Goal: Transaction & Acquisition: Book appointment/travel/reservation

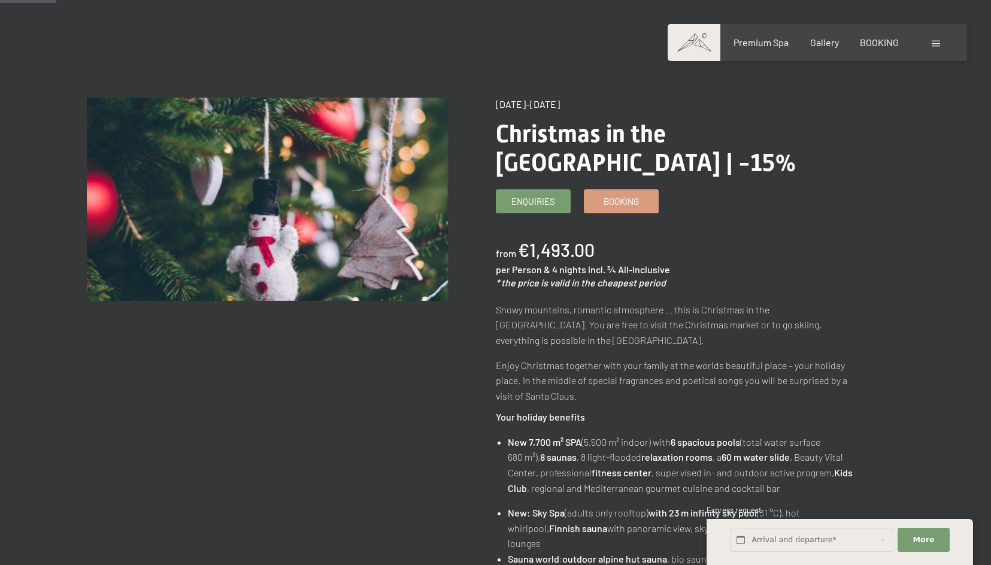
scroll to position [78, 0]
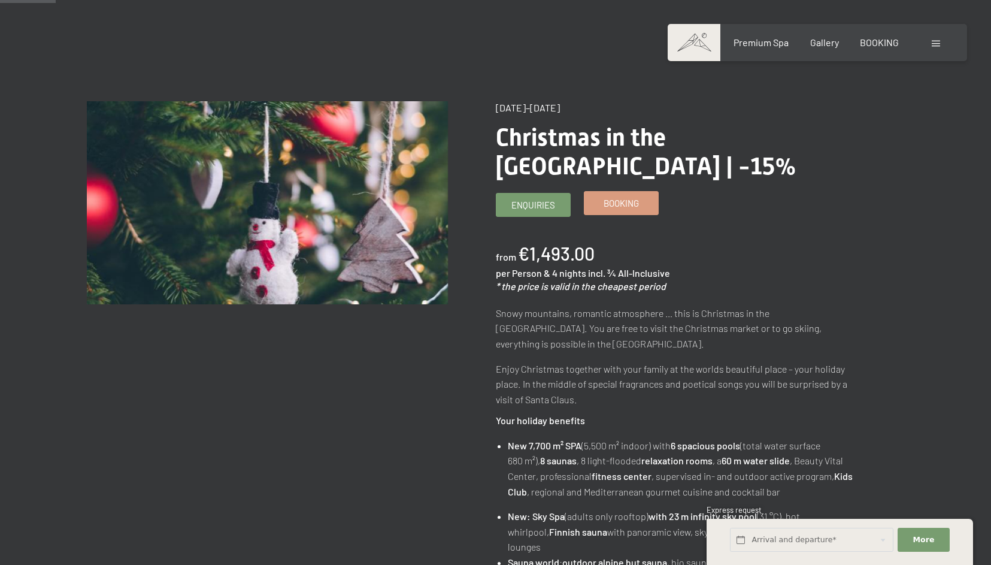
click at [633, 192] on link "Booking" at bounding box center [622, 203] width 74 height 23
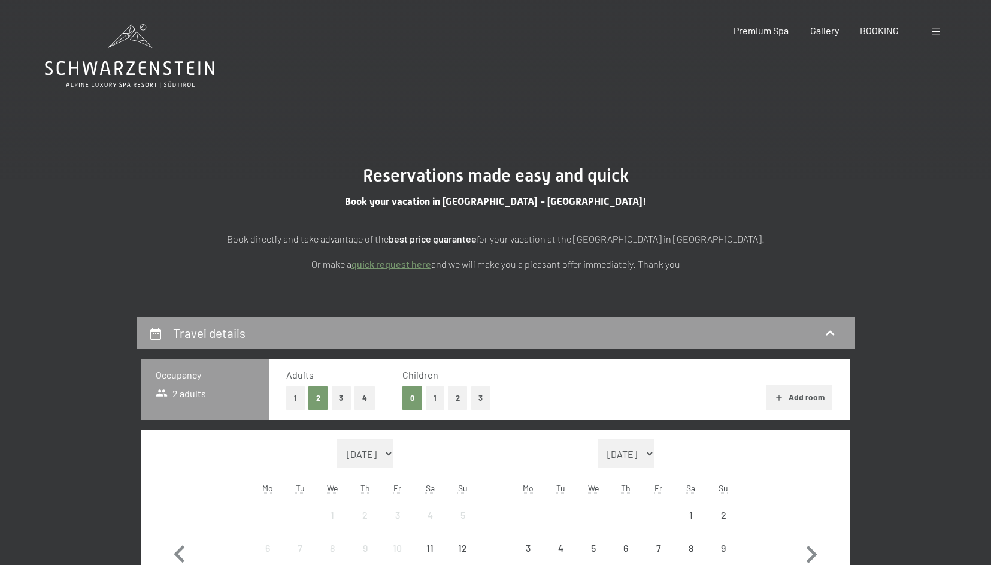
select select "2025-12-01"
select select "2026-01-01"
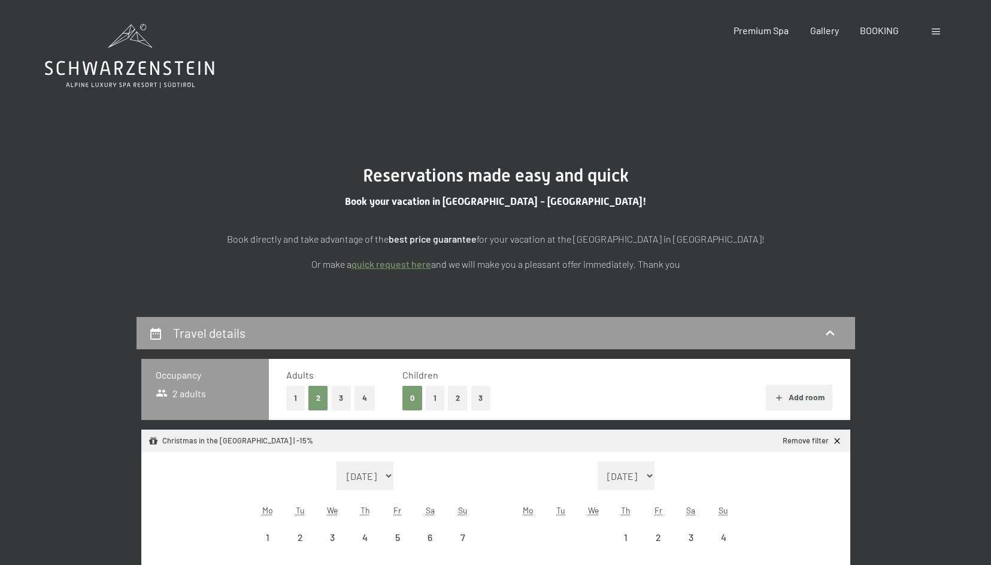
select select "2025-12-01"
select select "2026-01-01"
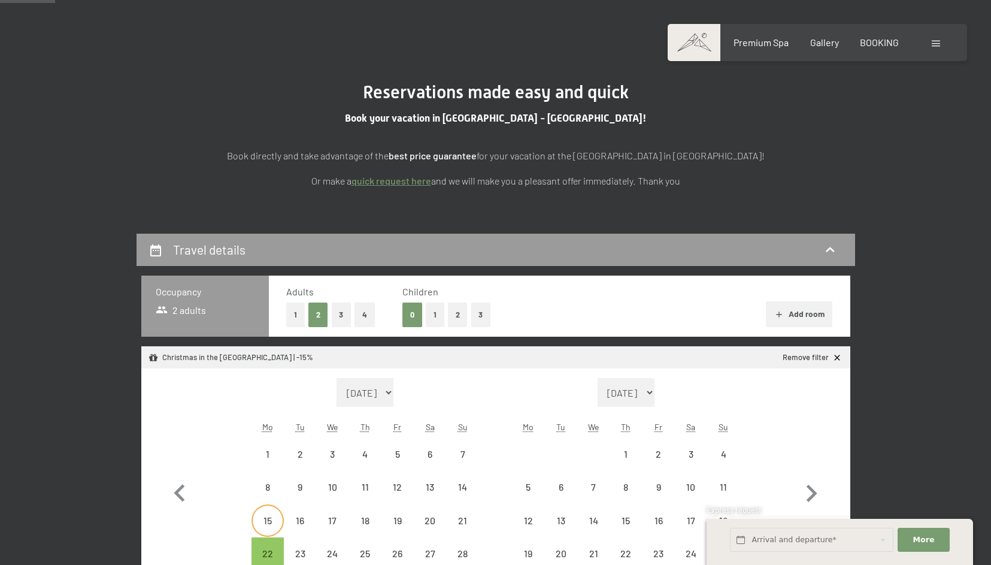
scroll to position [75, 0]
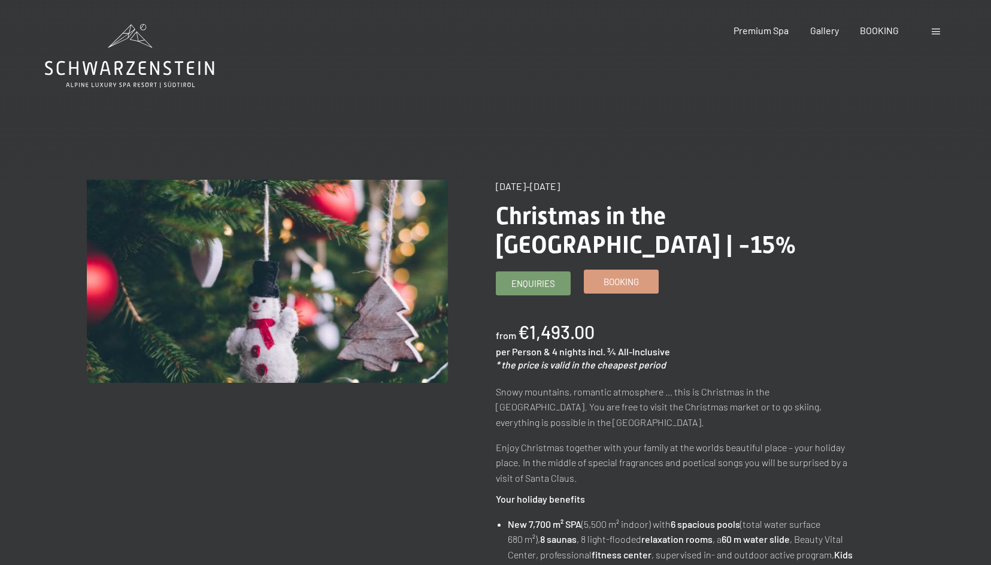
click at [607, 276] on span "Booking" at bounding box center [621, 282] width 35 height 13
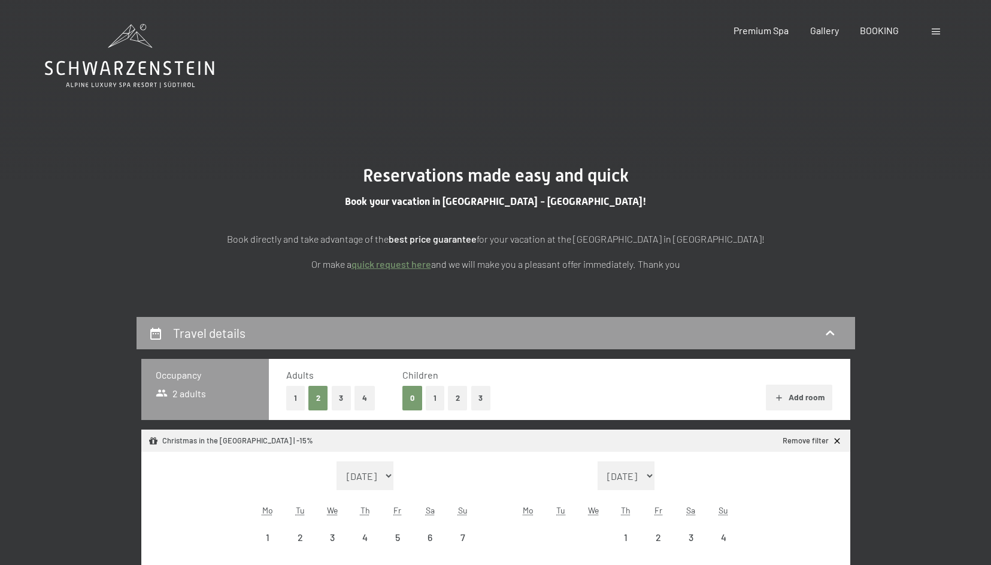
select select "2025-12-01"
select select "2026-01-01"
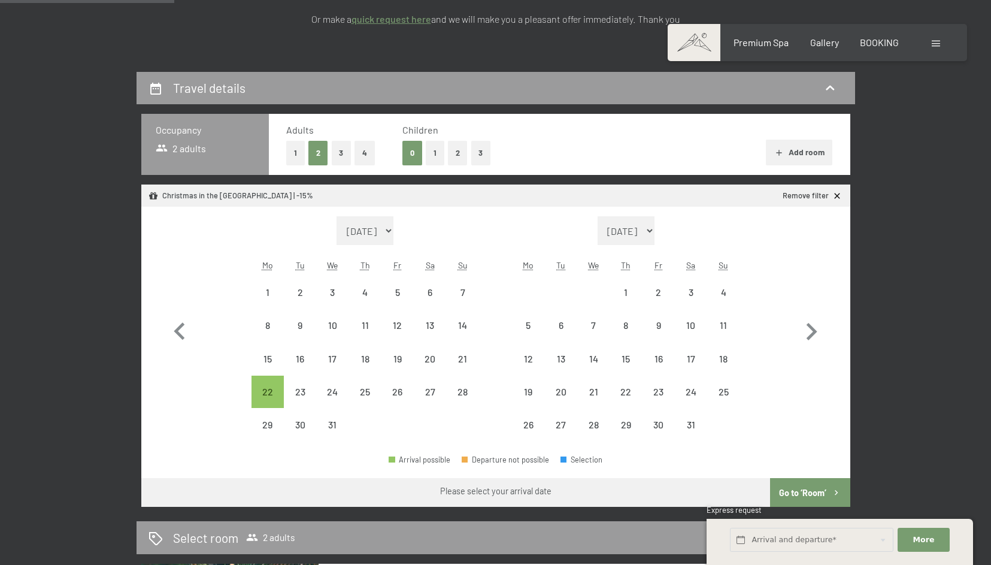
scroll to position [246, 0]
click at [403, 398] on div "26" at bounding box center [398, 401] width 30 height 30
select select "2025-12-01"
select select "2026-01-01"
click at [274, 394] on div "22" at bounding box center [268, 401] width 30 height 30
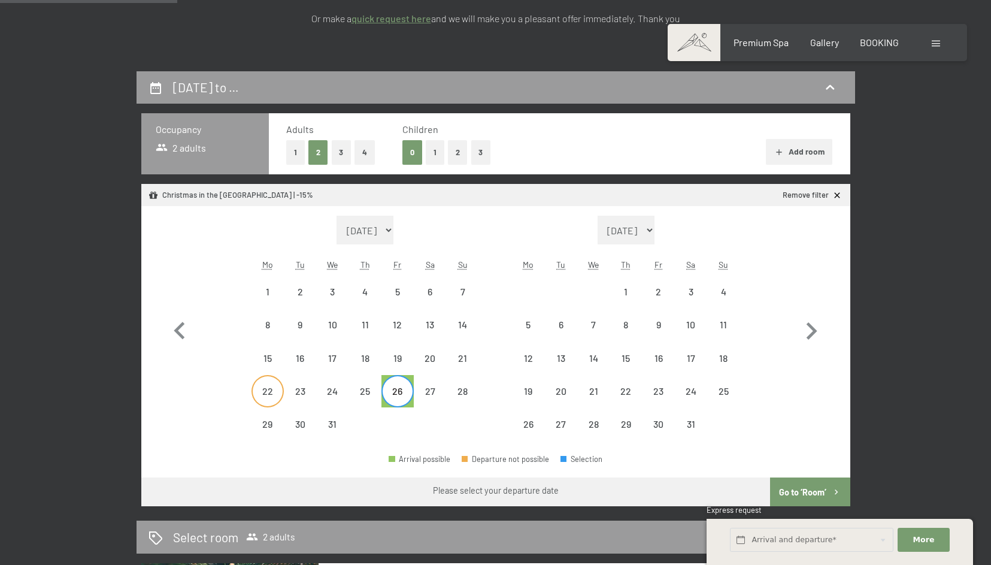
select select "2025-12-01"
select select "2026-01-01"
click at [396, 399] on div "26" at bounding box center [398, 401] width 30 height 30
select select "2025-12-01"
select select "2026-01-01"
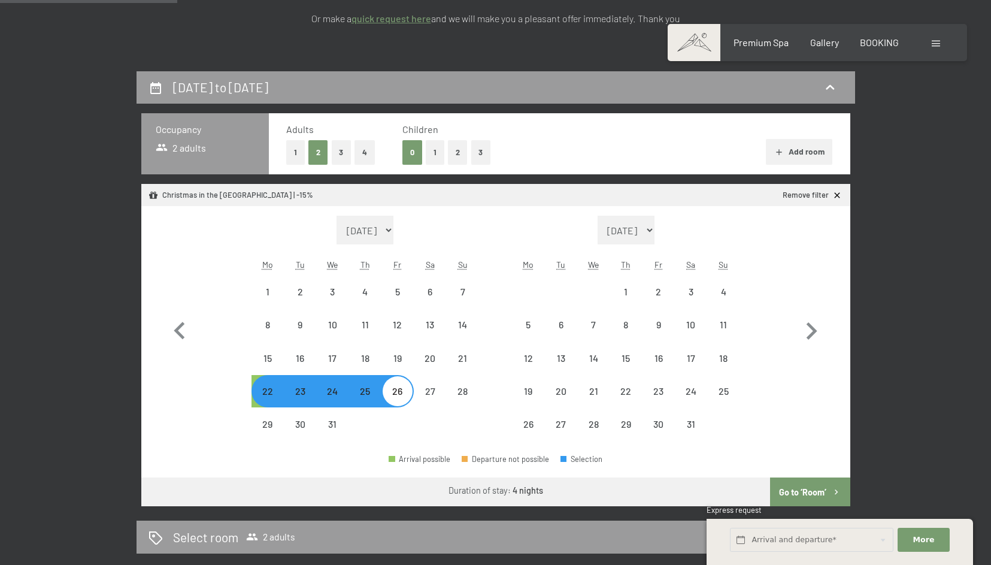
select select "2025-12-01"
select select "2026-01-01"
click at [458, 152] on button "2" at bounding box center [458, 152] width 20 height 25
select select "2025-12-01"
select select "2026-01-01"
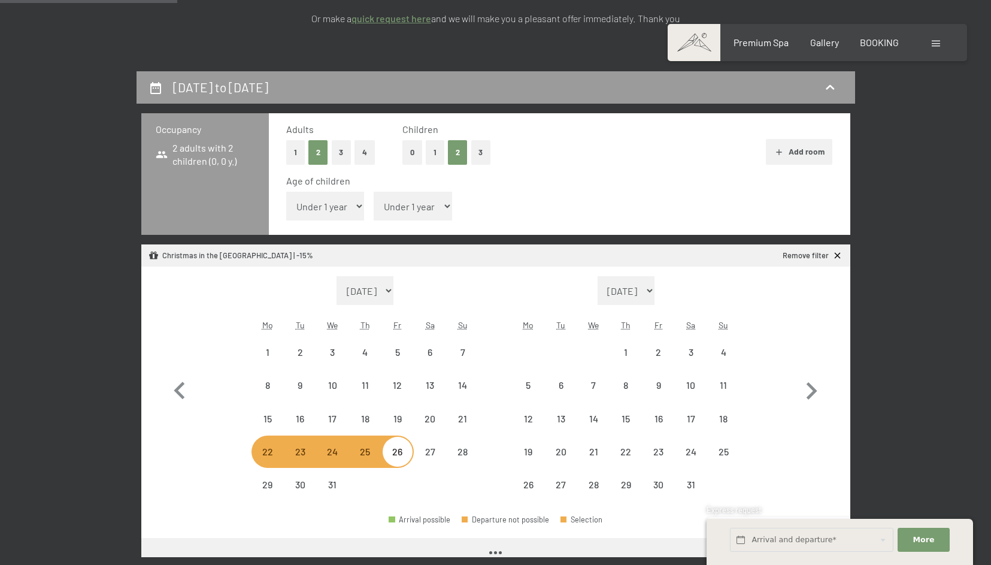
select select "2025-12-01"
select select "2026-01-01"
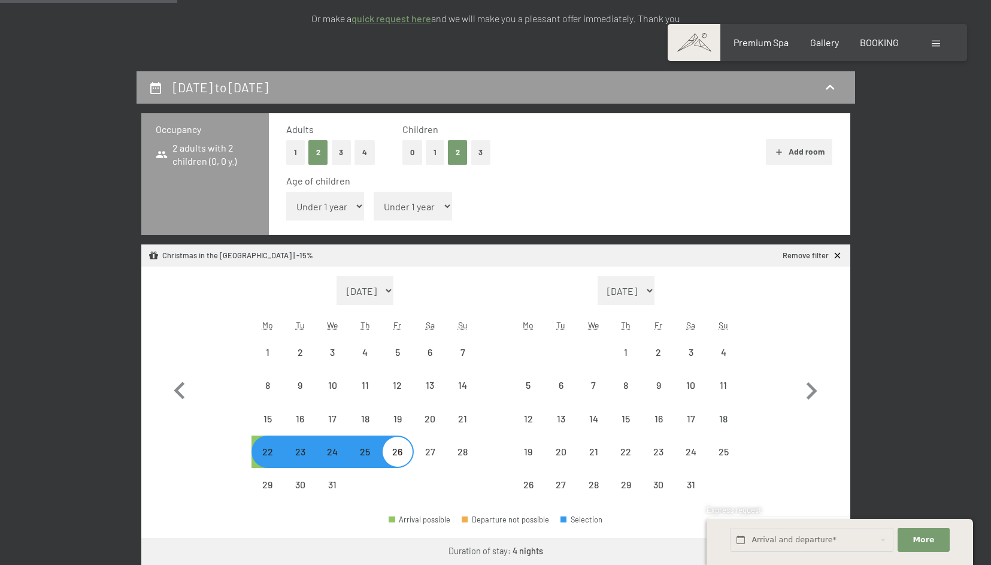
click at [339, 208] on select "Under 1 year 1 year 2 years 3 years 4 years 5 years 6 years 7 years 8 years 9 y…" at bounding box center [325, 206] width 78 height 29
select select "5"
click at [286, 192] on select "Under 1 year 1 year 2 years 3 years 4 years 5 years 6 years 7 years 8 years 9 y…" at bounding box center [325, 206] width 78 height 29
select select "2025-12-01"
select select "2026-01-01"
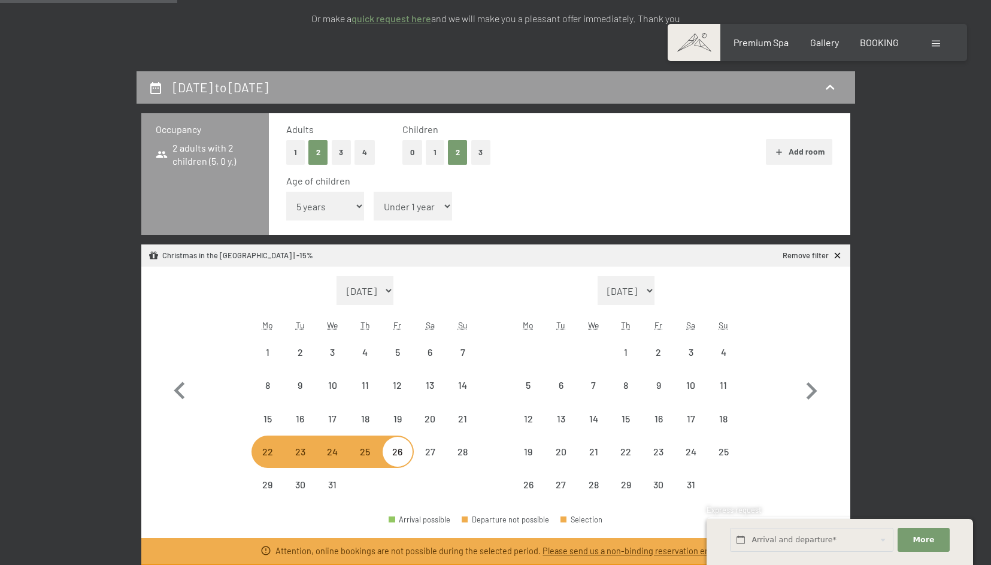
click at [406, 207] on select "Under 1 year 1 year 2 years 3 years 4 years 5 years 6 years 7 years 8 years 9 y…" at bounding box center [413, 206] width 78 height 29
select select "2025-12-01"
select select "2026-01-01"
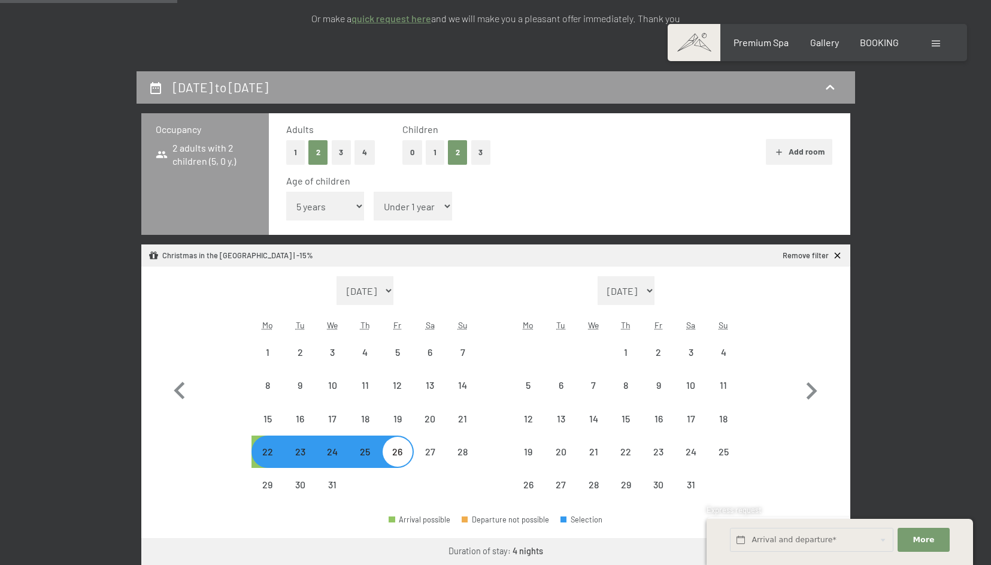
select select "8"
click at [374, 192] on select "Under 1 year 1 year 2 years 3 years 4 years 5 years 6 years 7 years 8 years 9 y…" at bounding box center [413, 206] width 78 height 29
select select "2025-12-01"
select select "2026-01-01"
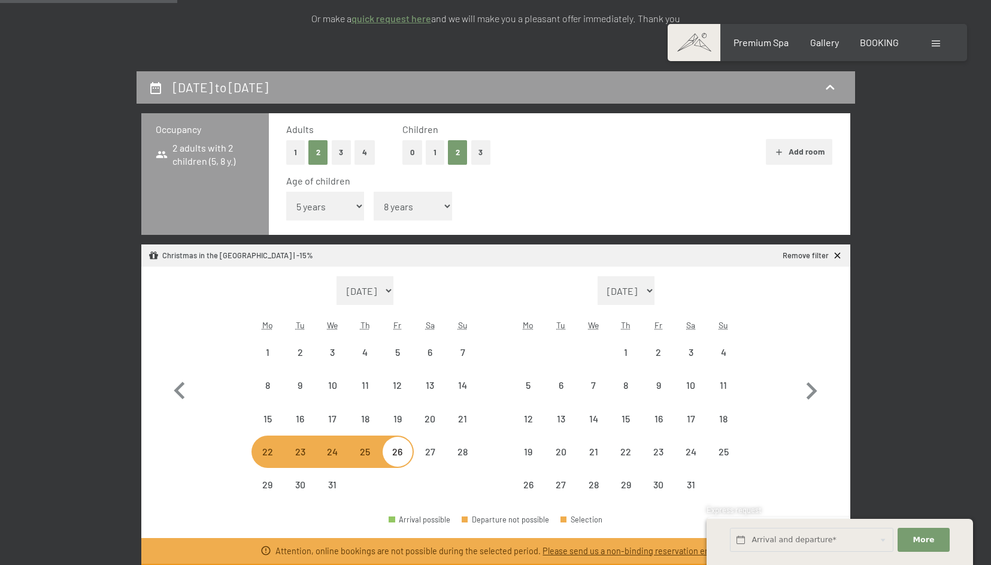
select select "2025-12-01"
select select "2026-01-01"
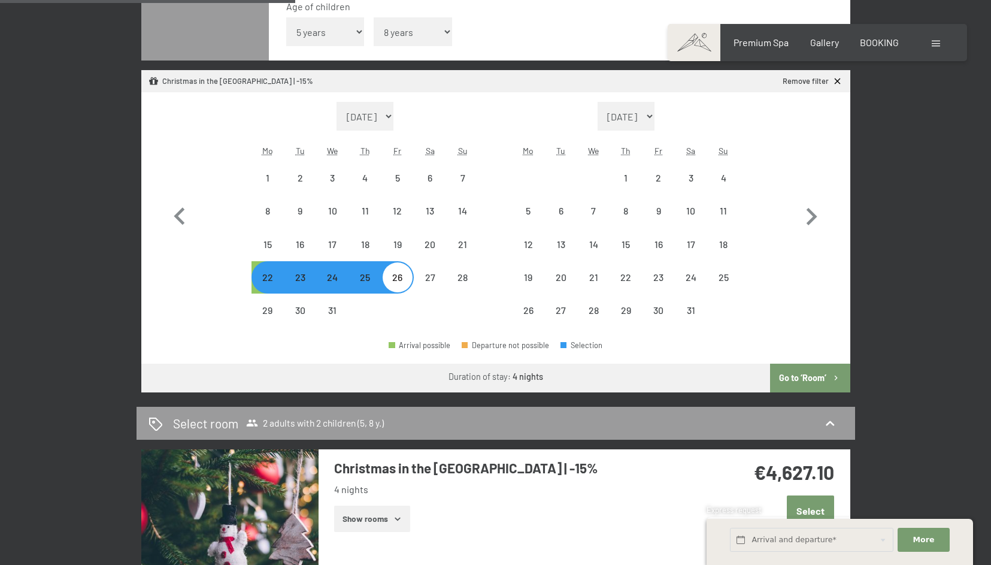
scroll to position [444, 0]
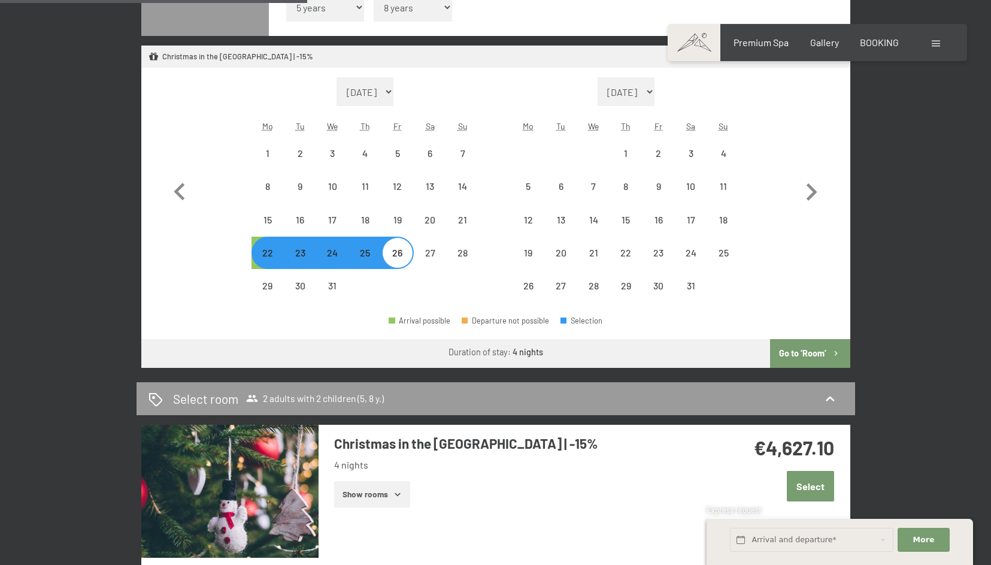
click at [800, 351] on button "Go to ‘Room’" at bounding box center [810, 353] width 80 height 29
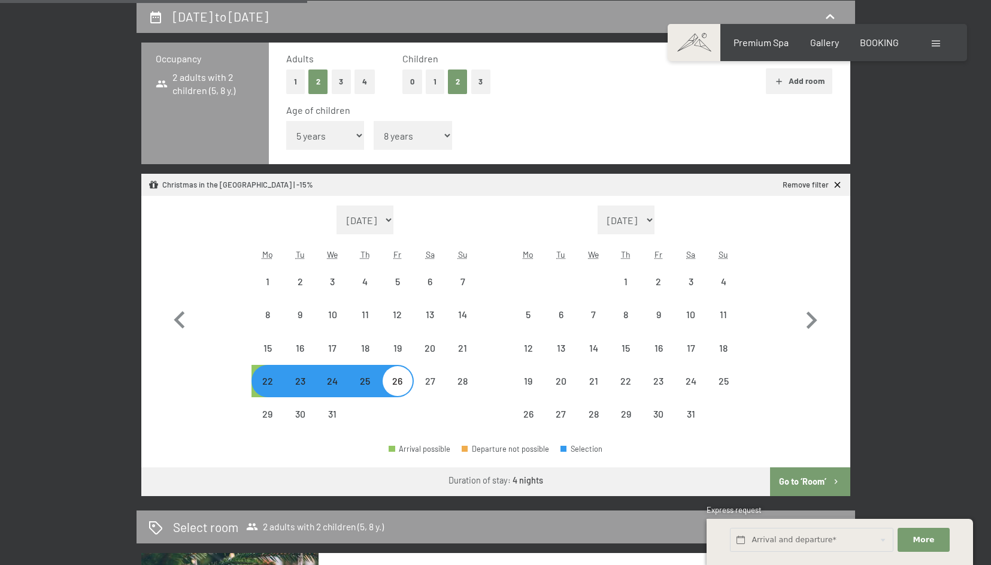
select select "[DATE]"
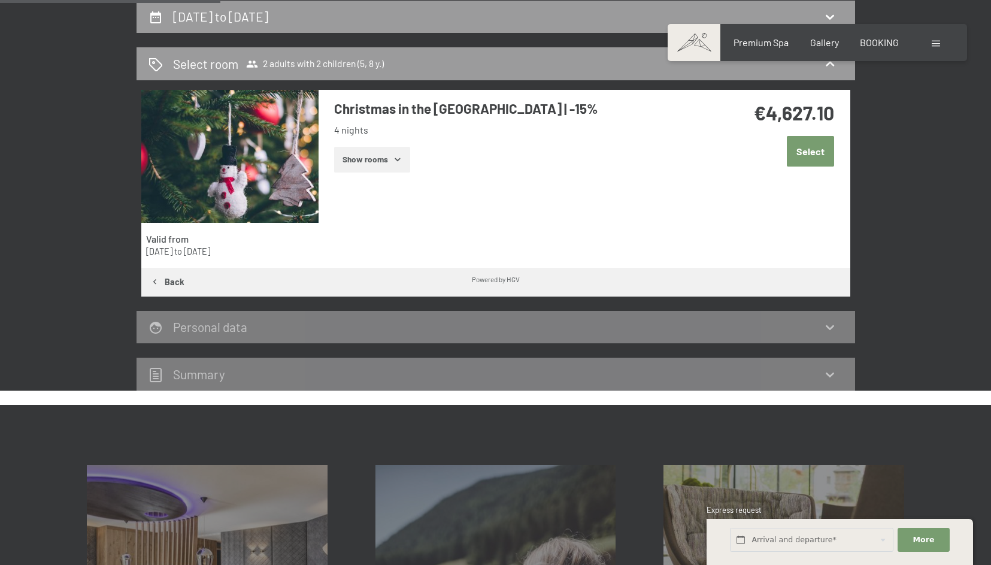
click at [394, 158] on icon "button" at bounding box center [398, 160] width 10 height 10
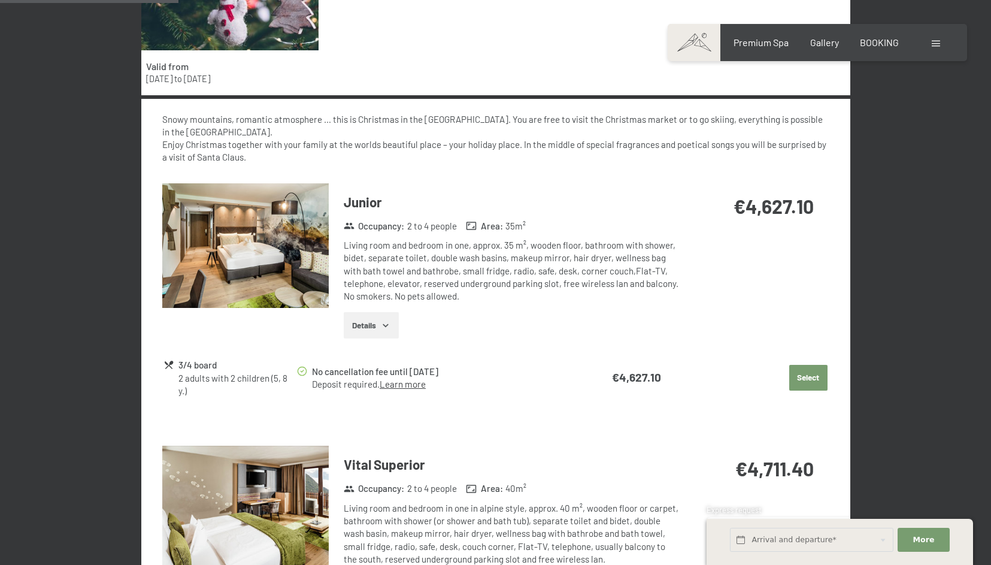
scroll to position [486, 0]
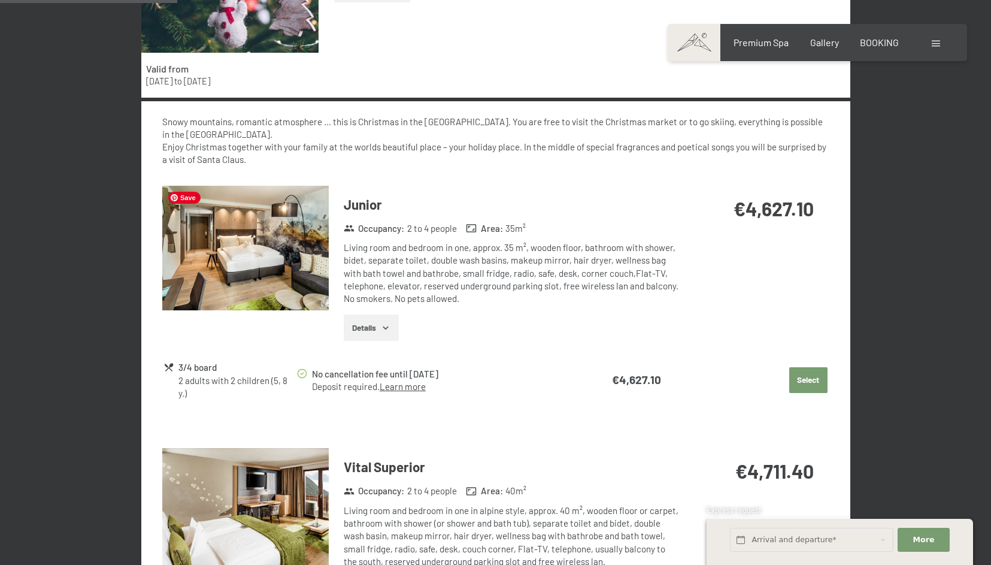
click at [279, 256] on img at bounding box center [245, 248] width 167 height 125
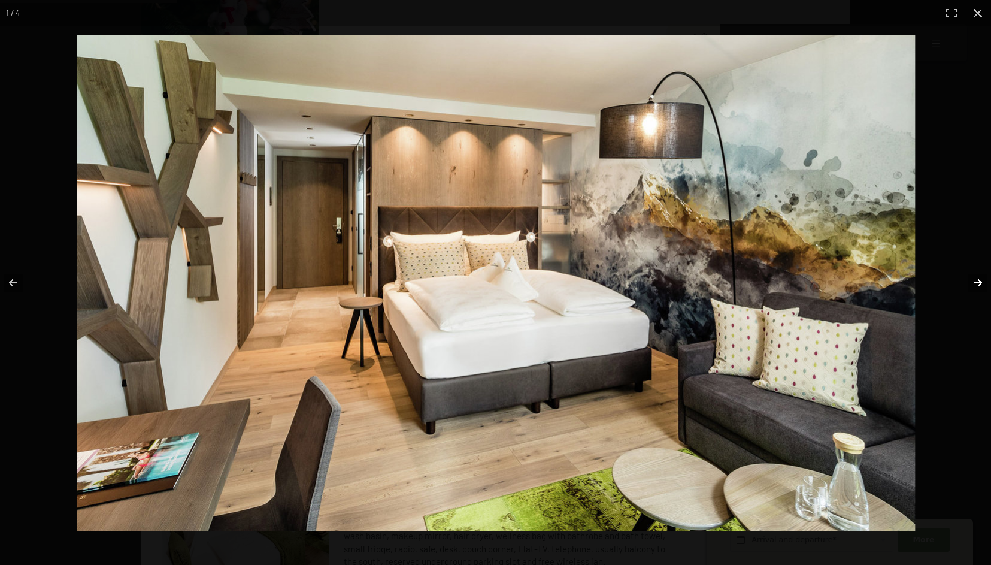
click at [976, 280] on button "button" at bounding box center [970, 283] width 42 height 60
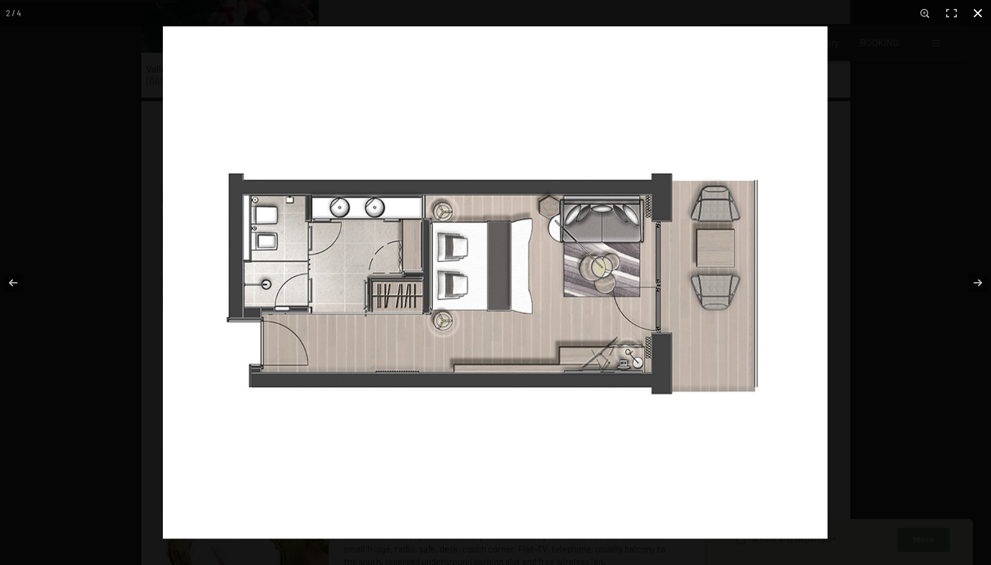
click at [982, 14] on button "button" at bounding box center [978, 13] width 26 height 26
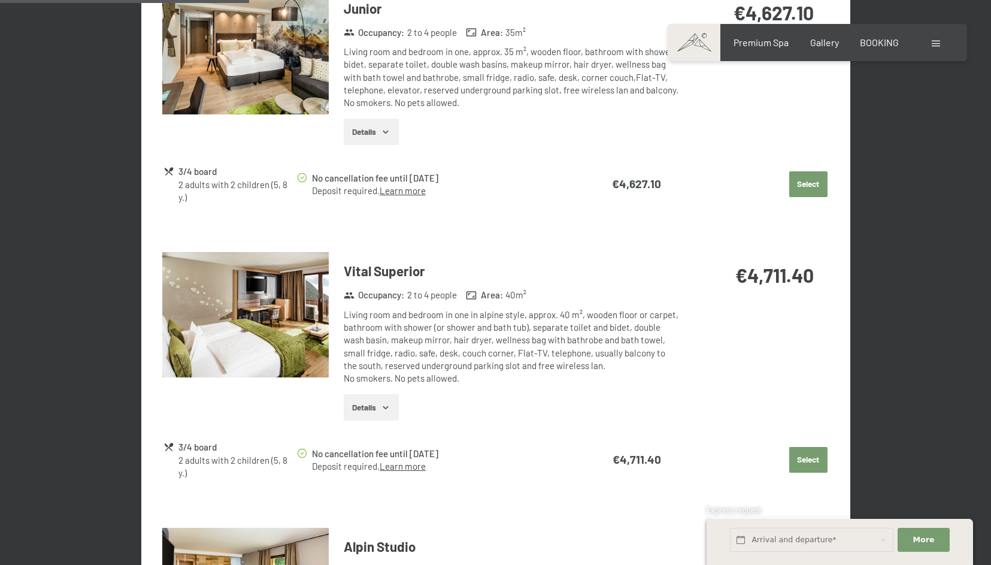
scroll to position [683, 0]
click at [374, 408] on button "Details" at bounding box center [371, 407] width 55 height 26
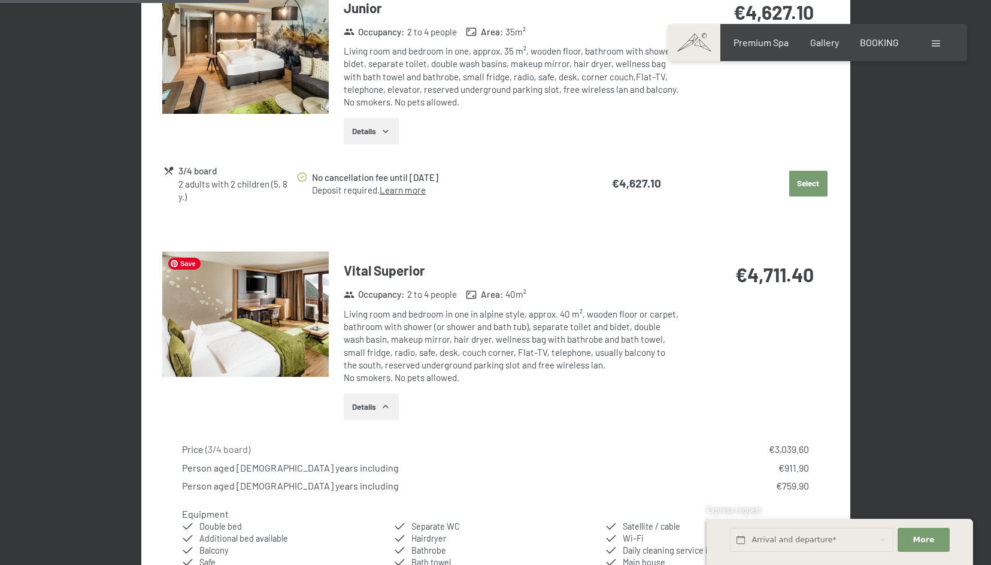
click at [277, 339] on img at bounding box center [245, 314] width 167 height 125
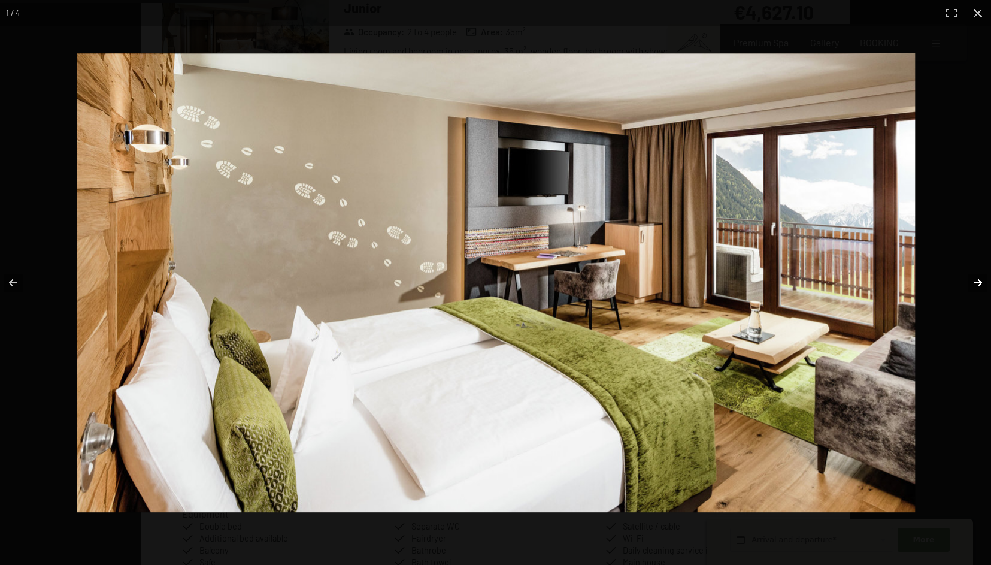
click at [974, 280] on button "button" at bounding box center [970, 283] width 42 height 60
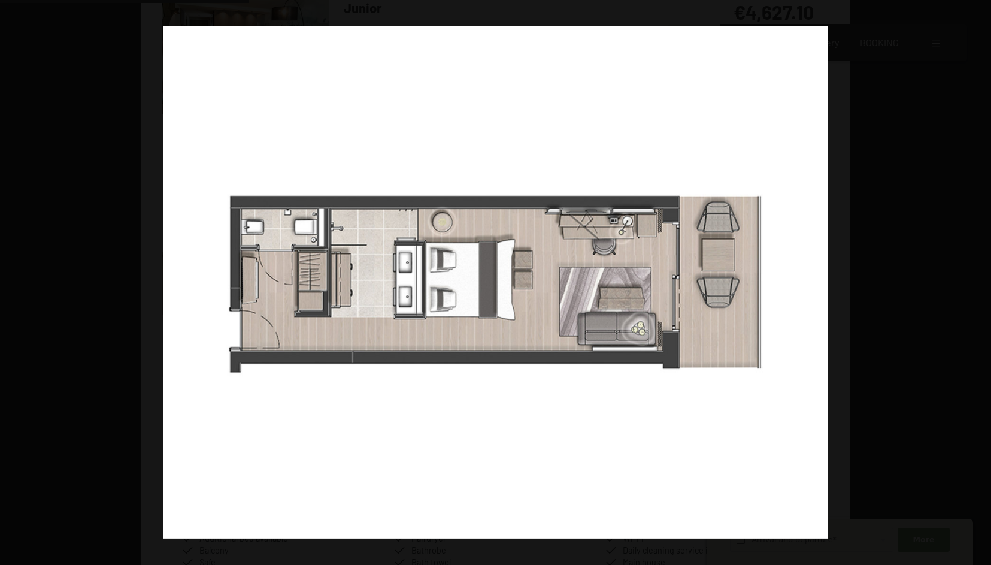
click at [974, 280] on button "button" at bounding box center [970, 283] width 42 height 60
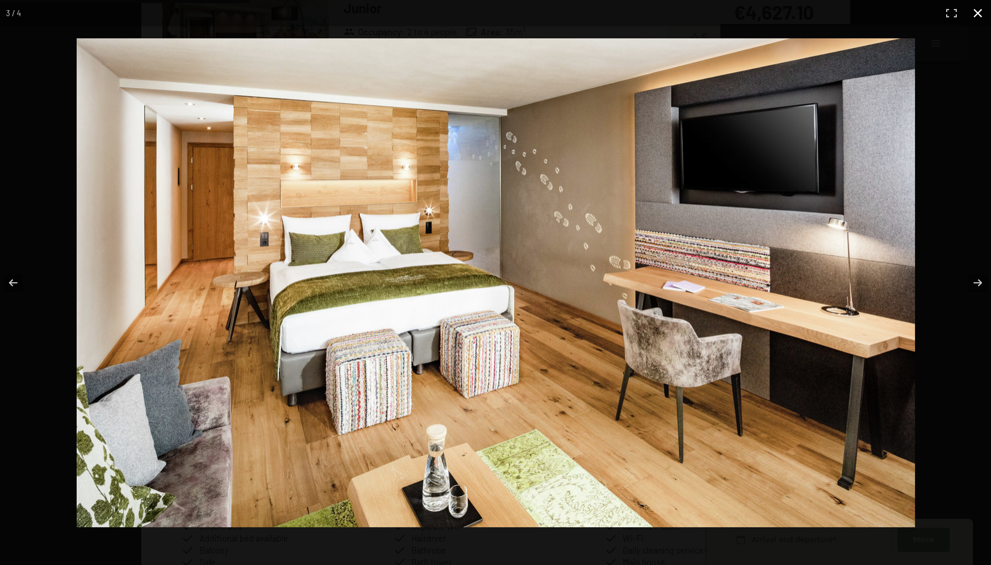
click at [945, 113] on div at bounding box center [550, 307] width 947 height 539
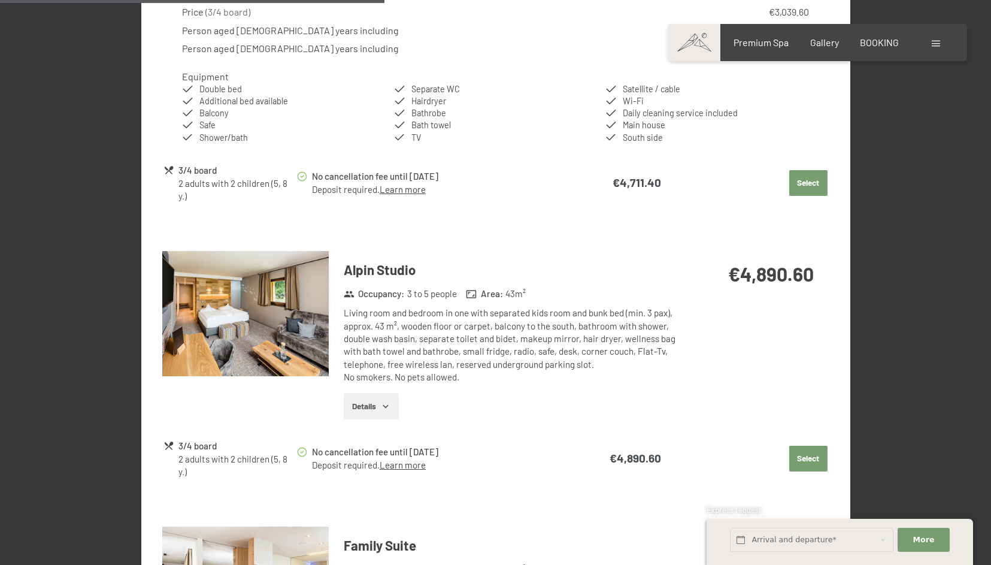
scroll to position [1126, 0]
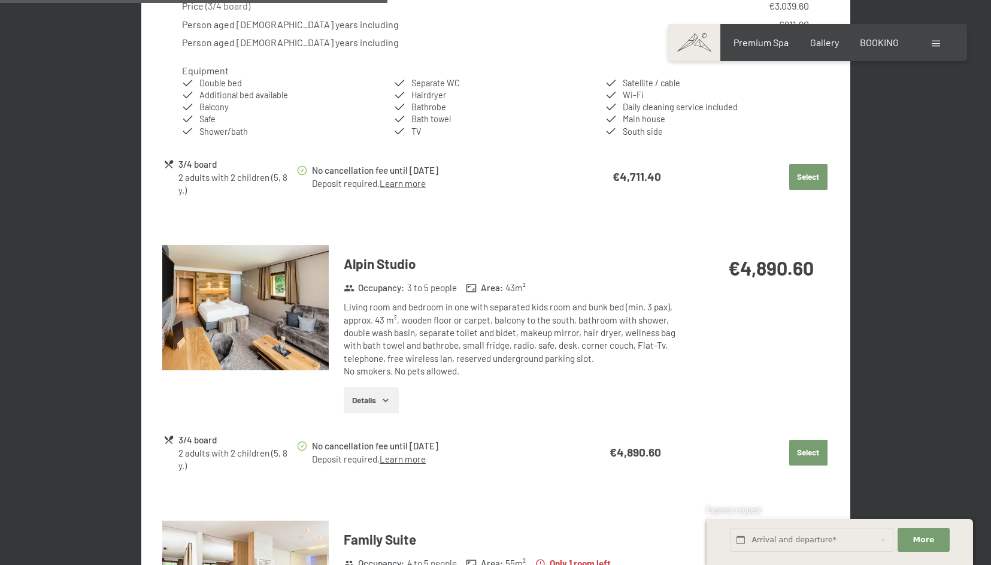
click at [383, 399] on icon "button" at bounding box center [386, 400] width 10 height 10
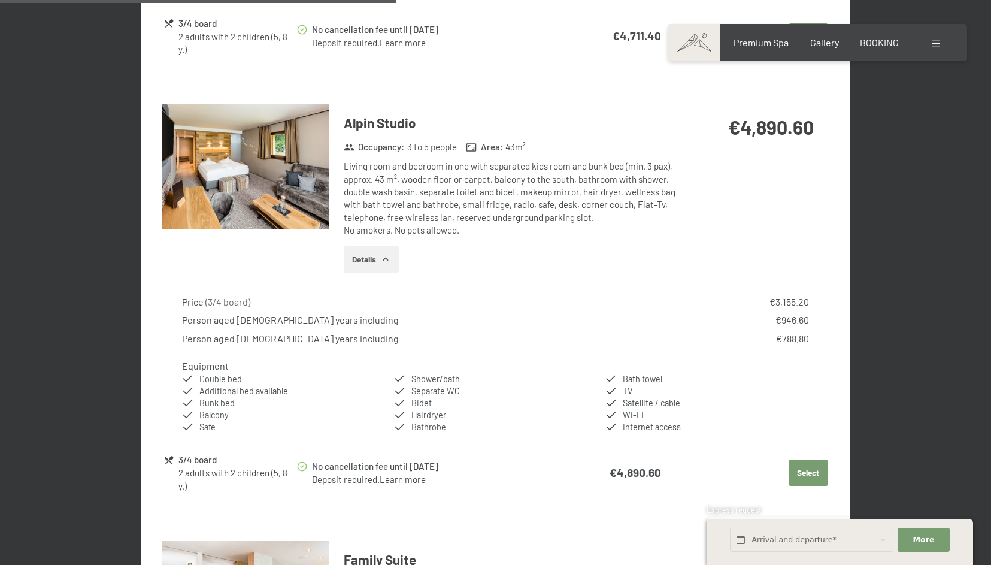
scroll to position [1289, 0]
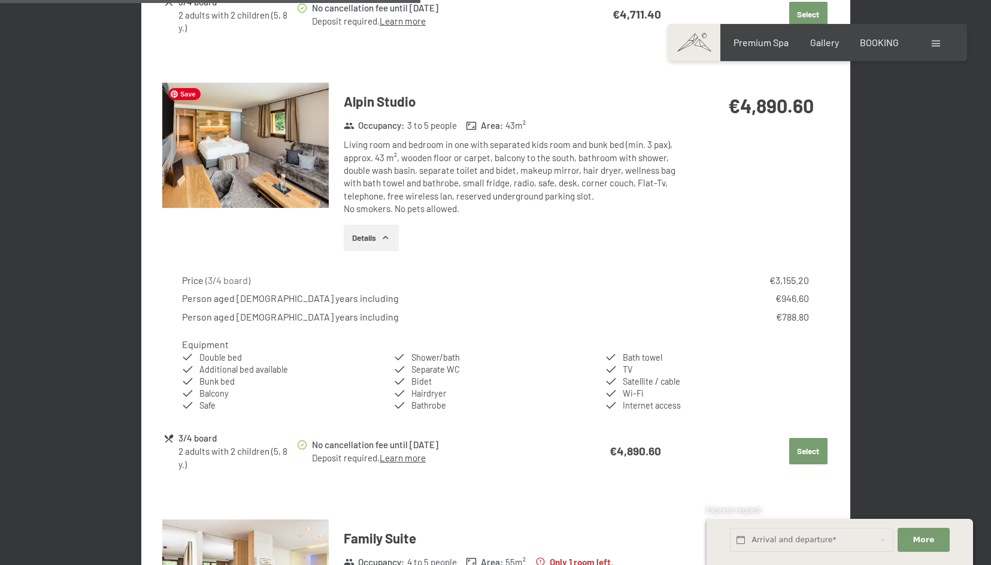
click at [249, 145] on img at bounding box center [245, 145] width 167 height 125
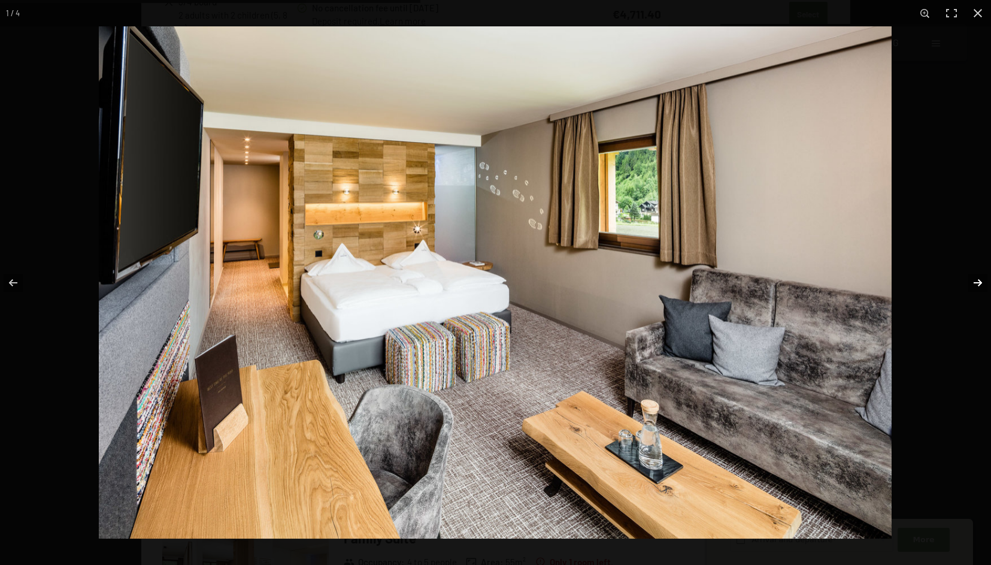
click at [978, 280] on button "button" at bounding box center [970, 283] width 42 height 60
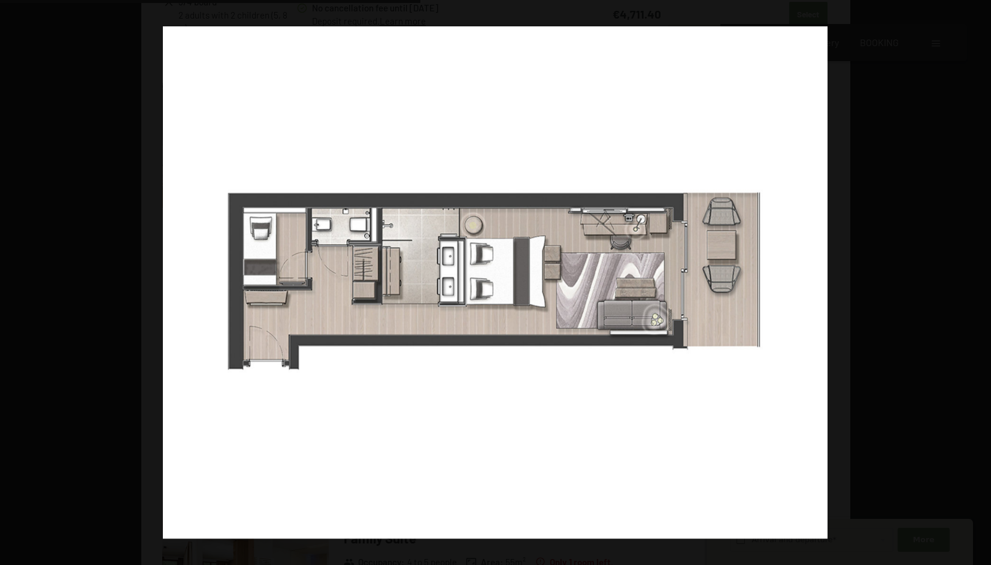
click at [978, 280] on button "button" at bounding box center [970, 283] width 42 height 60
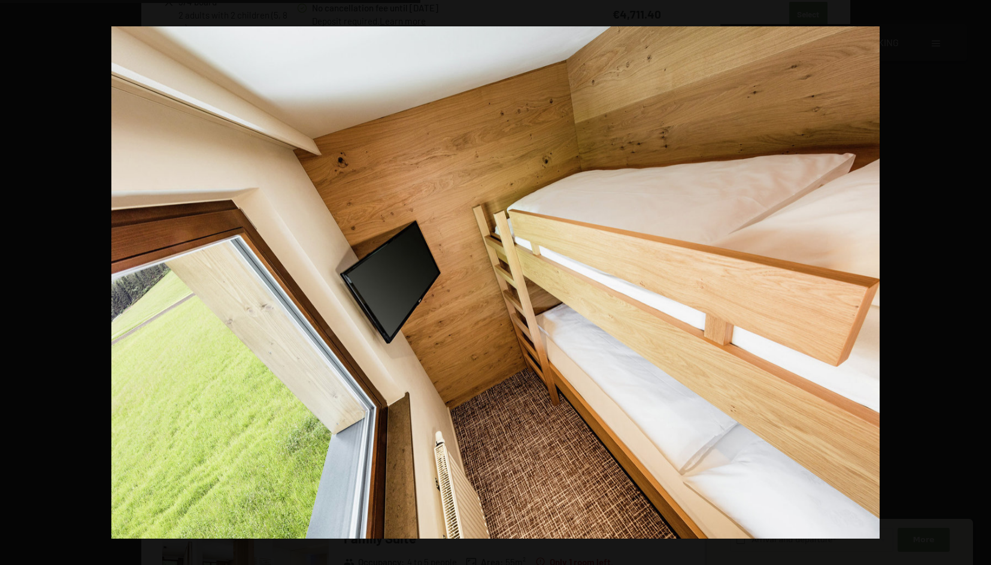
click at [978, 280] on button "button" at bounding box center [970, 283] width 42 height 60
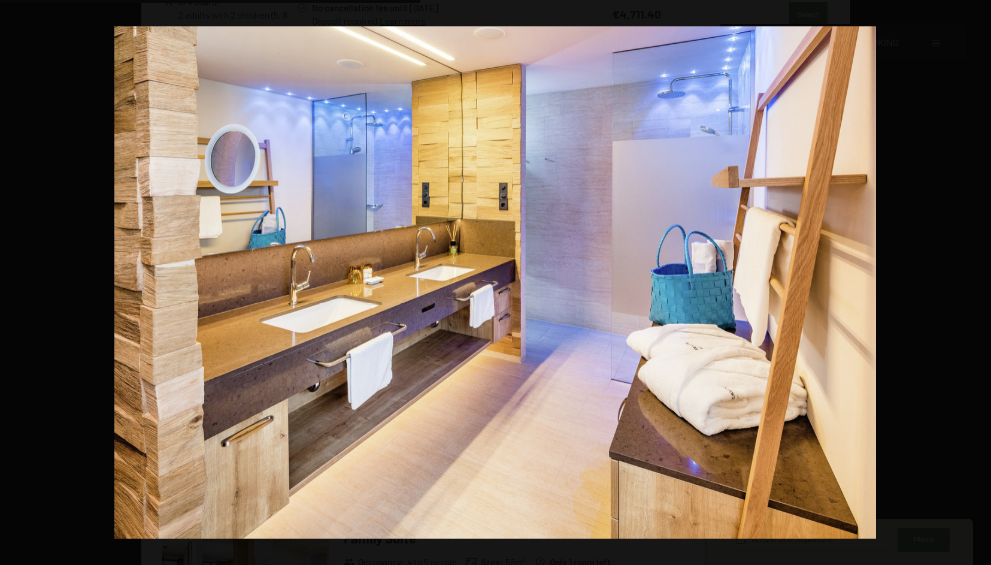
click at [978, 280] on button "button" at bounding box center [970, 283] width 42 height 60
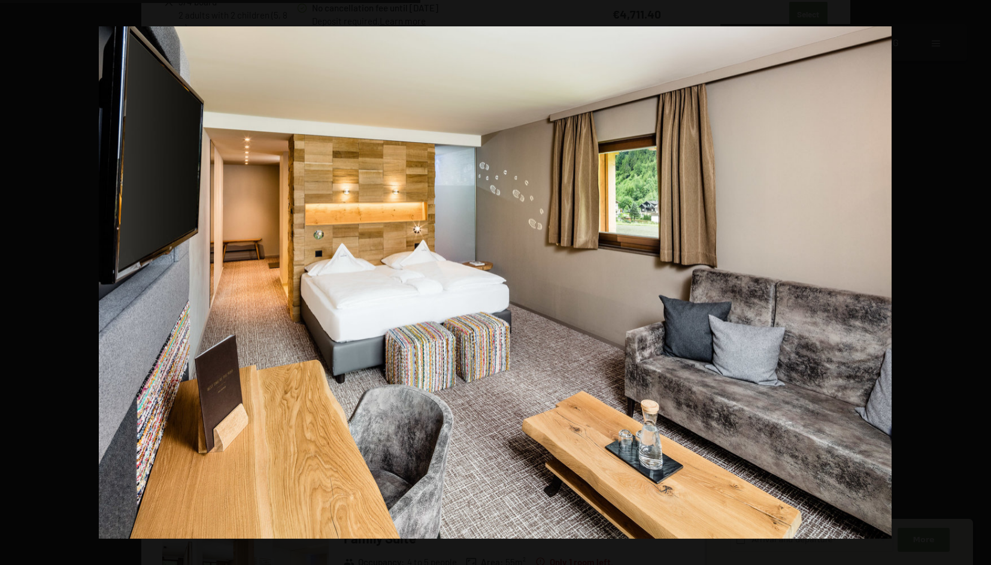
click at [978, 280] on button "button" at bounding box center [970, 283] width 42 height 60
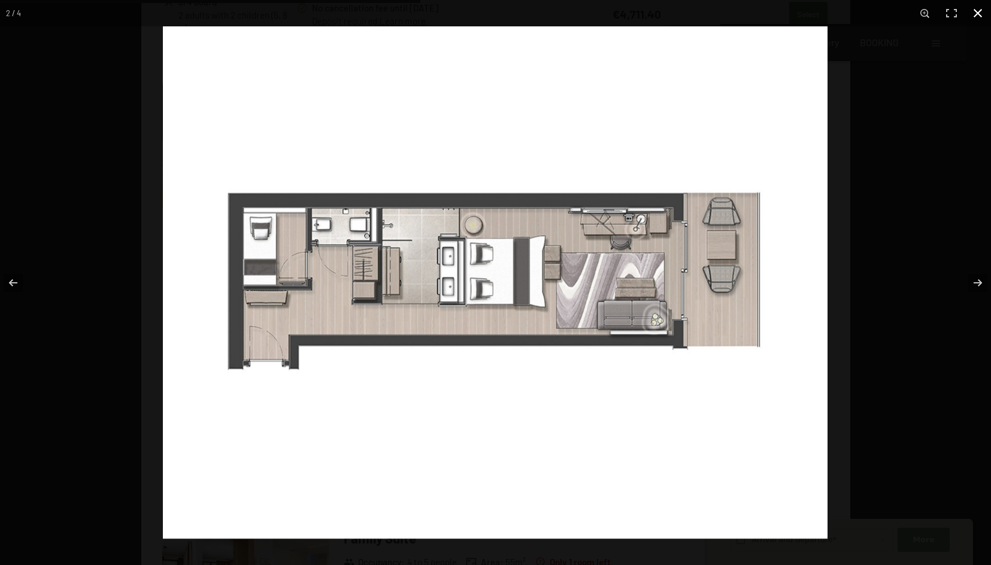
click at [978, 14] on button "button" at bounding box center [978, 13] width 26 height 26
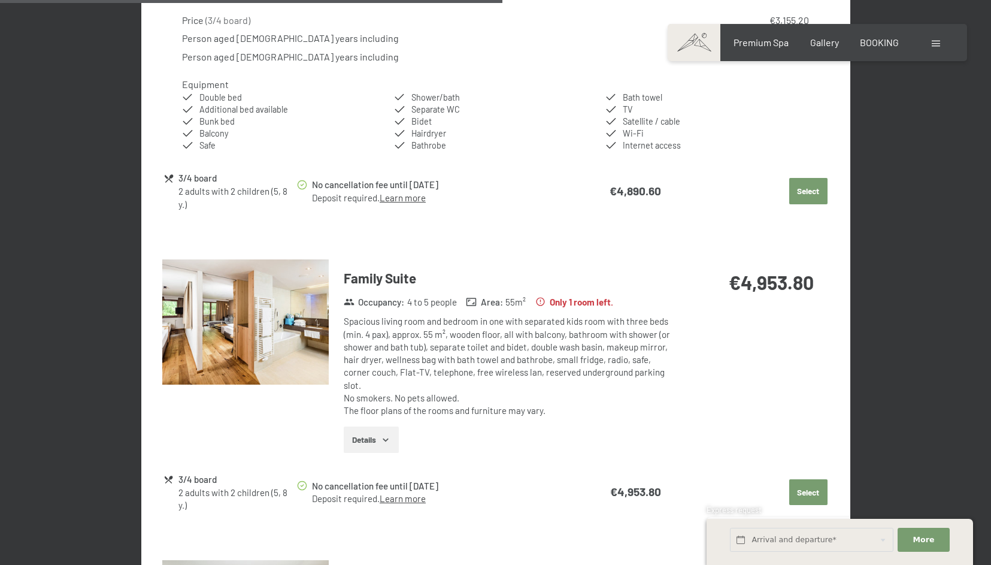
scroll to position [1552, 0]
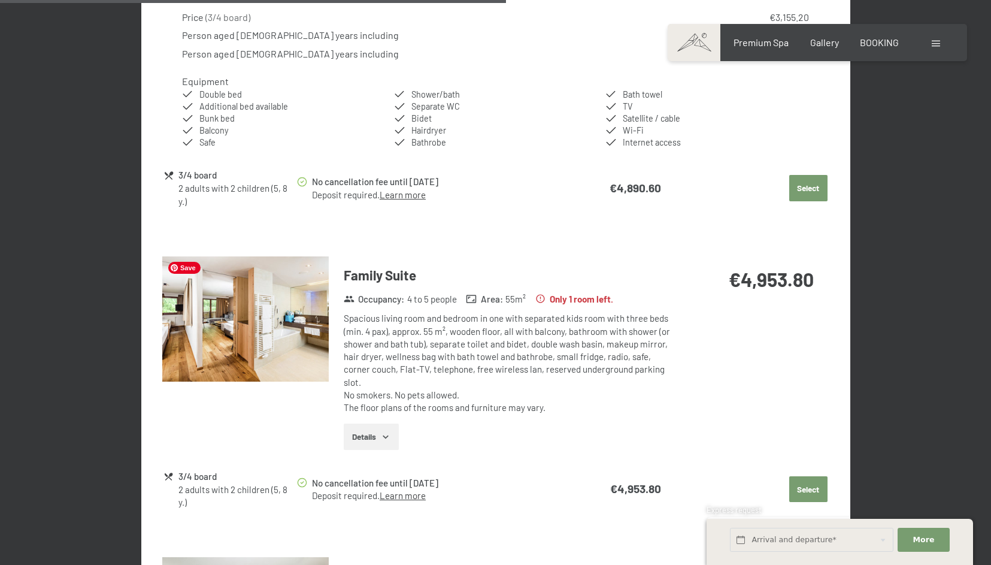
click at [276, 338] on img at bounding box center [245, 318] width 167 height 125
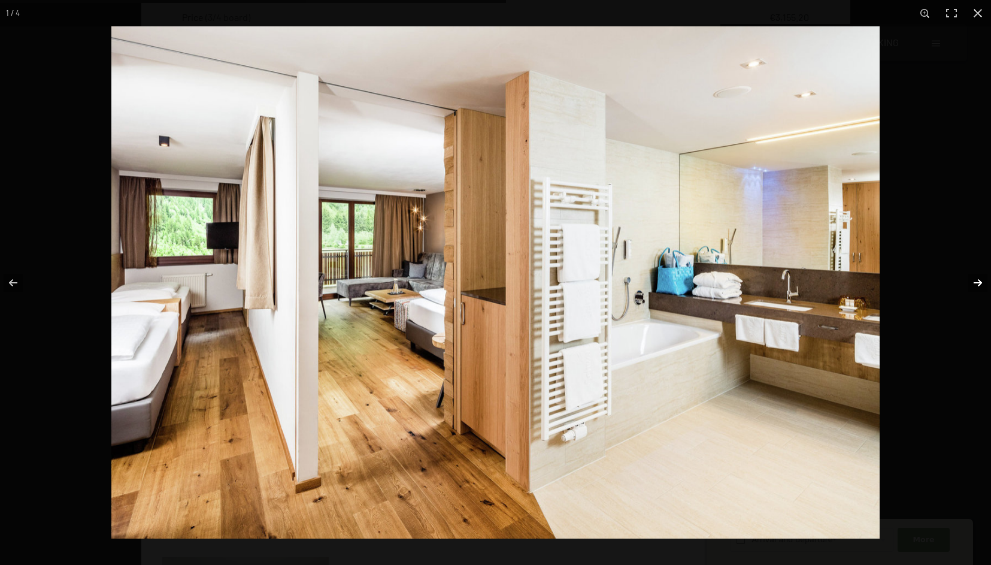
click at [982, 280] on button "button" at bounding box center [970, 283] width 42 height 60
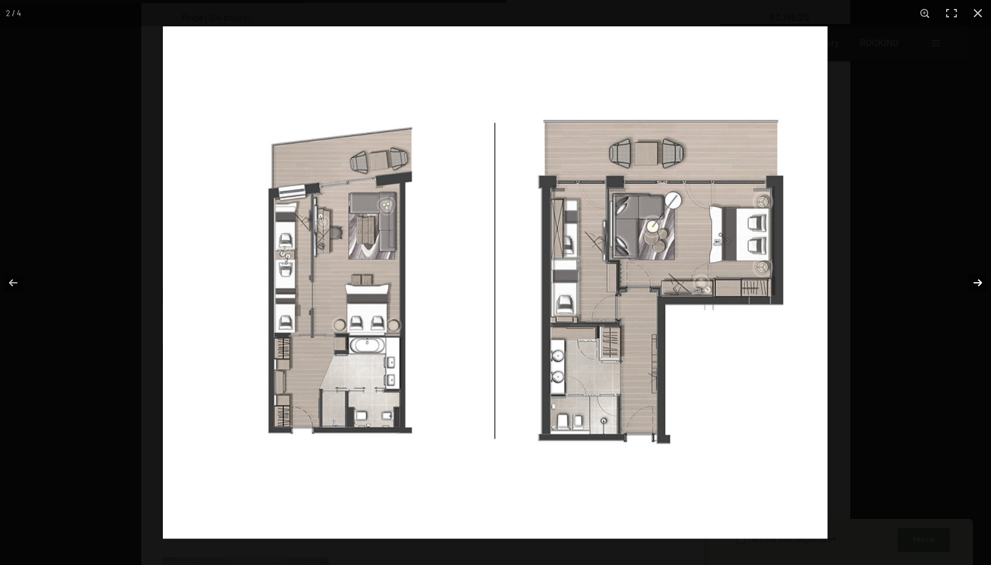
click at [982, 280] on button "button" at bounding box center [970, 283] width 42 height 60
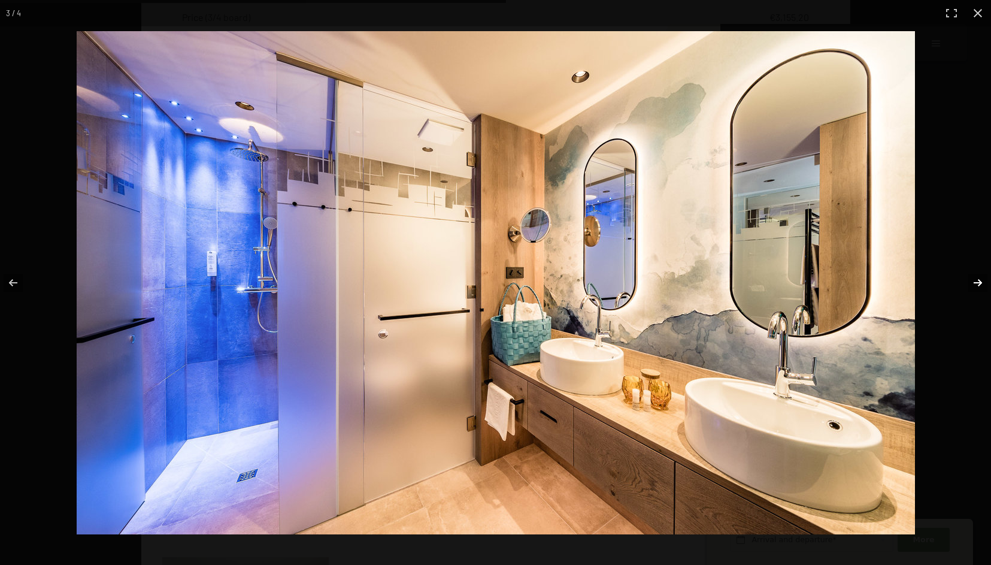
click at [982, 280] on button "button" at bounding box center [970, 283] width 42 height 60
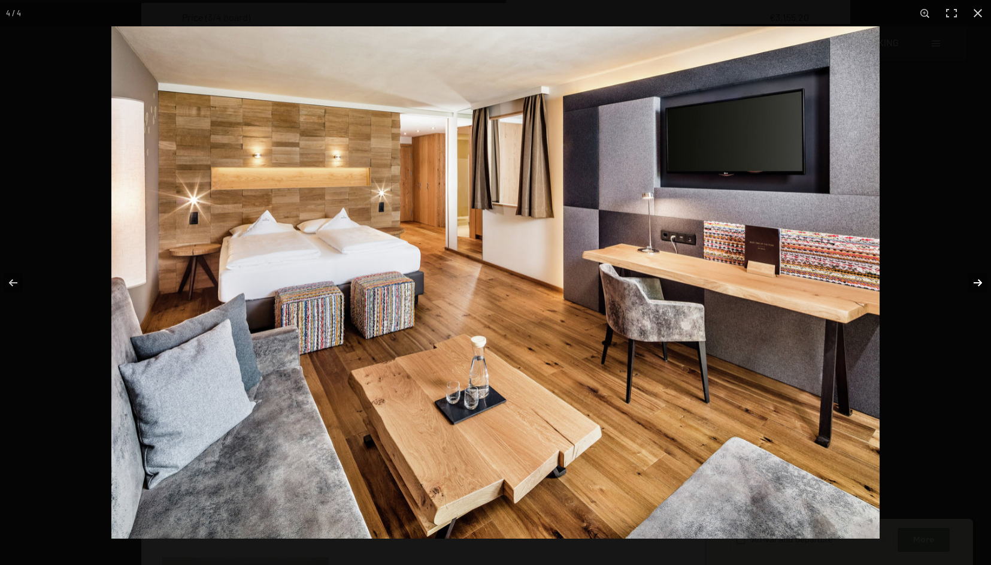
click at [982, 280] on button "button" at bounding box center [970, 283] width 42 height 60
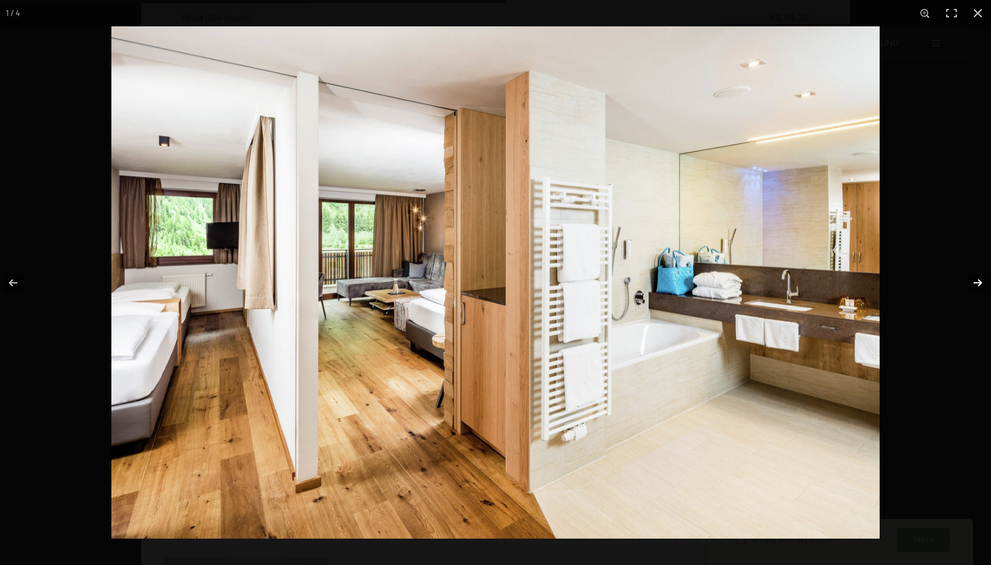
click at [982, 280] on button "button" at bounding box center [970, 283] width 42 height 60
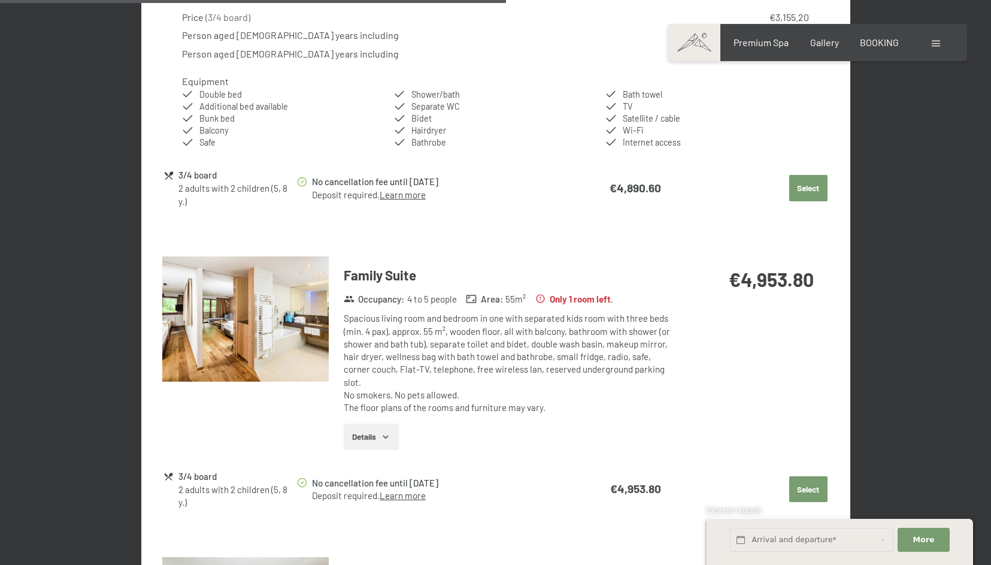
click at [0, 0] on button "button" at bounding box center [0, 0] width 0 height 0
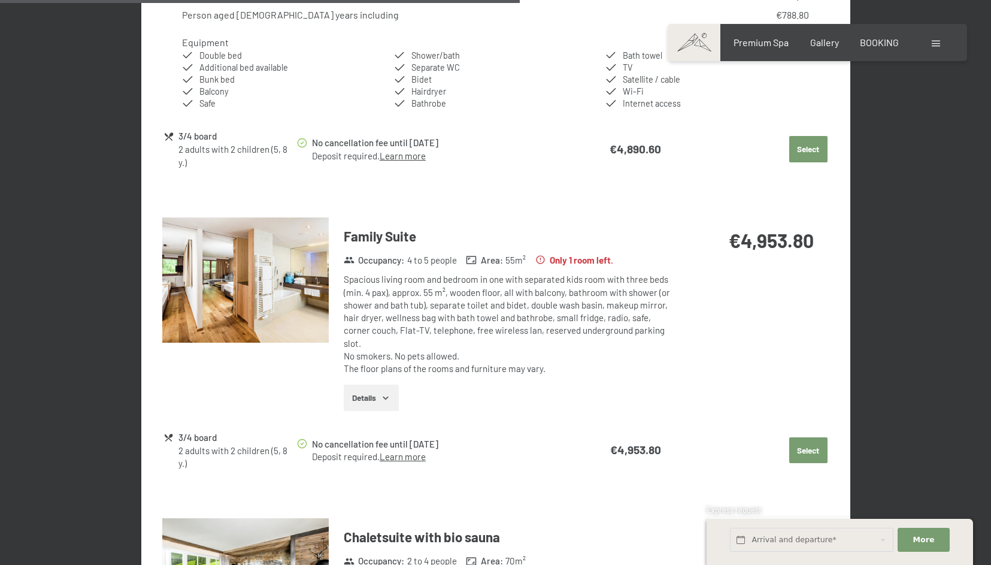
scroll to position [1594, 0]
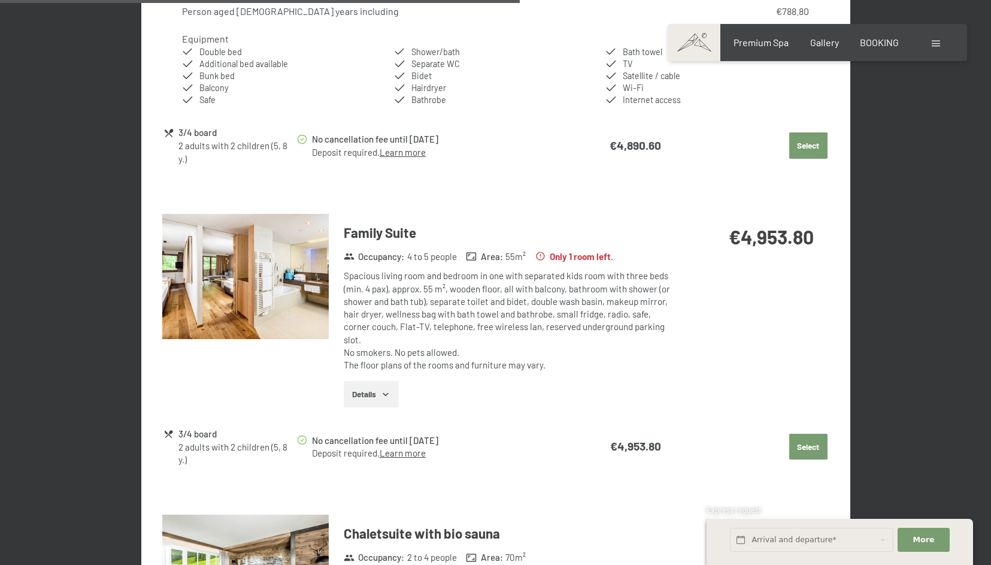
click at [822, 434] on button "Select" at bounding box center [809, 447] width 38 height 26
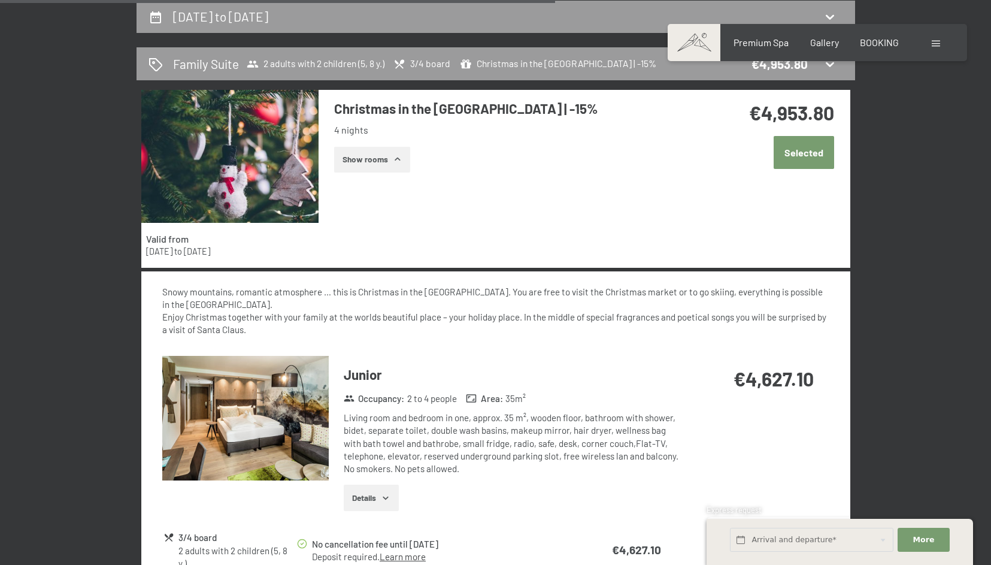
click at [805, 155] on button "Selected" at bounding box center [804, 152] width 61 height 33
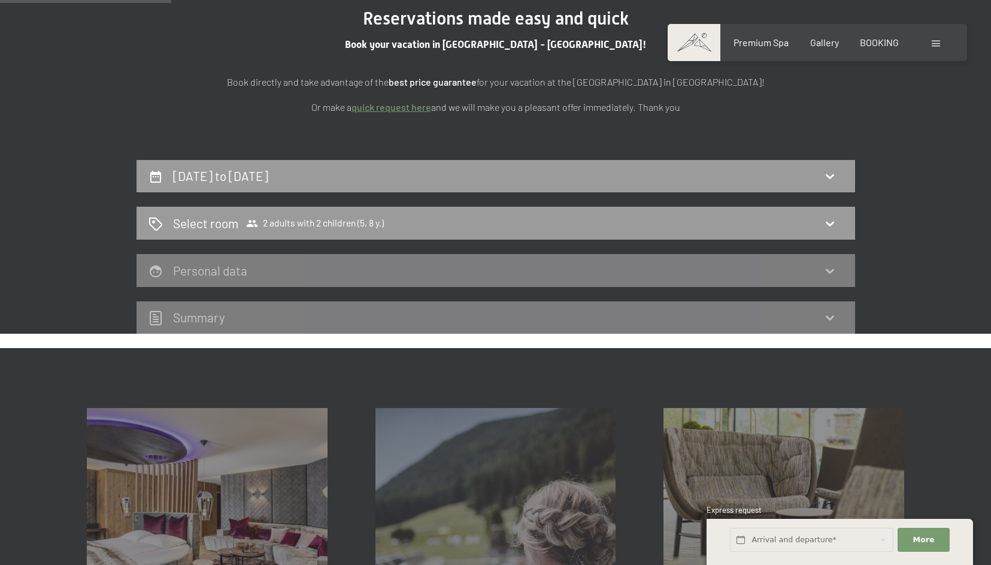
scroll to position [169, 0]
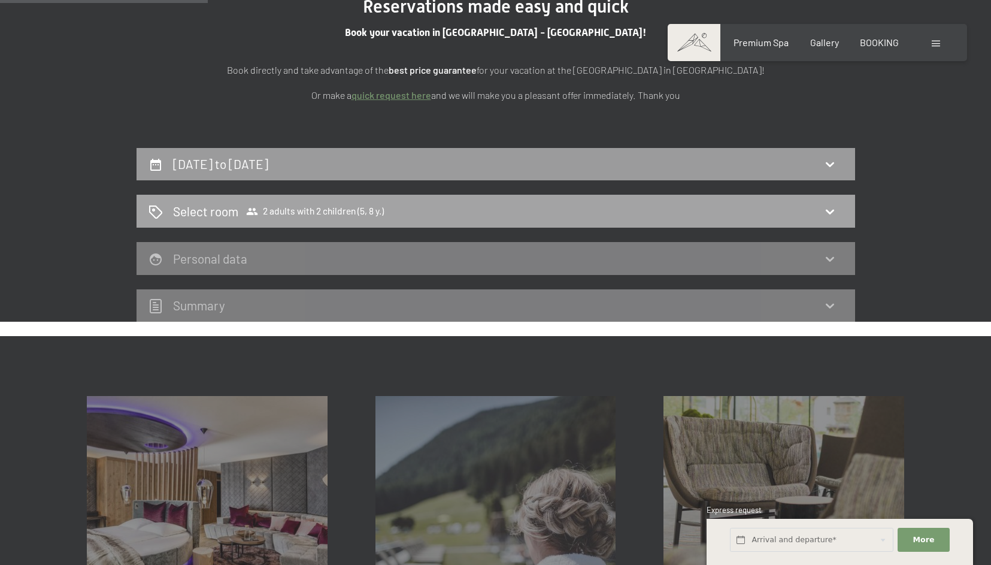
click at [833, 207] on icon at bounding box center [830, 211] width 14 height 14
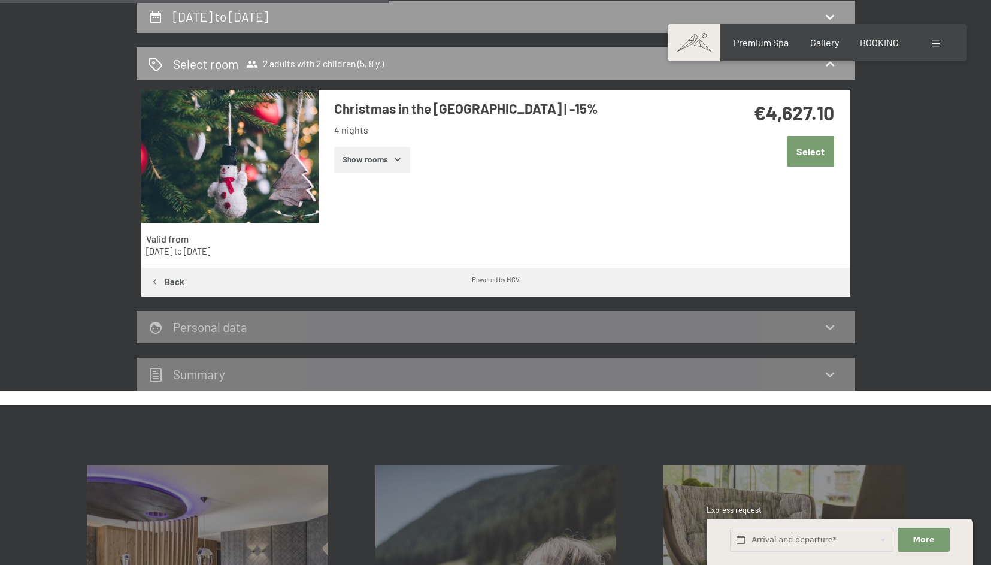
click at [818, 150] on button "Select" at bounding box center [810, 151] width 47 height 31
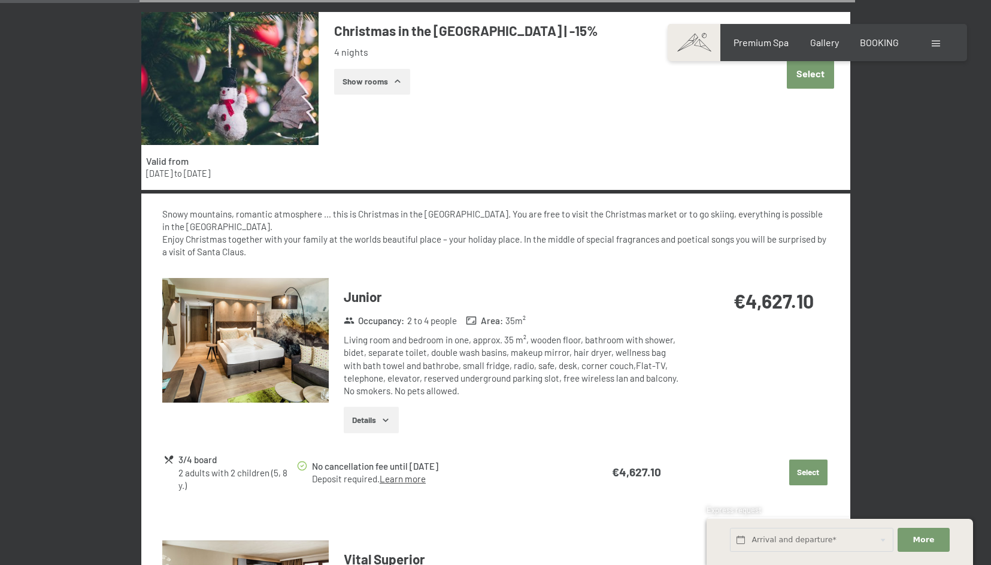
scroll to position [394, 0]
click at [277, 356] on img at bounding box center [245, 340] width 167 height 125
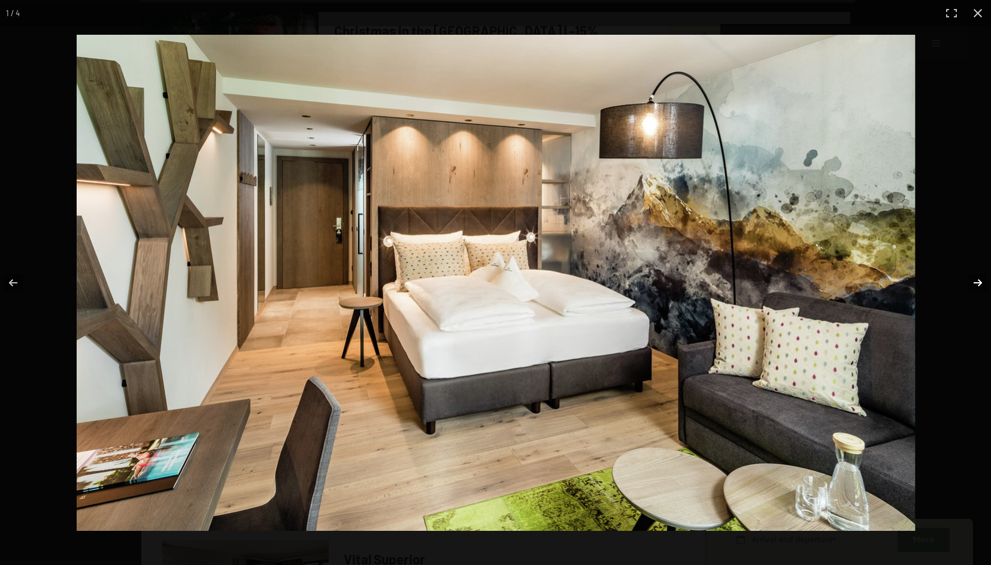
click at [979, 282] on button "button" at bounding box center [970, 283] width 42 height 60
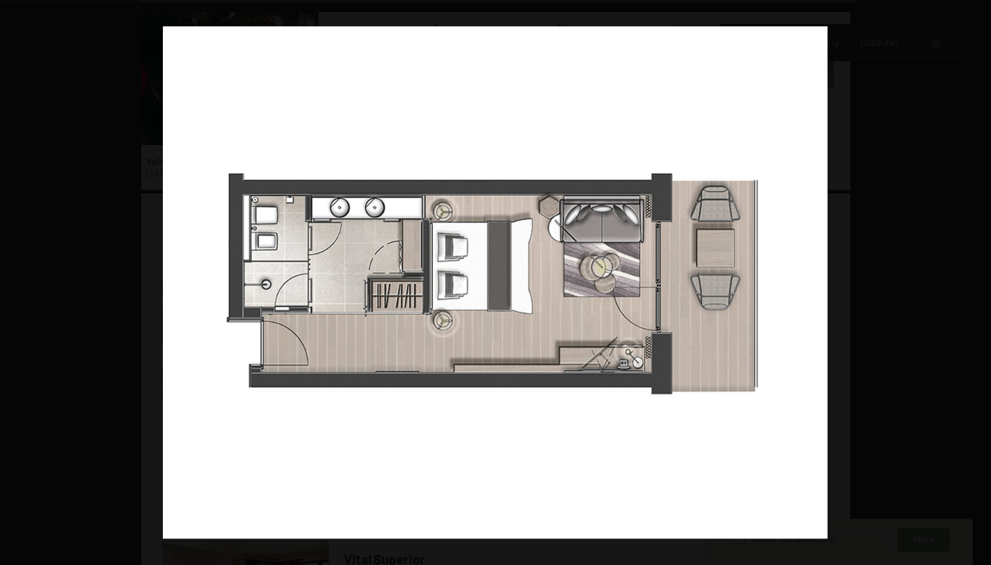
click at [979, 282] on button "button" at bounding box center [970, 283] width 42 height 60
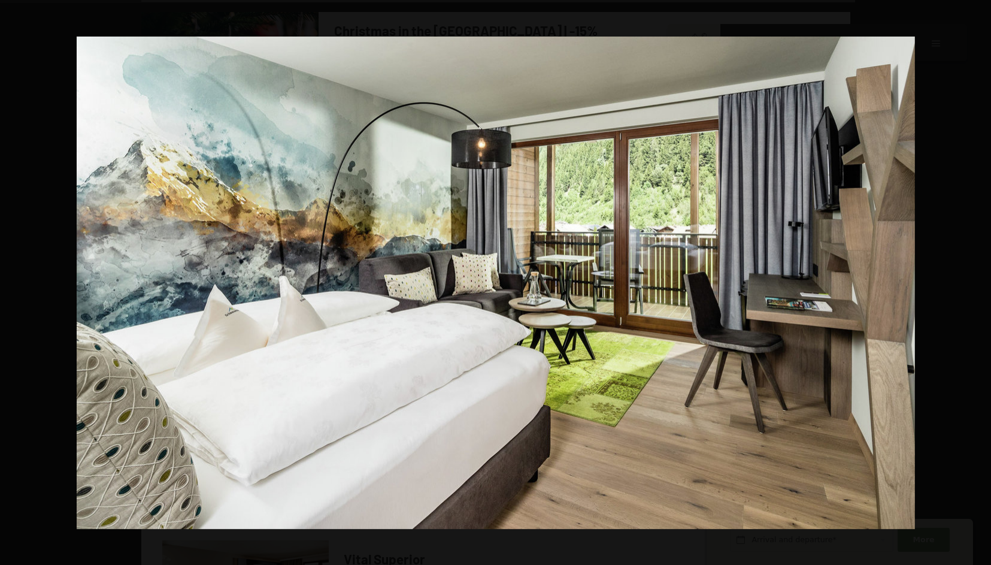
click at [979, 282] on button "button" at bounding box center [970, 283] width 42 height 60
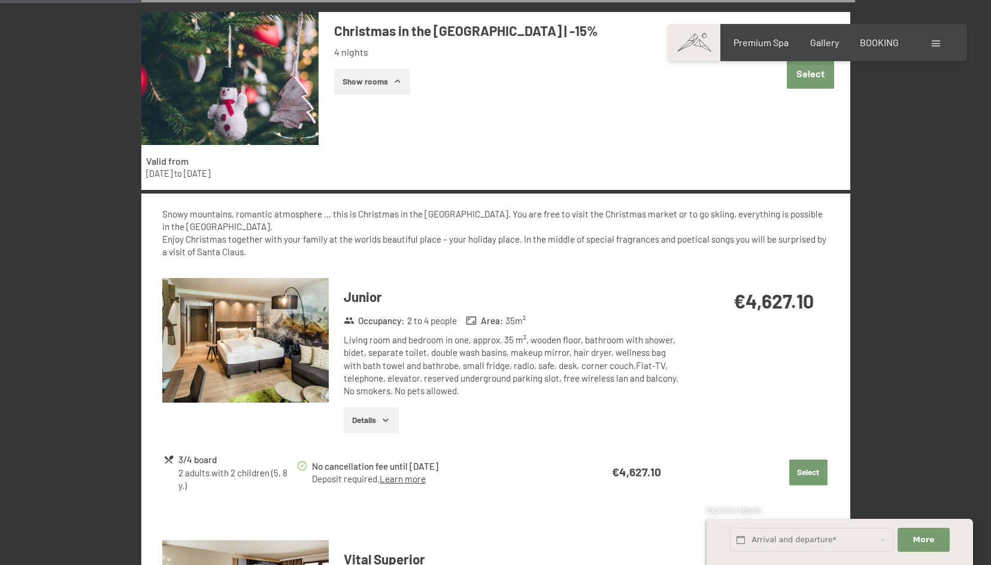
click at [0, 0] on button "button" at bounding box center [0, 0] width 0 height 0
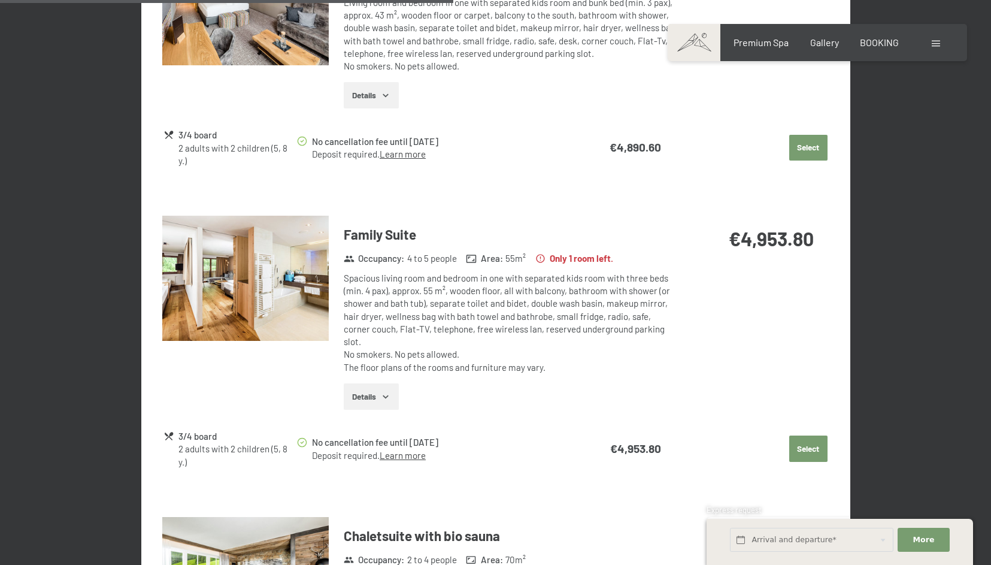
scroll to position [1269, 0]
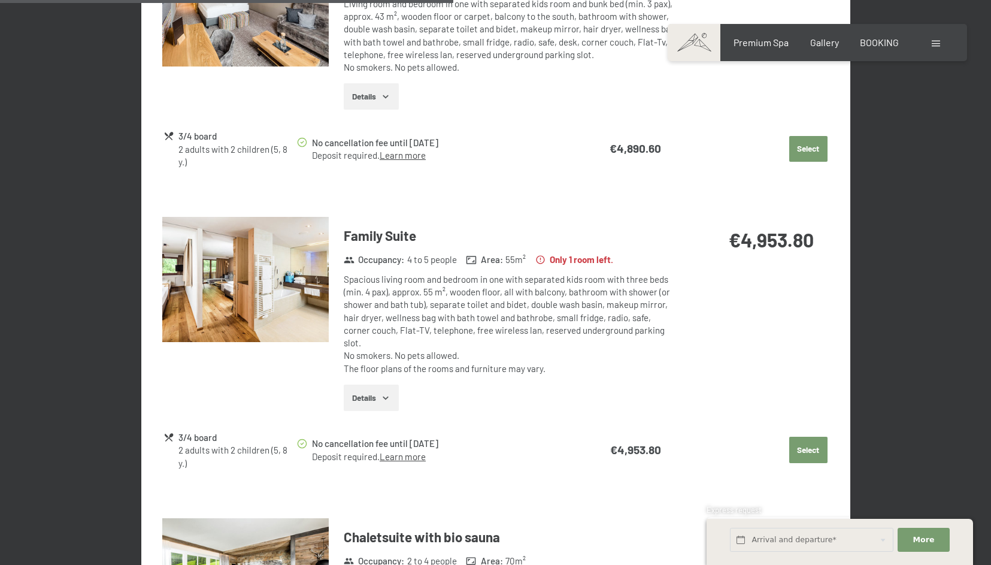
click at [815, 437] on button "Select" at bounding box center [809, 450] width 38 height 26
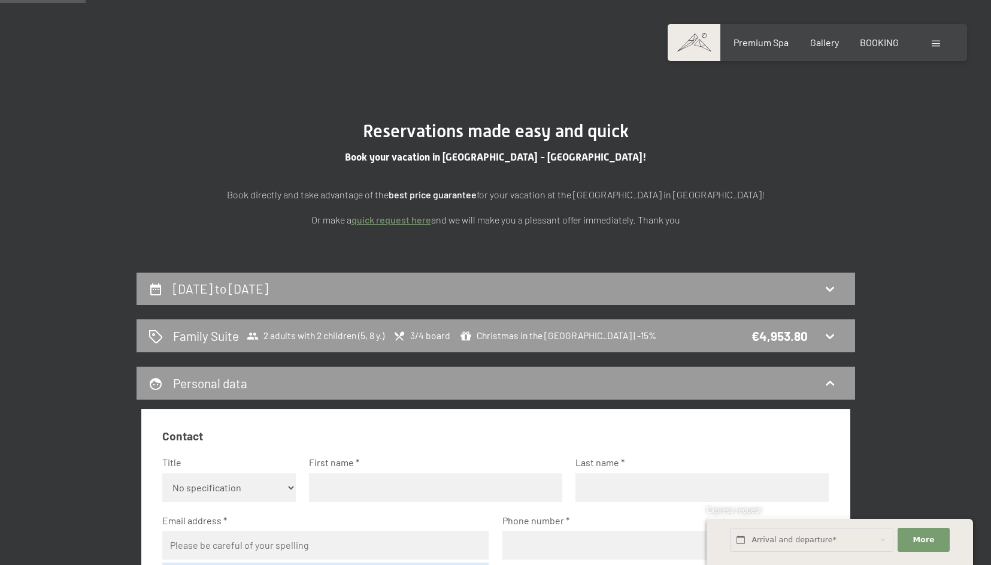
scroll to position [0, 0]
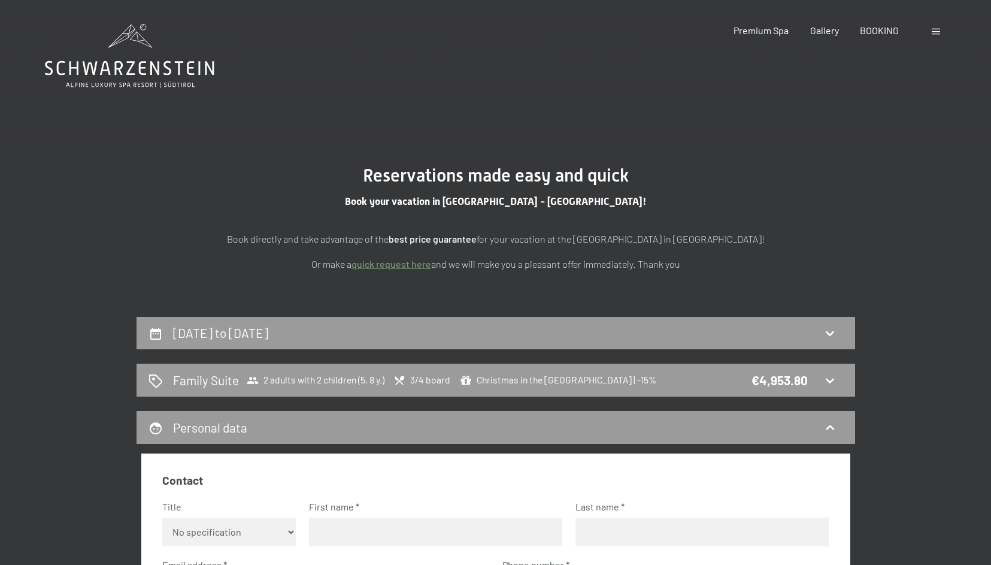
click at [190, 66] on icon at bounding box center [130, 56] width 170 height 64
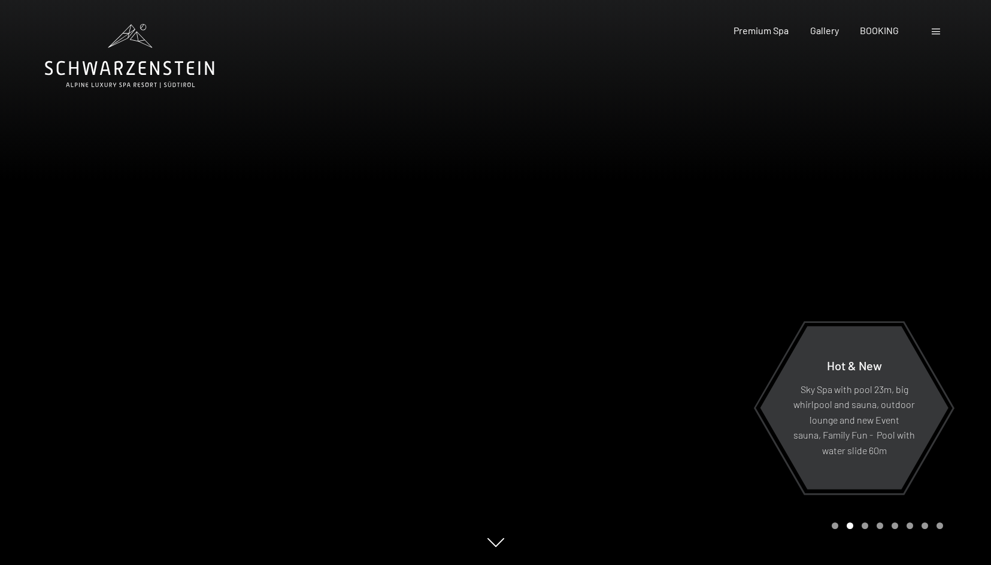
click at [799, 256] on div at bounding box center [744, 282] width 496 height 565
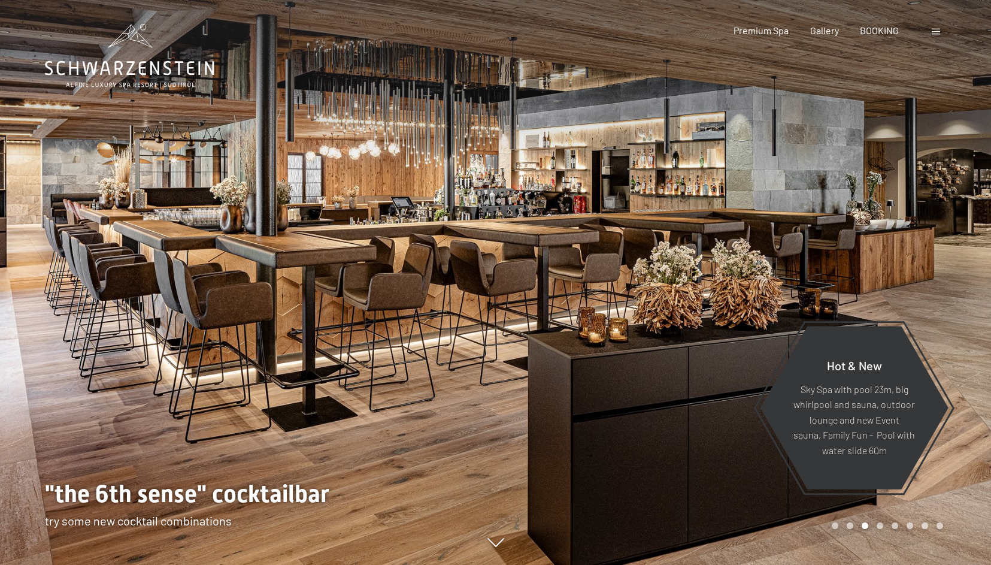
click at [804, 258] on div at bounding box center [744, 282] width 496 height 565
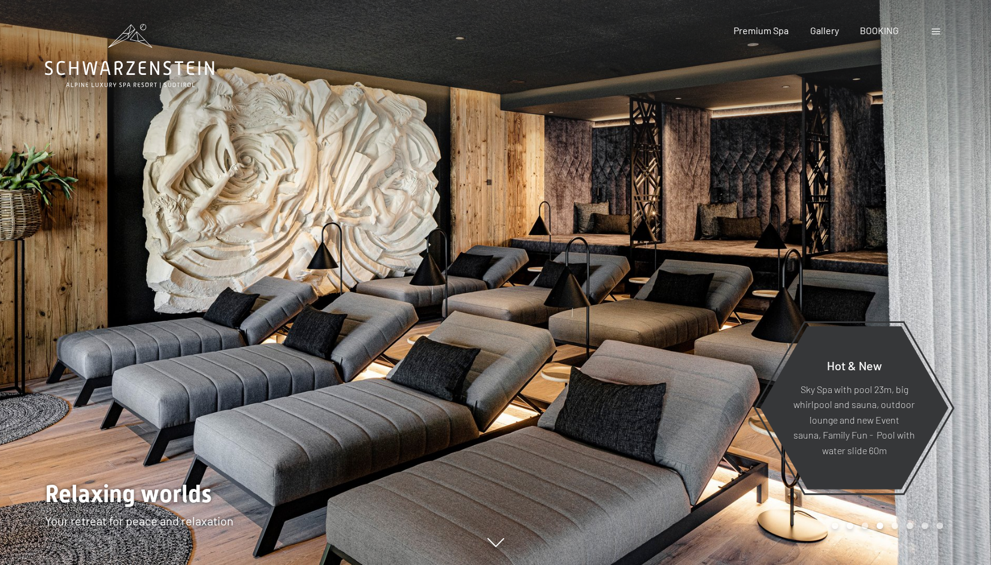
click at [804, 258] on div at bounding box center [744, 282] width 496 height 565
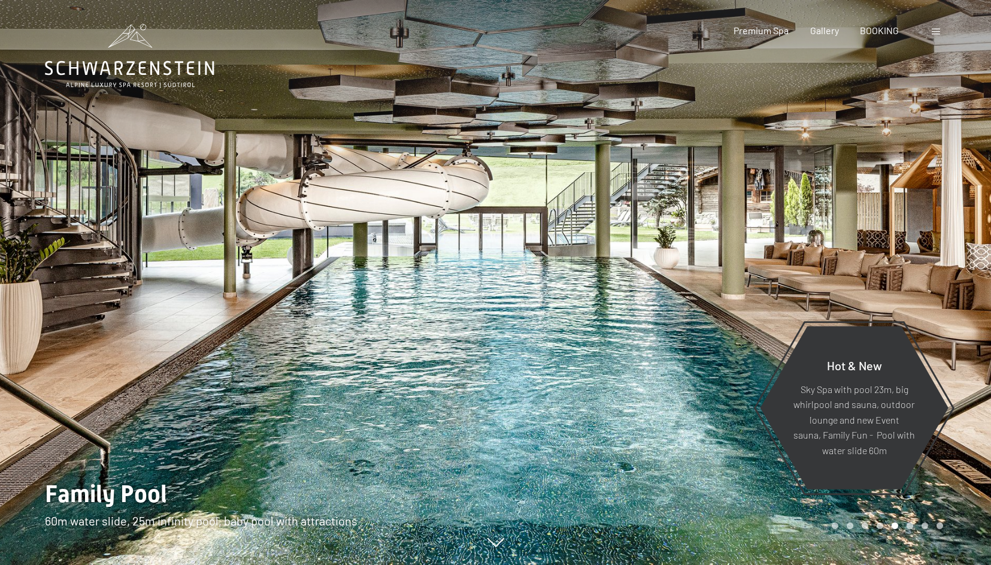
click at [804, 258] on div at bounding box center [744, 282] width 496 height 565
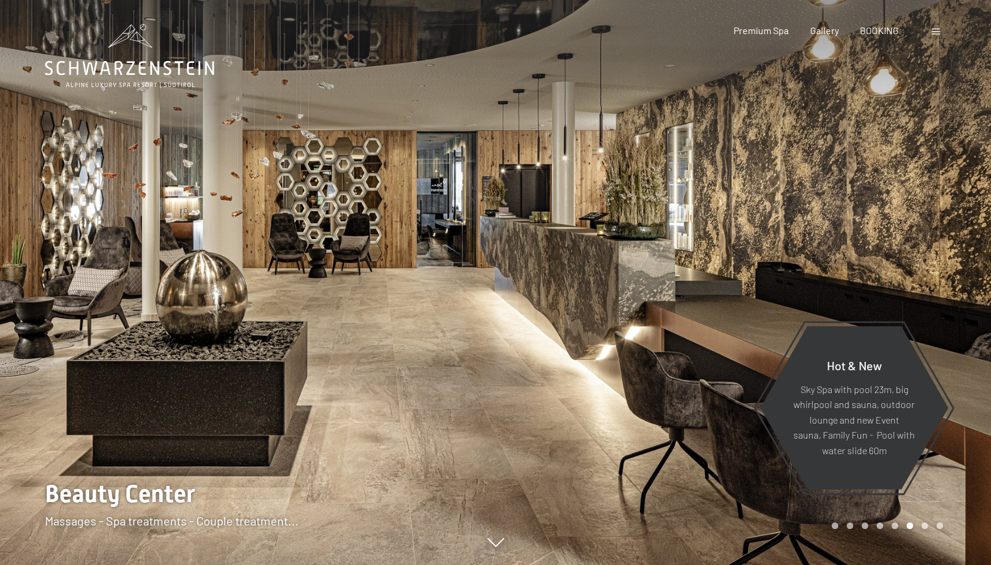
click at [804, 258] on div at bounding box center [744, 282] width 496 height 565
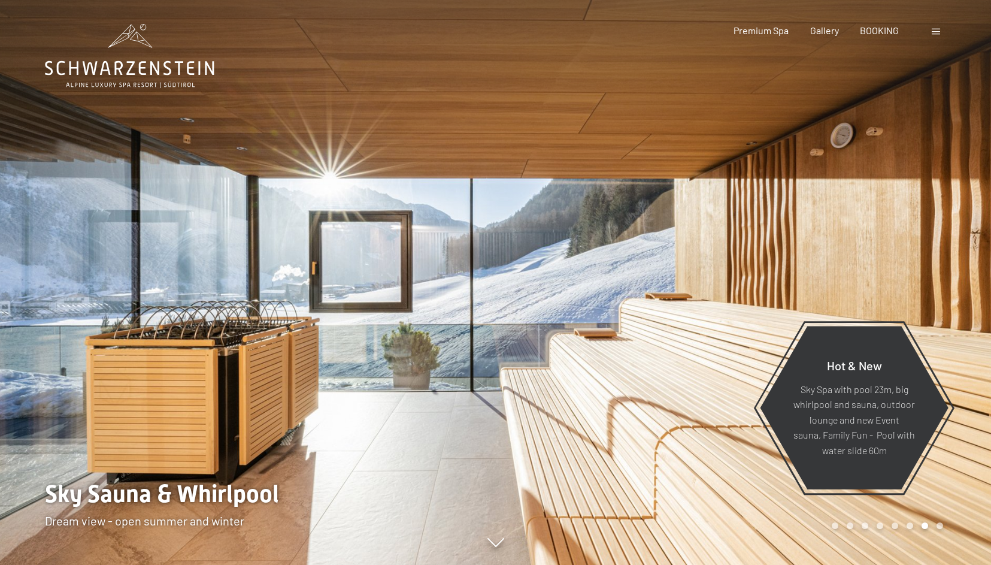
click at [804, 258] on div at bounding box center [744, 282] width 496 height 565
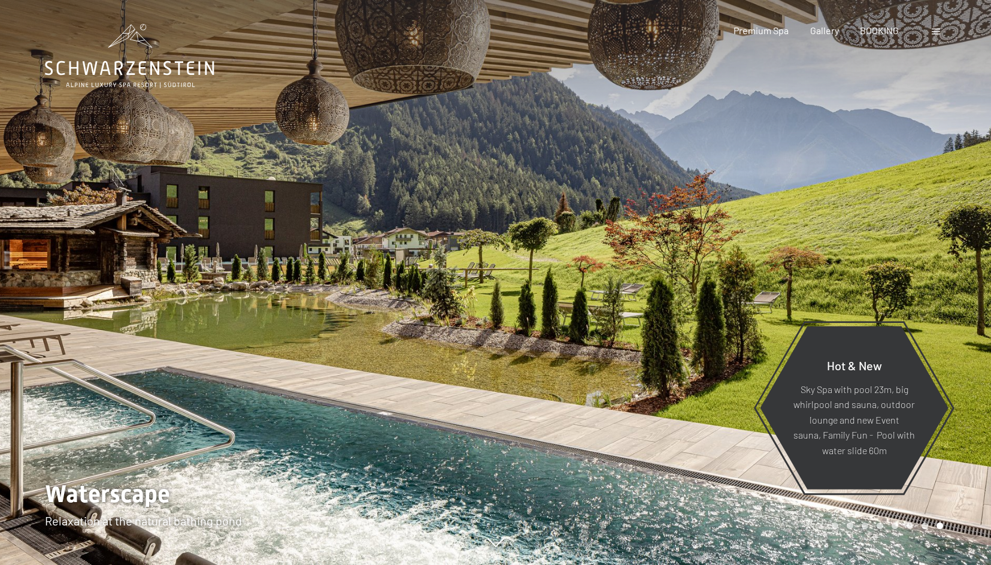
click at [804, 258] on div at bounding box center [744, 282] width 496 height 565
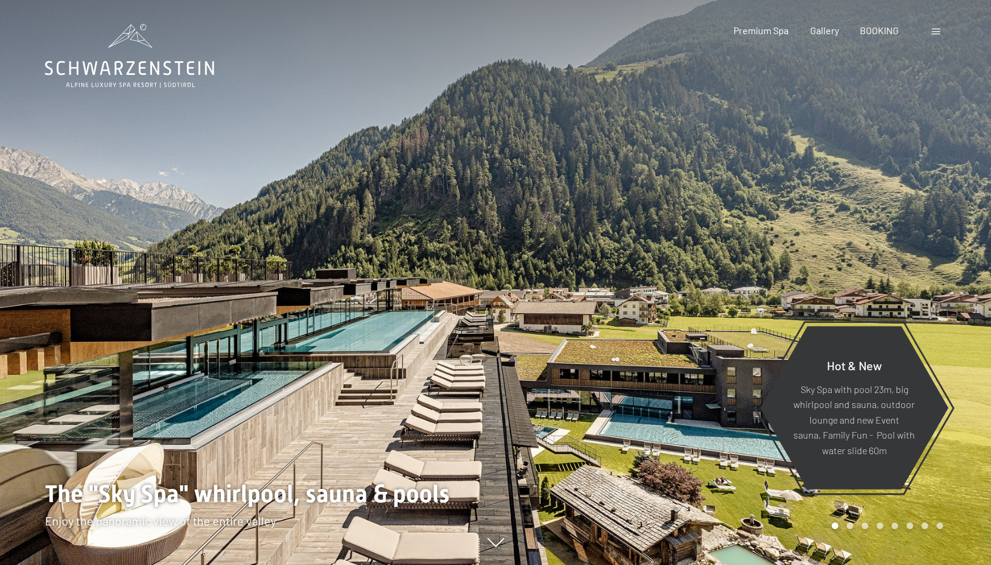
click at [804, 258] on div at bounding box center [744, 282] width 496 height 565
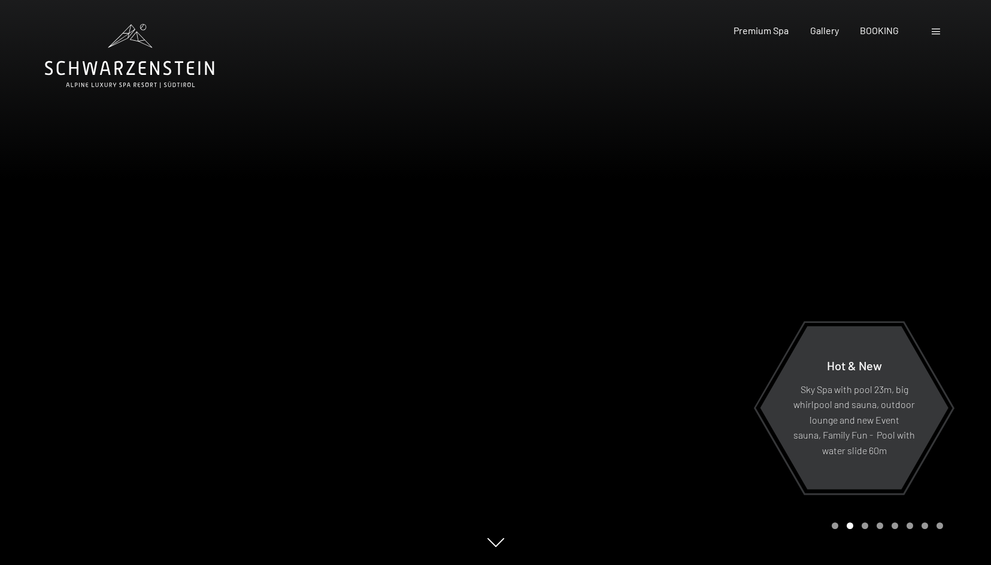
click at [934, 32] on span at bounding box center [936, 32] width 8 height 6
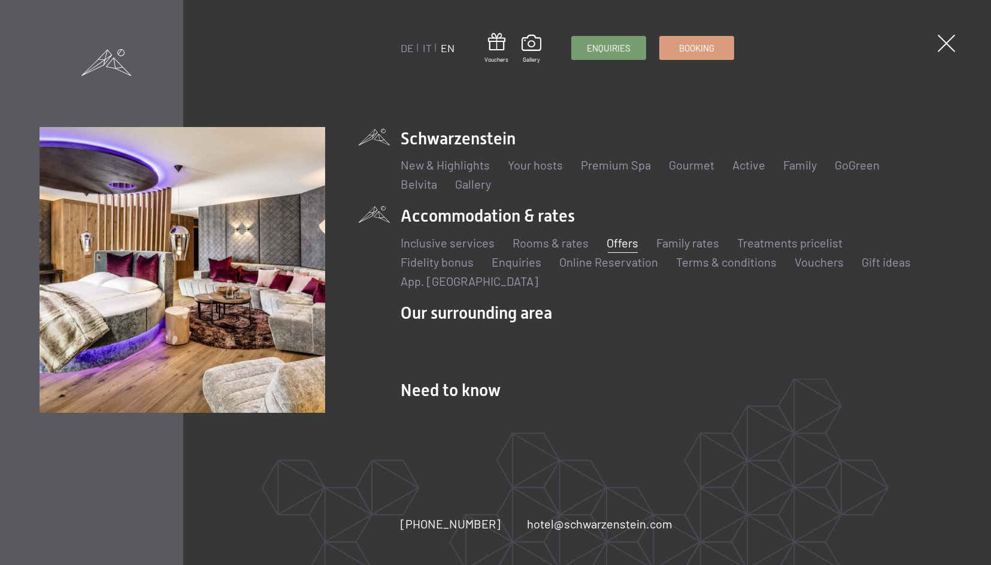
click at [623, 250] on link "Offers" at bounding box center [623, 242] width 32 height 14
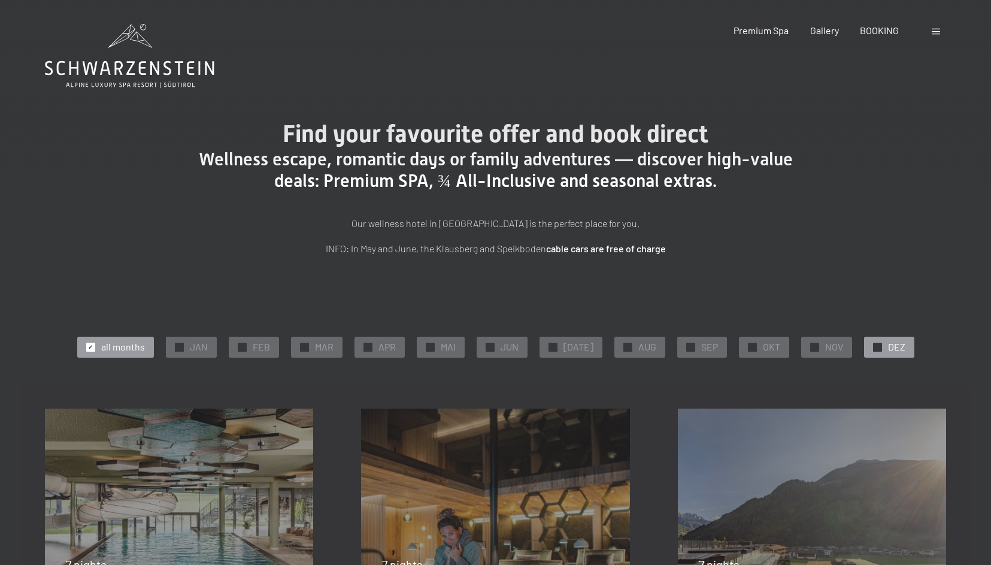
click at [888, 353] on span "DEZ" at bounding box center [896, 346] width 17 height 13
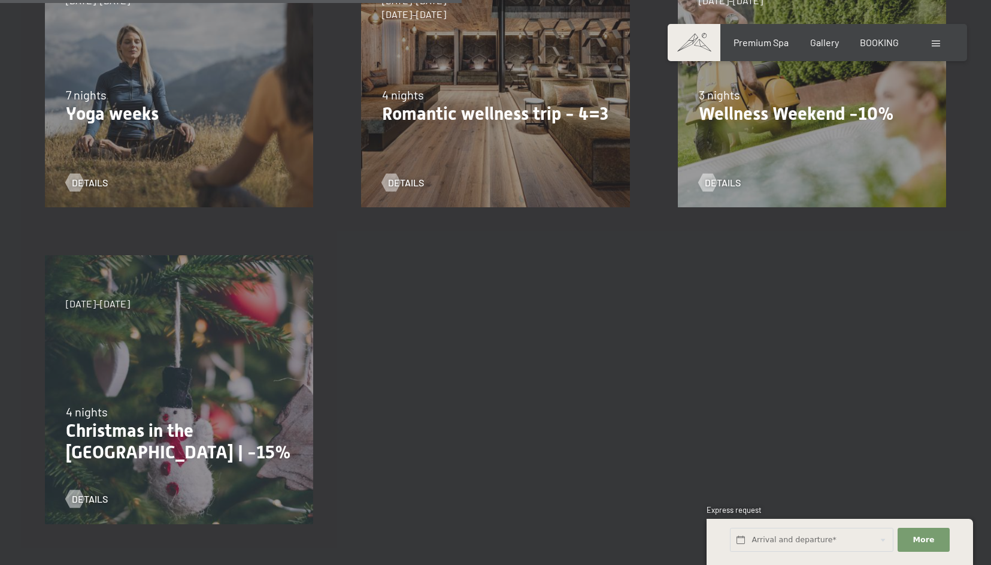
scroll to position [803, 0]
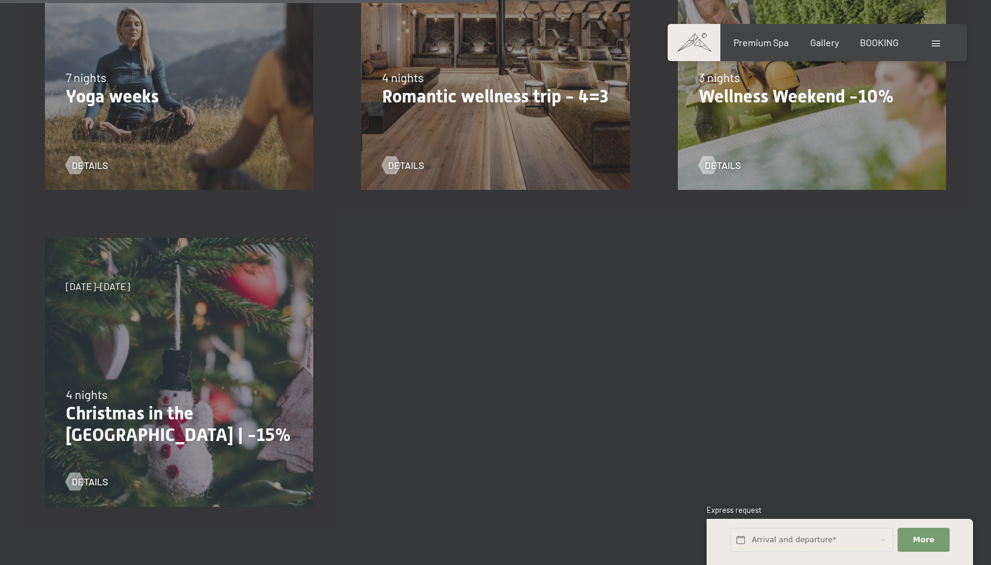
click at [204, 410] on p "Christmas in the [GEOGRAPHIC_DATA] | -15%" at bounding box center [179, 424] width 226 height 43
click at [96, 483] on span "details" at bounding box center [102, 481] width 36 height 13
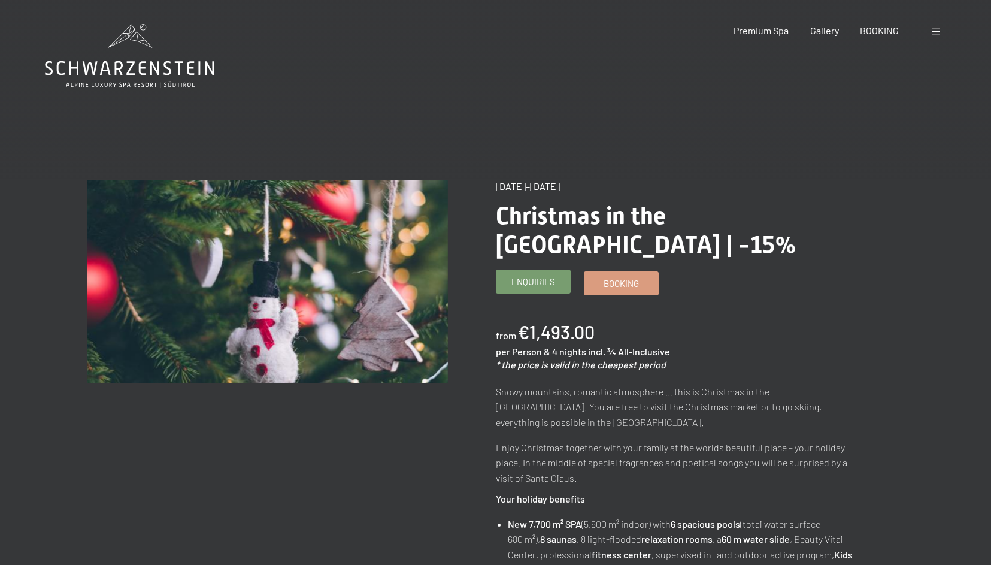
click at [537, 276] on span "Enquiries" at bounding box center [534, 282] width 44 height 13
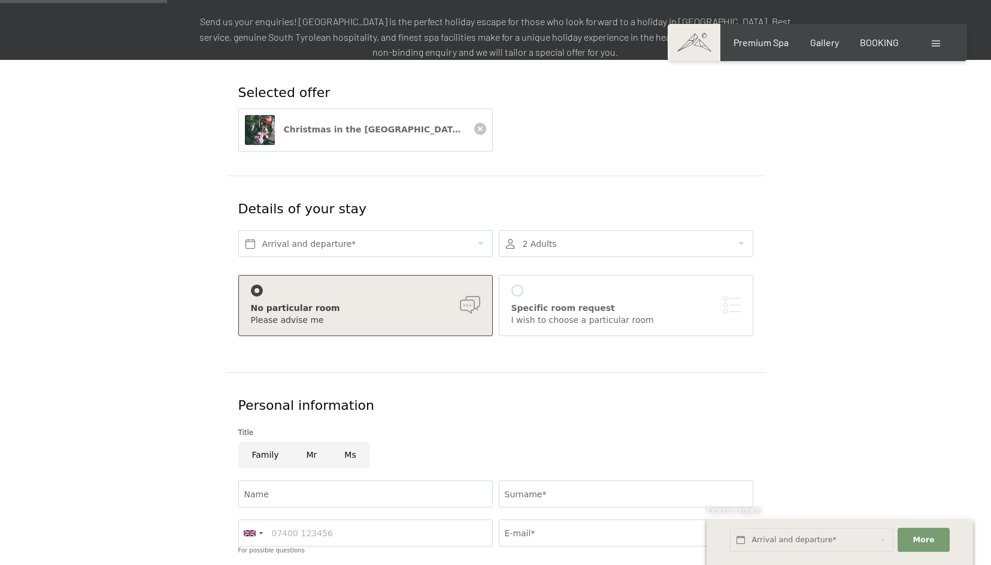
scroll to position [201, 0]
click at [450, 231] on input "text" at bounding box center [365, 244] width 255 height 27
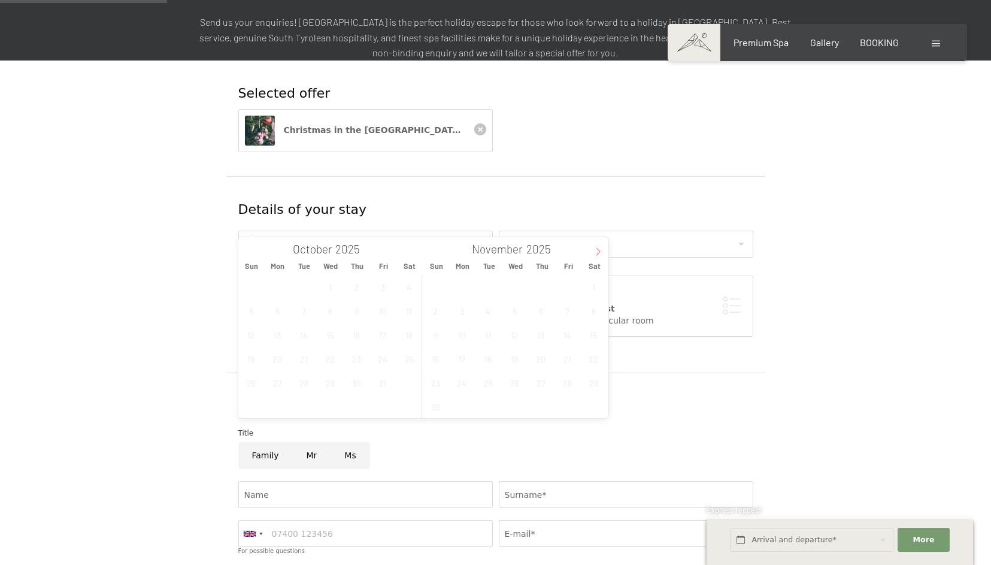
click at [601, 255] on icon at bounding box center [598, 251] width 8 height 8
click at [459, 363] on span "22" at bounding box center [461, 358] width 23 height 23
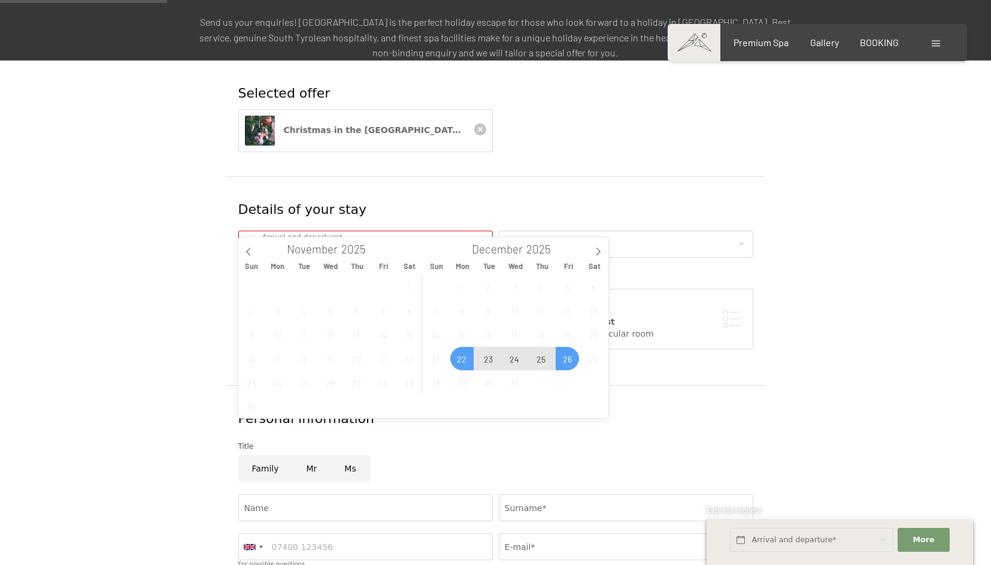
click at [570, 358] on span "26" at bounding box center [567, 358] width 23 height 23
type input "Mon. 22/12/2025 - Fri. 26/12/2025"
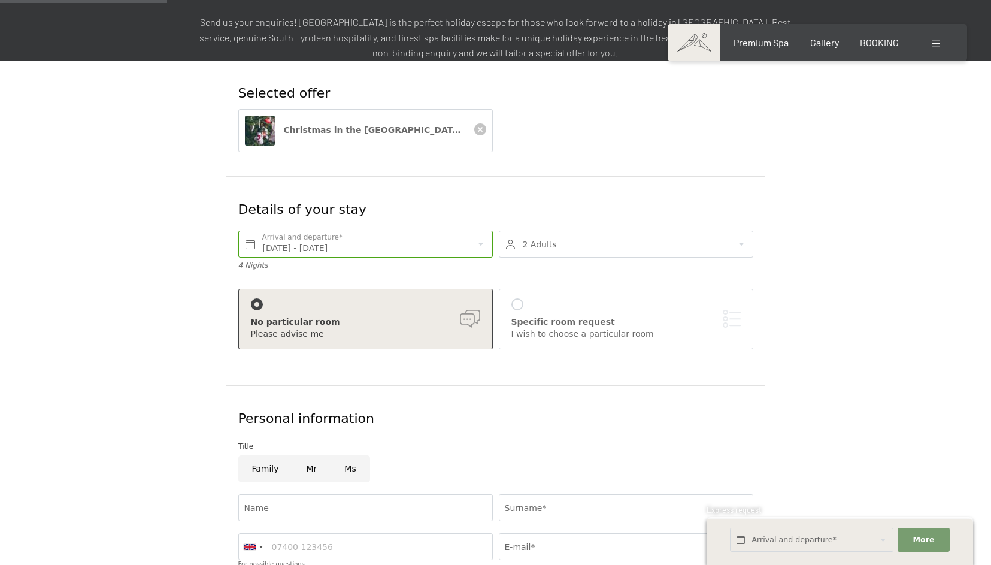
click at [781, 224] on form "Selected offer Christmas in the Alps | -15% Details of your stay Mon. 22/12/202…" at bounding box center [496, 419] width 818 height 716
click at [723, 231] on div at bounding box center [626, 244] width 255 height 27
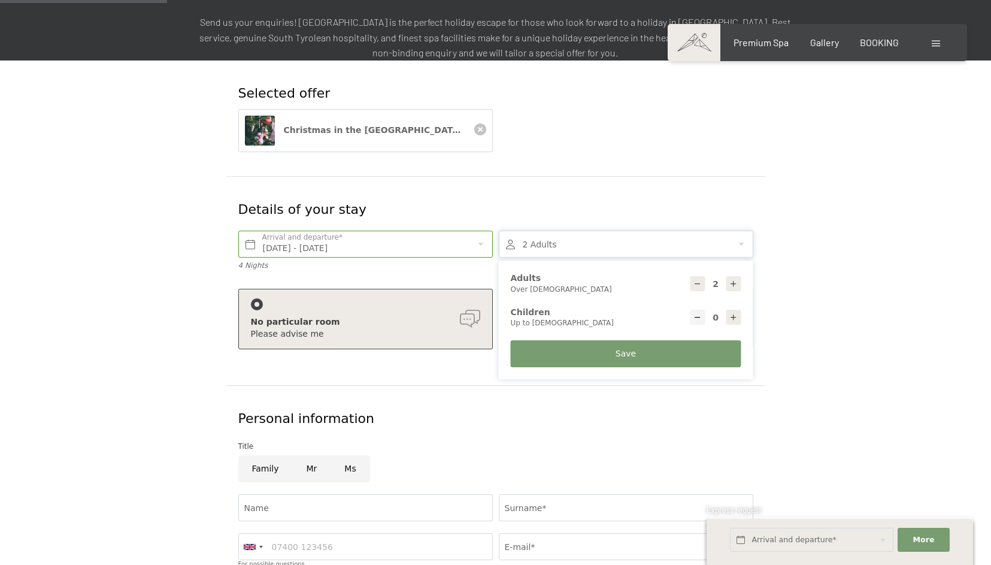
click at [734, 280] on icon at bounding box center [734, 284] width 8 height 8
type input "4"
click at [736, 313] on icon at bounding box center [734, 317] width 8 height 8
type input "1"
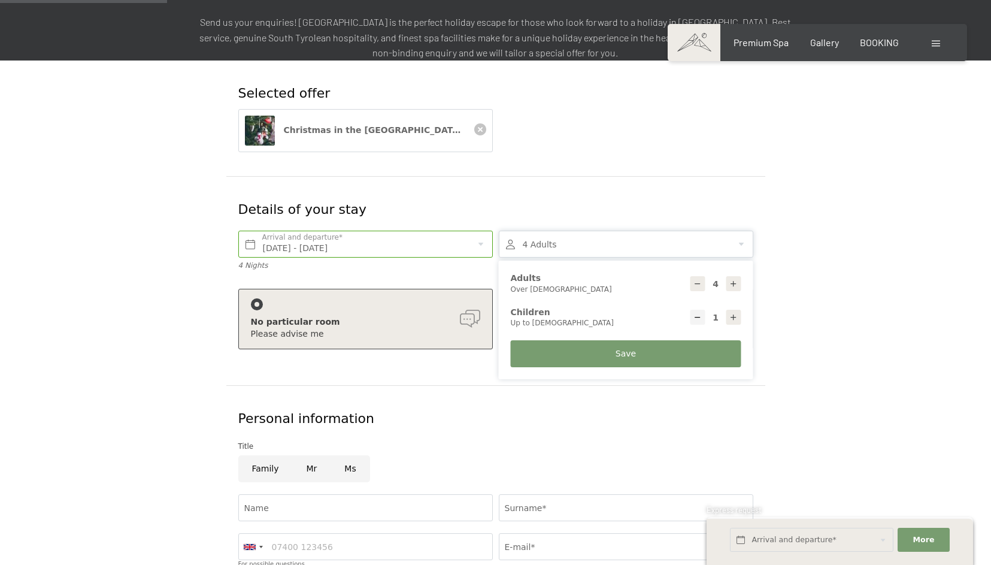
select select
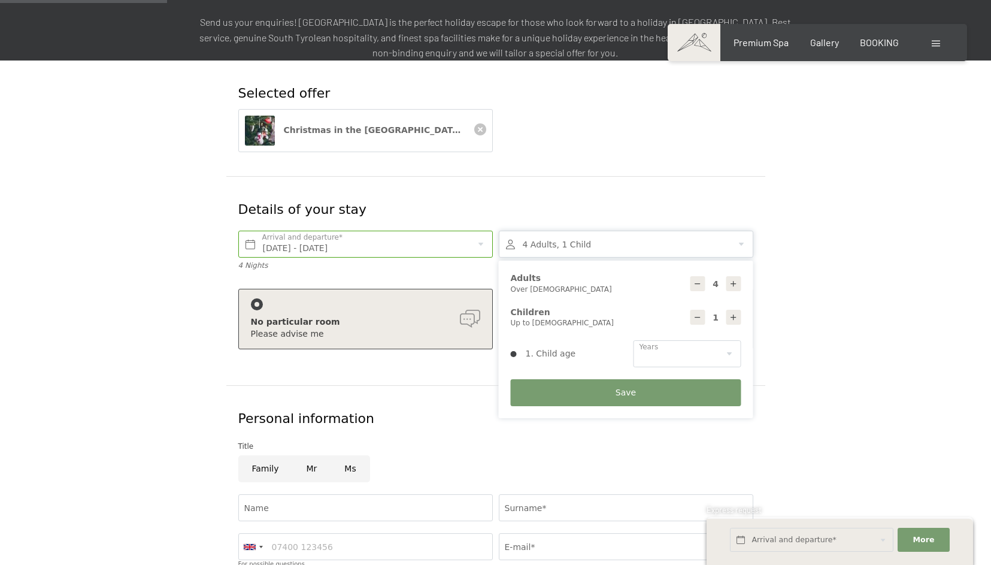
click at [736, 313] on icon at bounding box center [734, 317] width 8 height 8
type input "2"
select select
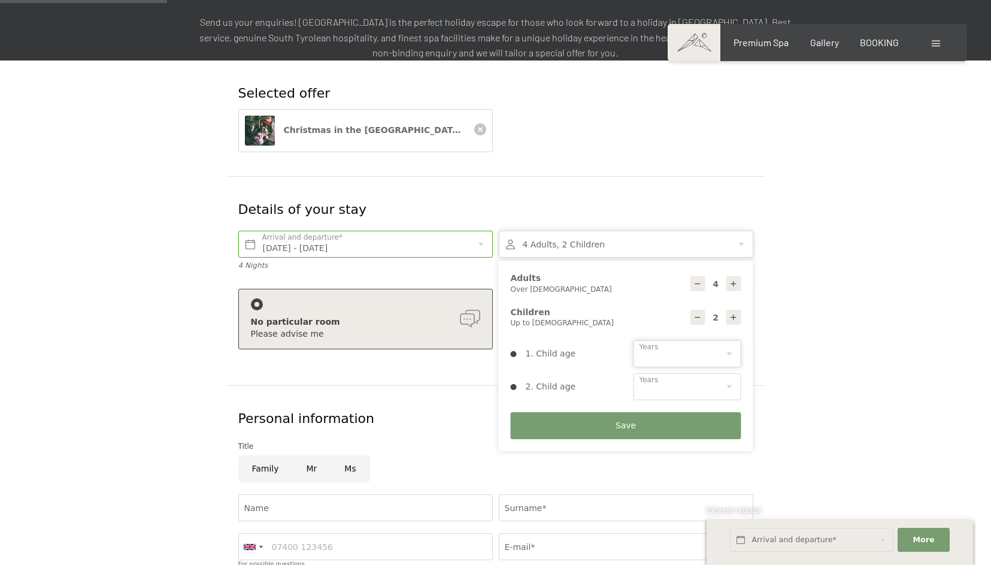
click at [710, 340] on select "0 1 2 3 4 5 6 7 8 9 10 11 12 13 14" at bounding box center [688, 353] width 108 height 27
select select "5"
click at [634, 340] on select "0 1 2 3 4 5 6 7 8 9 10 11 12 13 14" at bounding box center [688, 353] width 108 height 27
click at [697, 374] on select "0 1 2 3 4 5 6 7 8 9 10 11 12 13 14" at bounding box center [688, 386] width 108 height 27
select select "8"
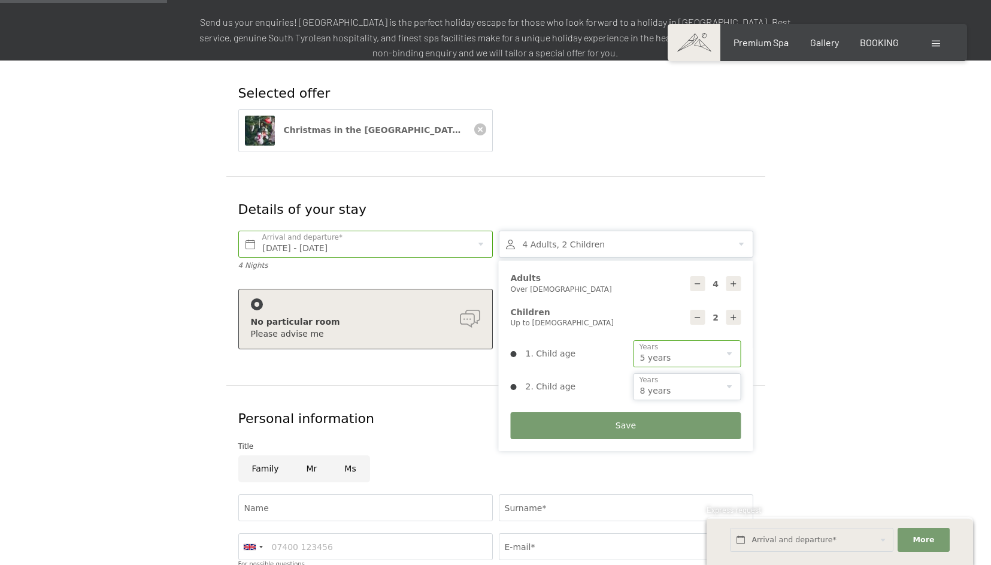
click at [634, 373] on select "0 1 2 3 4 5 6 7 8 9 10 11 12 13 14" at bounding box center [688, 386] width 108 height 27
click at [676, 412] on button "Save" at bounding box center [626, 425] width 231 height 27
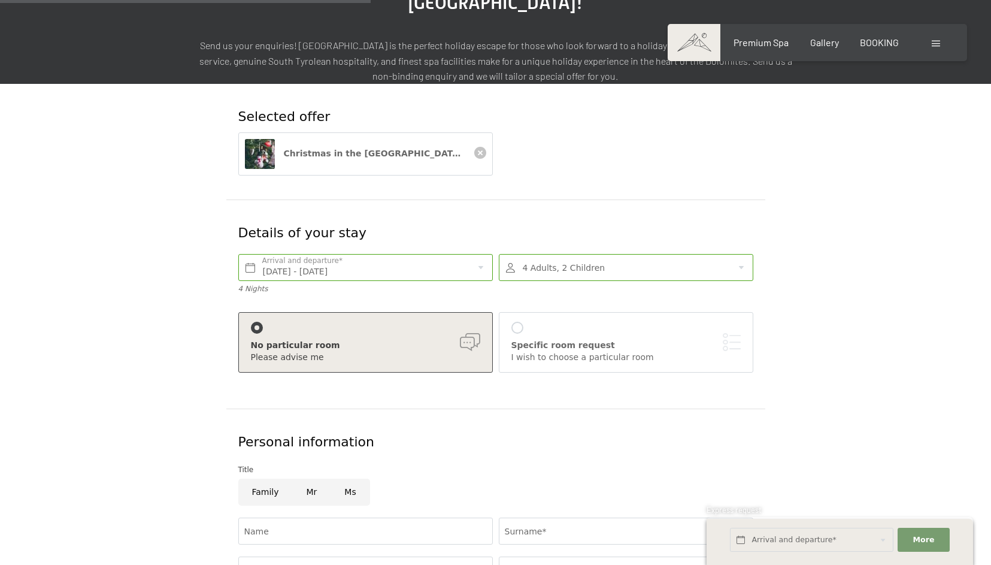
scroll to position [0, 0]
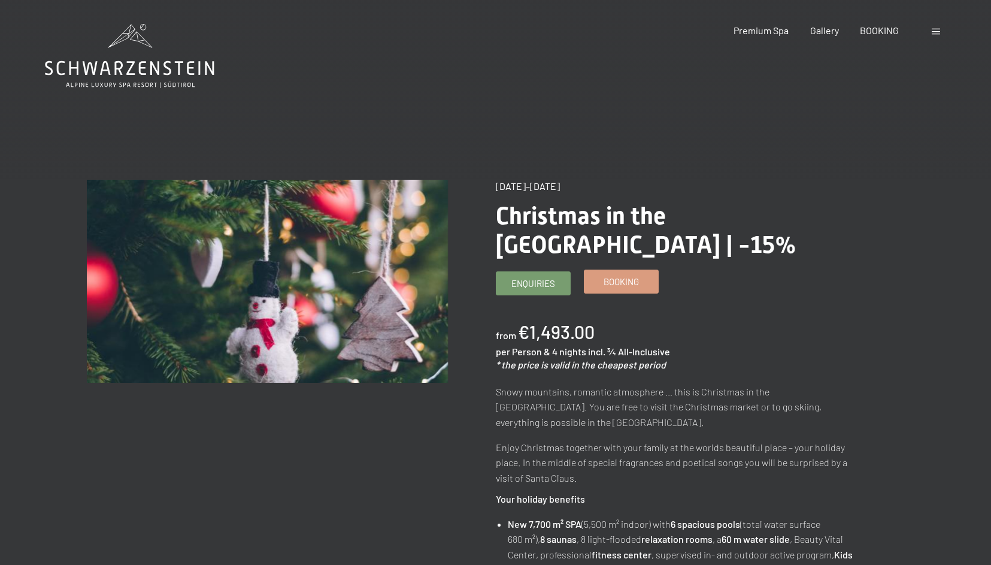
click at [621, 276] on span "Booking" at bounding box center [621, 282] width 35 height 13
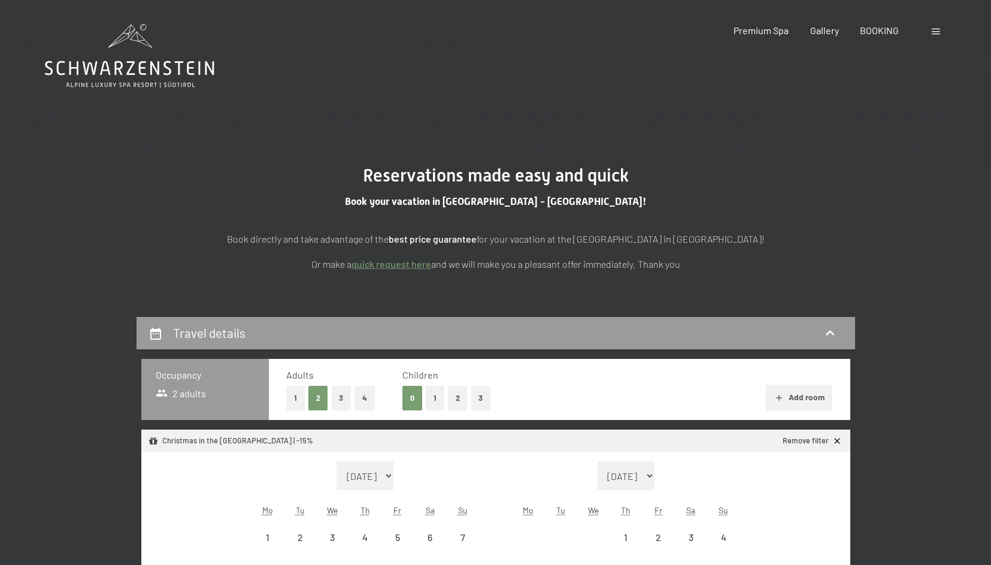
select select "[DATE]"
click at [458, 398] on button "2" at bounding box center [458, 398] width 20 height 25
select select "[DATE]"
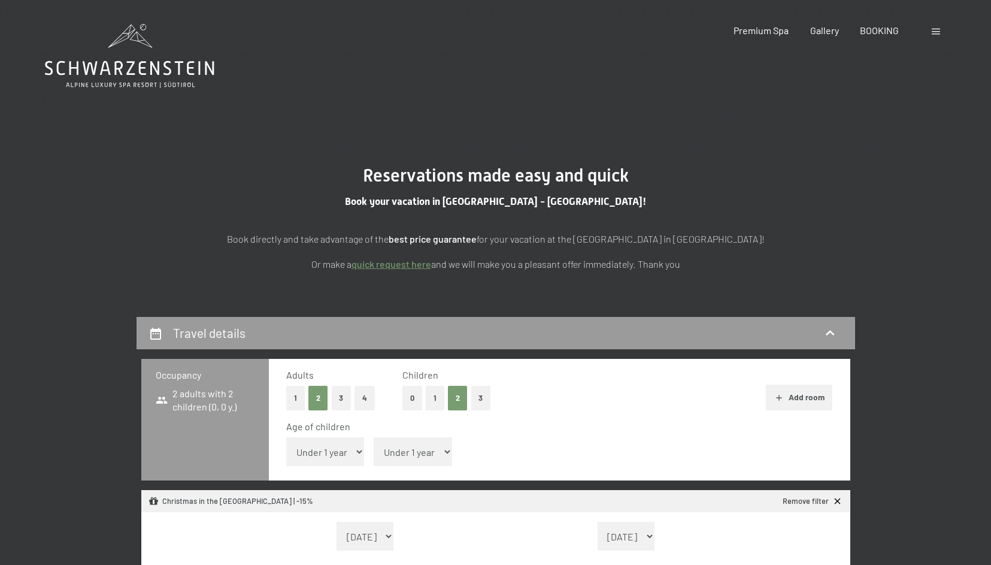
select select "[DATE]"
click at [406, 396] on button "0" at bounding box center [413, 398] width 20 height 25
select select "[DATE]"
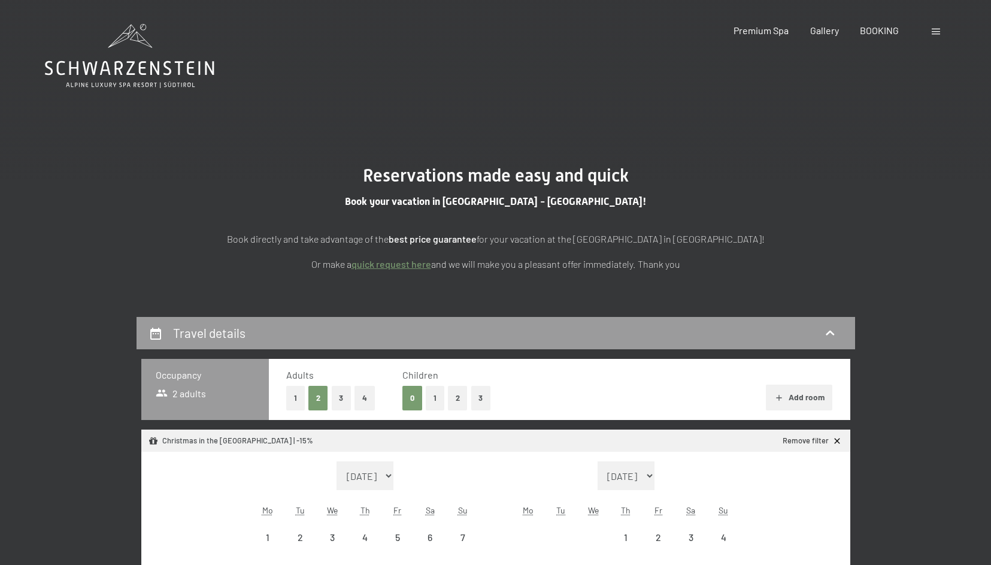
select select "[DATE]"
click at [814, 398] on button "Add room" at bounding box center [799, 398] width 66 height 26
select select "[DATE]"
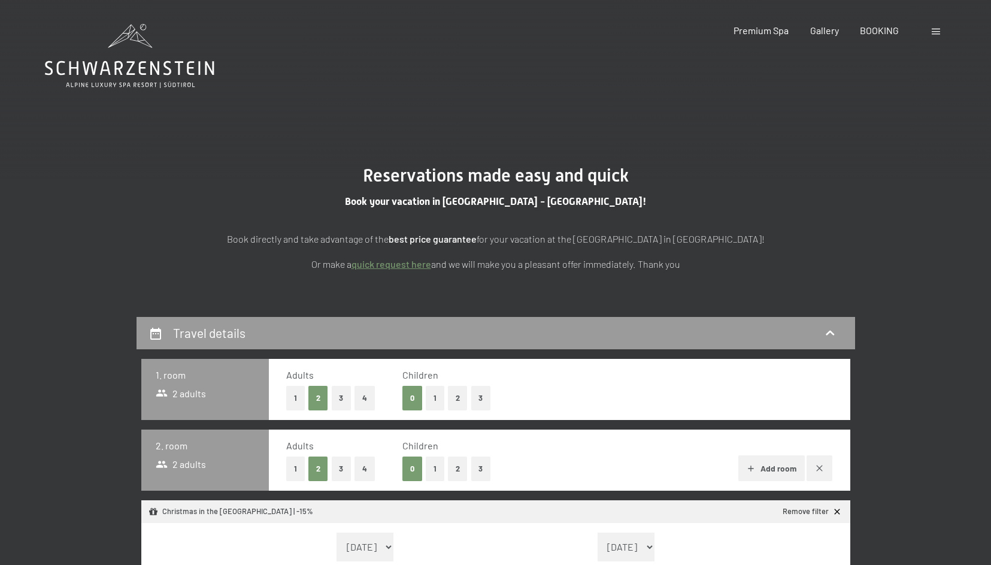
select select "[DATE]"
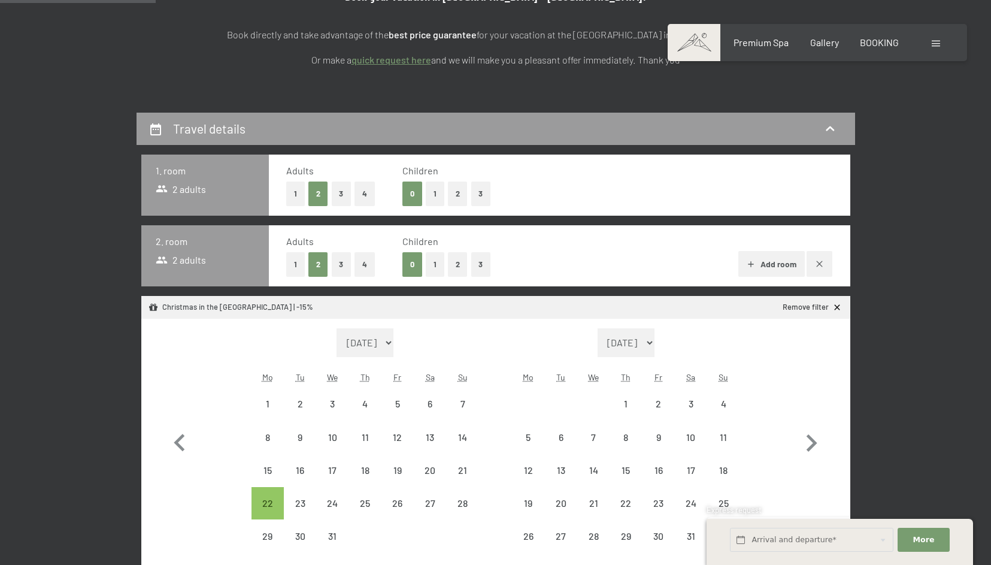
scroll to position [208, 0]
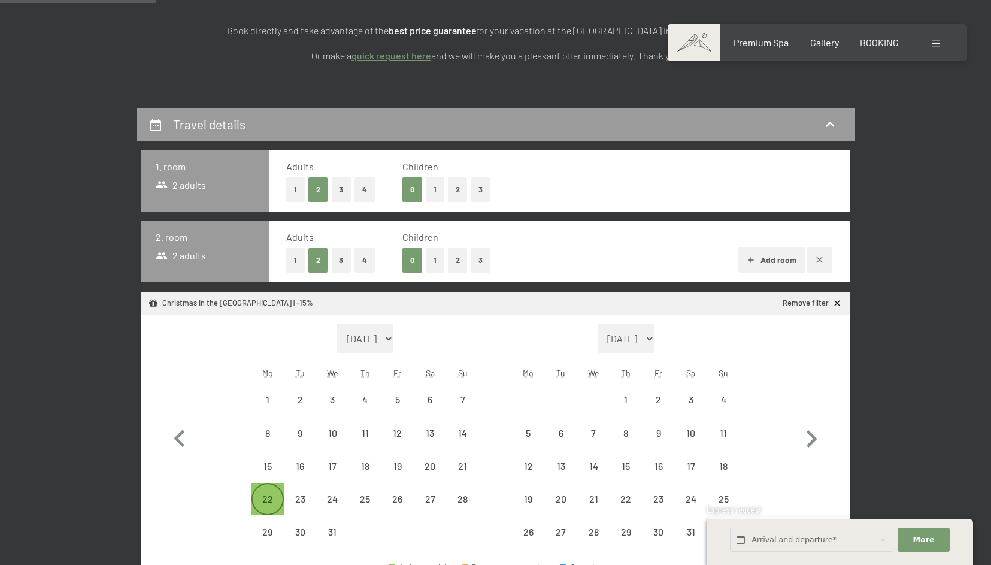
click at [268, 500] on div "22" at bounding box center [268, 509] width 30 height 30
select select "[DATE]"
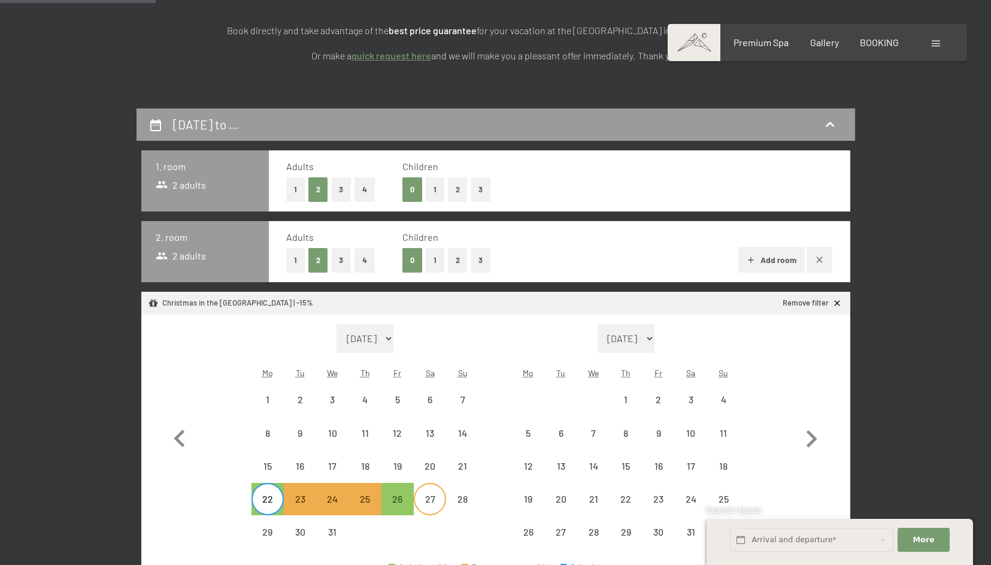
click at [415, 503] on div "27" at bounding box center [430, 509] width 30 height 30
select select "[DATE]"
click at [264, 500] on div "22" at bounding box center [268, 509] width 30 height 30
select select "[DATE]"
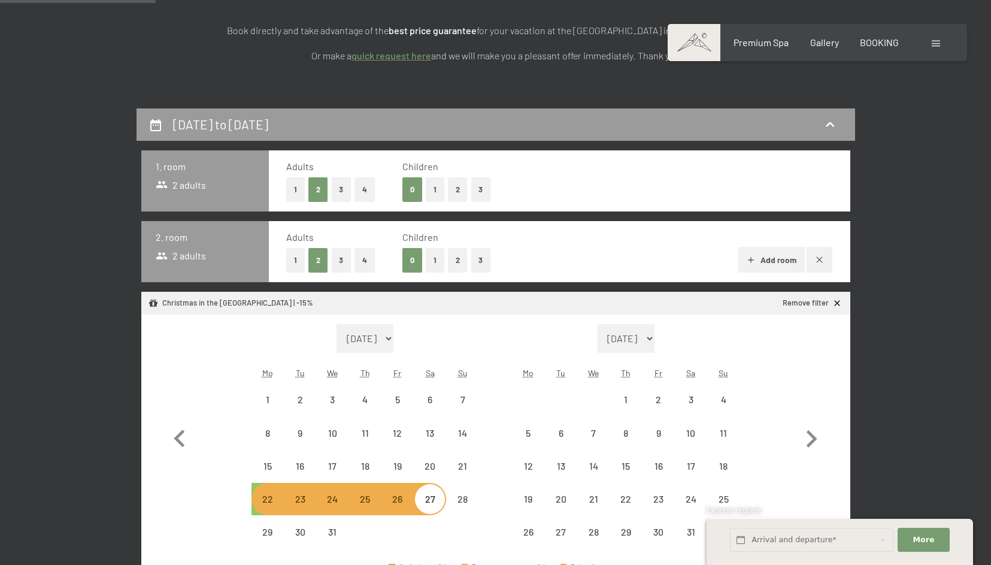
select select "[DATE]"
click at [403, 502] on div "26" at bounding box center [398, 509] width 30 height 30
select select "[DATE]"
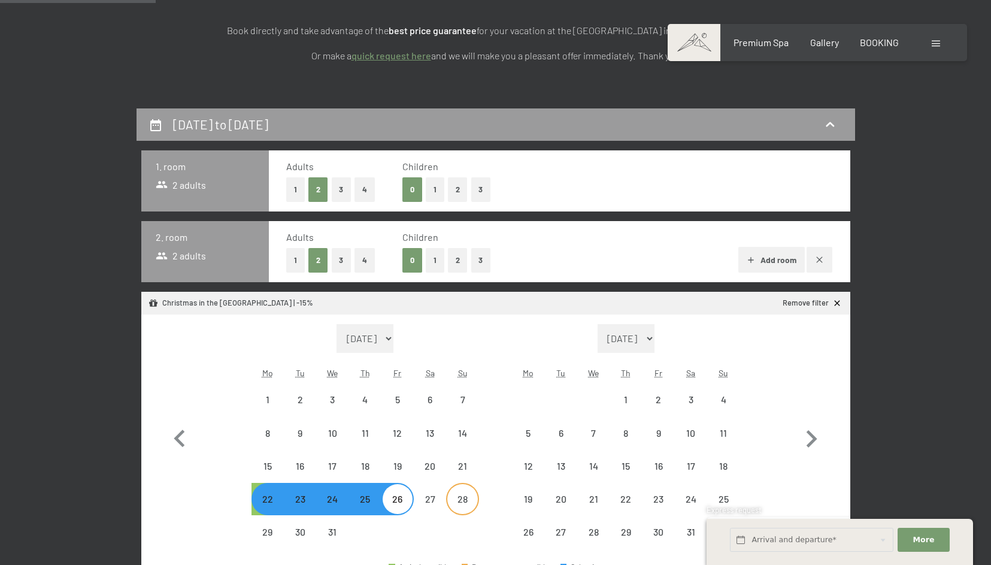
select select "[DATE]"
select select "2026-01-01"
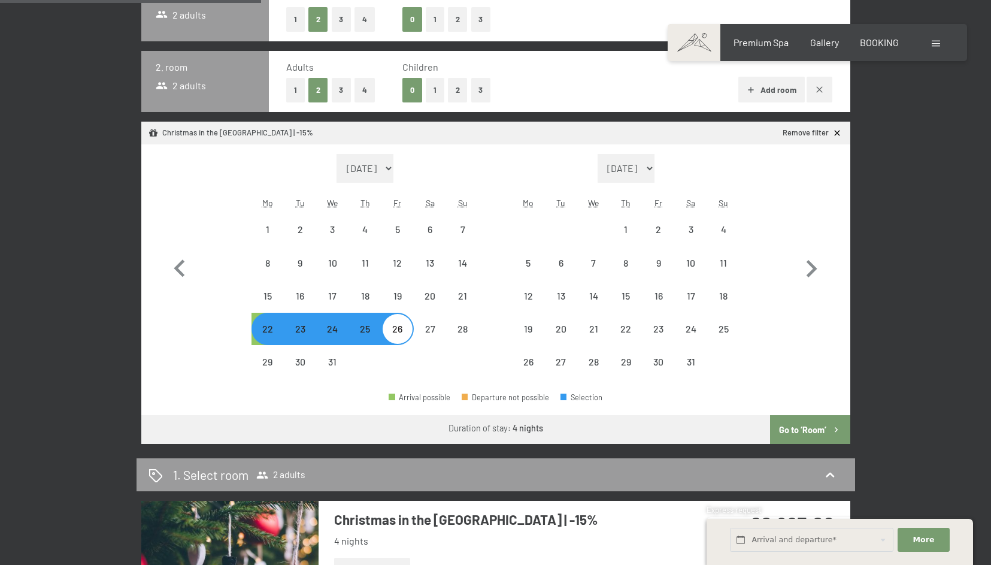
scroll to position [401, 0]
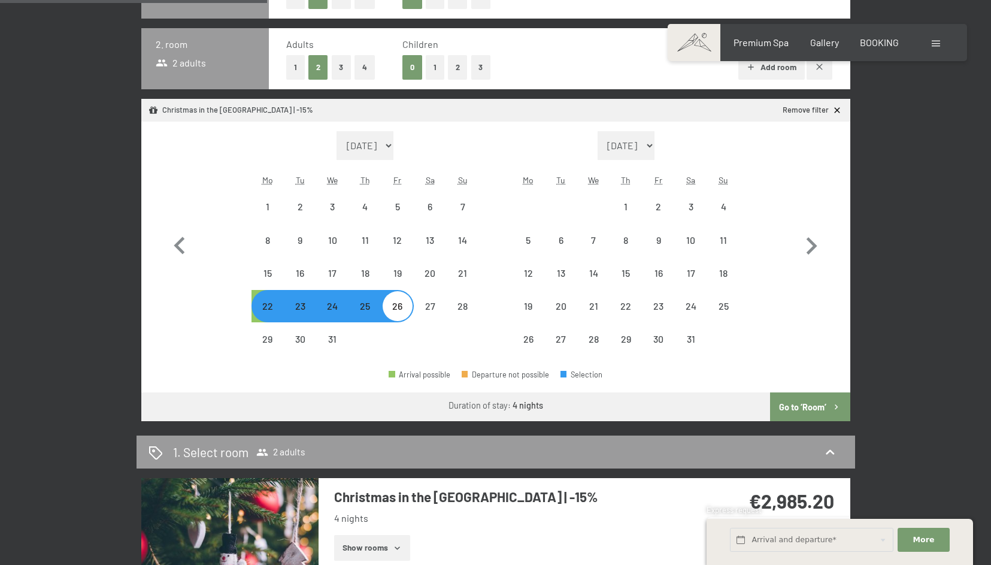
click at [816, 406] on button "Go to ‘Room’" at bounding box center [810, 406] width 80 height 29
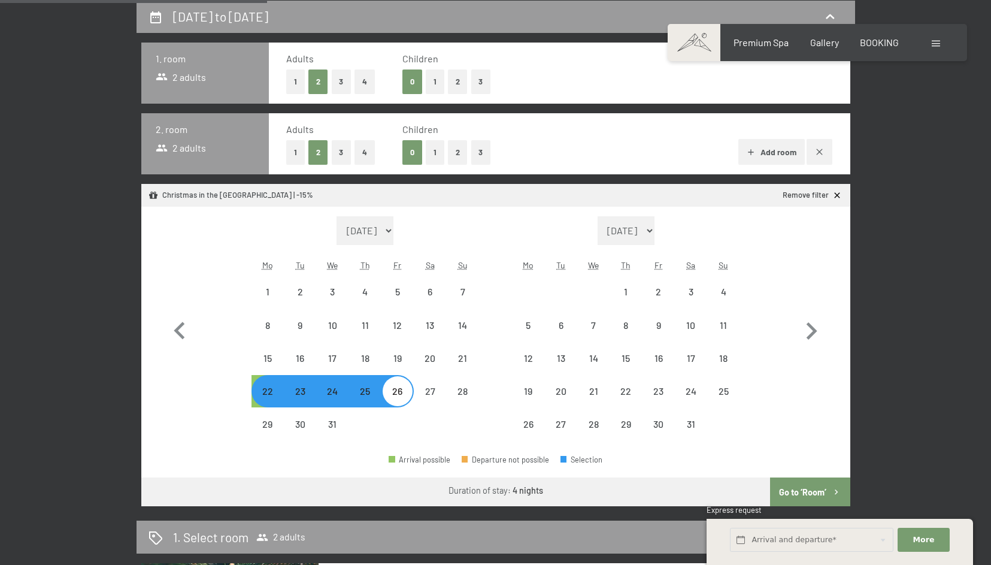
select select "2025-12-01"
select select "2026-01-01"
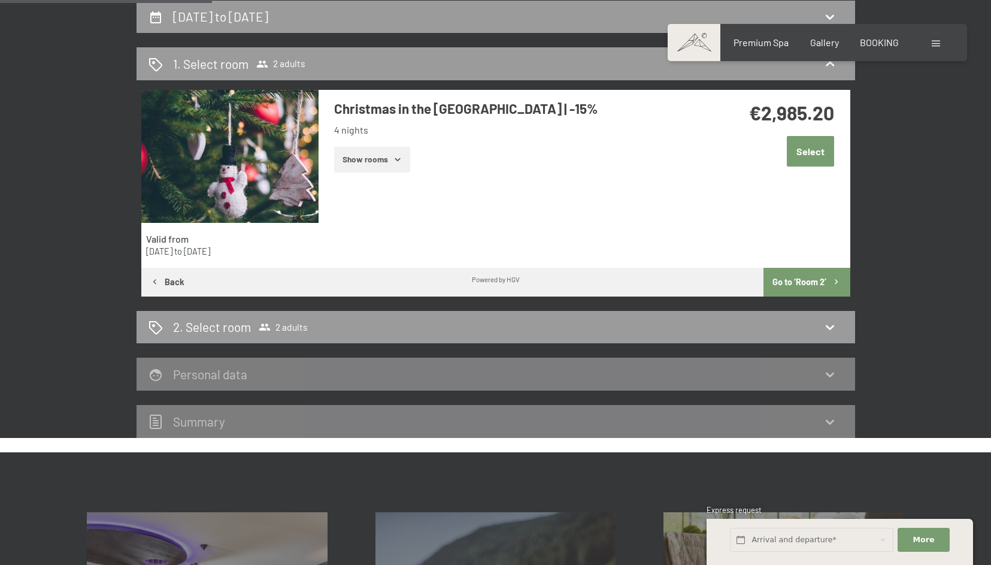
click at [380, 165] on button "Show rooms" at bounding box center [372, 160] width 76 height 26
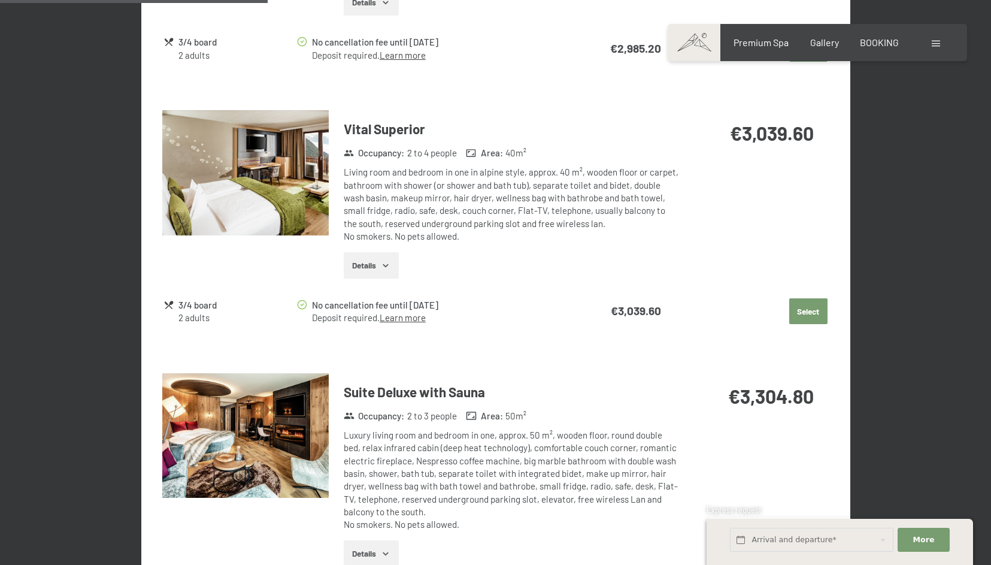
scroll to position [811, 0]
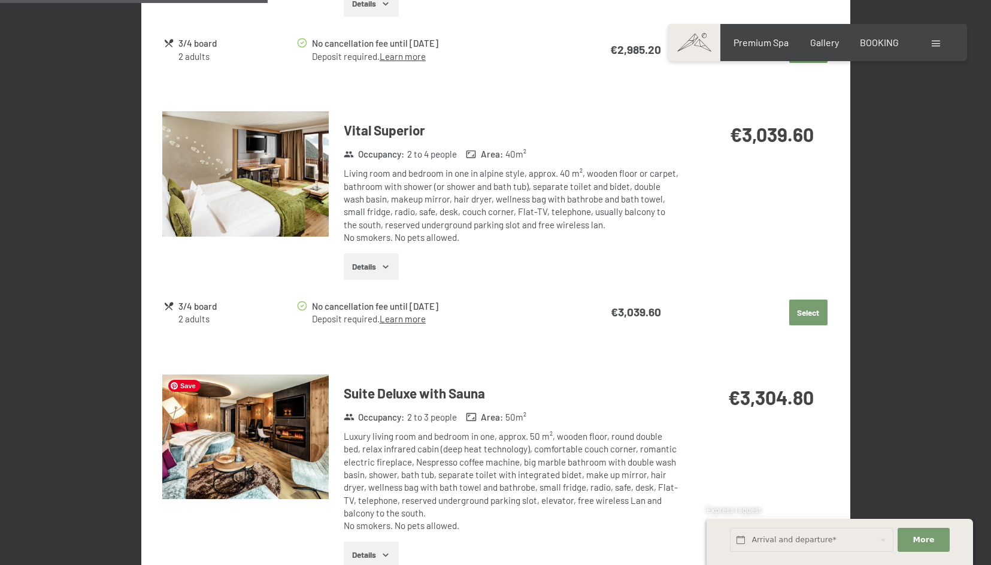
click at [300, 412] on img at bounding box center [245, 436] width 167 height 125
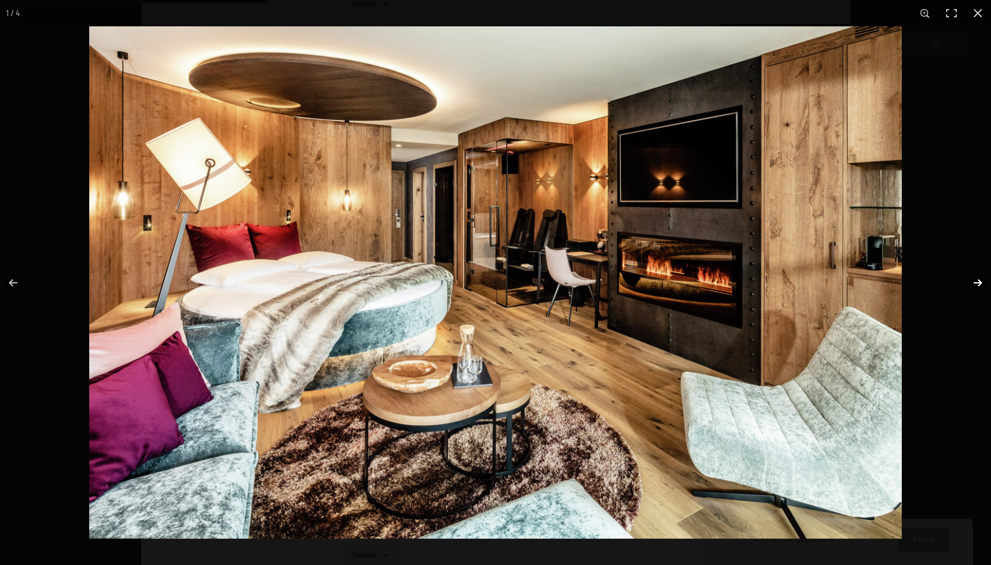
click at [975, 281] on button "button" at bounding box center [970, 283] width 42 height 60
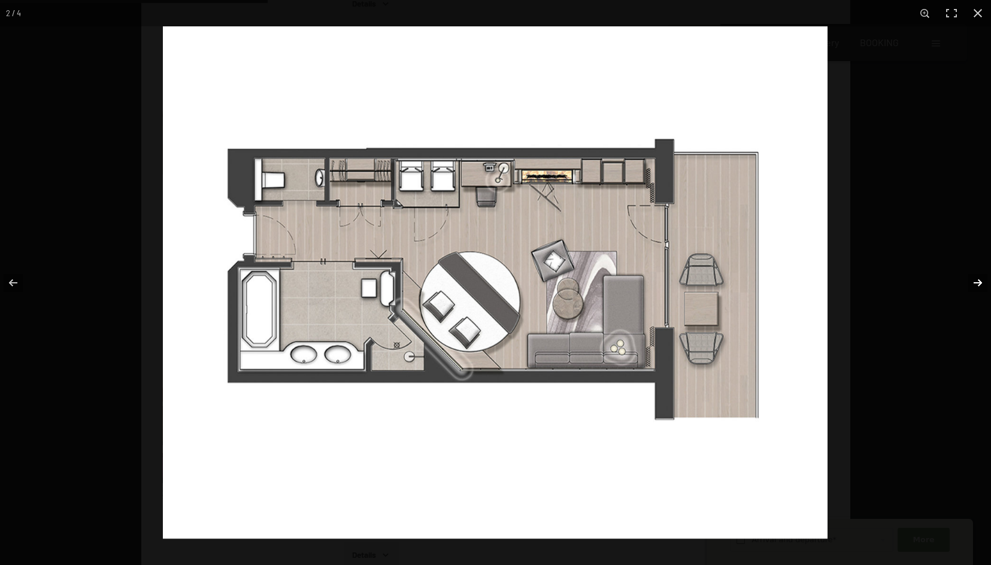
click at [975, 281] on button "button" at bounding box center [970, 283] width 42 height 60
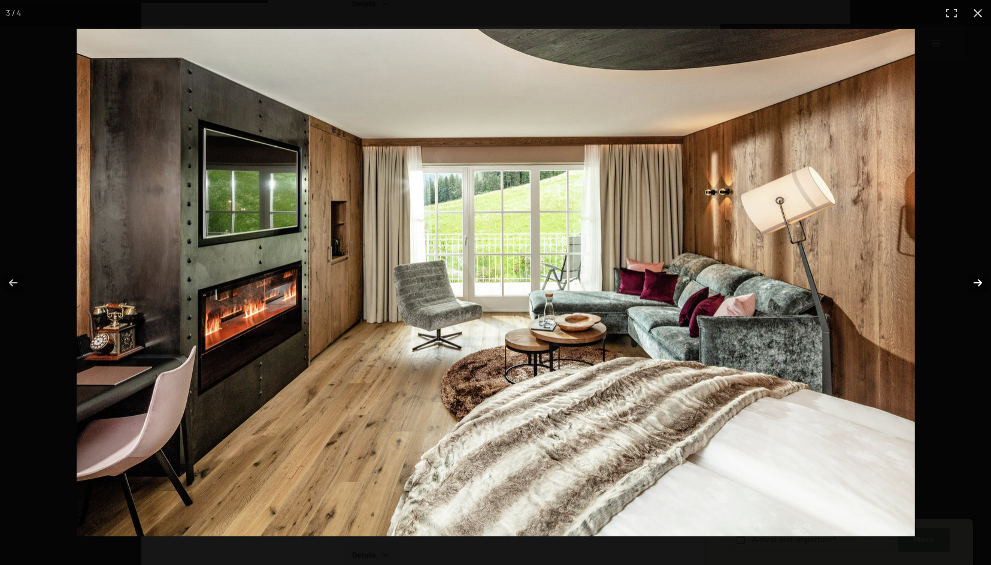
click at [975, 281] on button "button" at bounding box center [970, 283] width 42 height 60
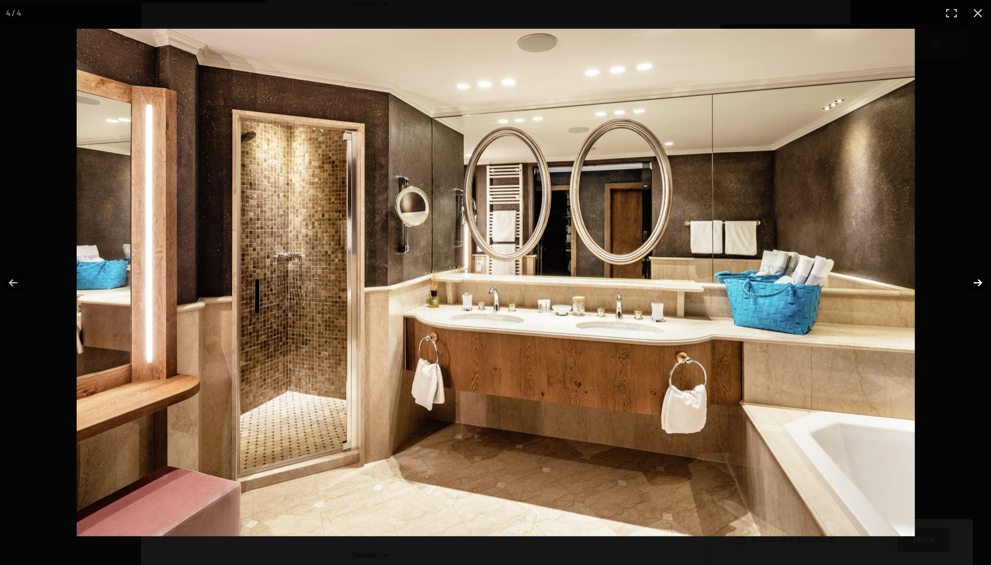
click at [975, 281] on button "button" at bounding box center [970, 283] width 42 height 60
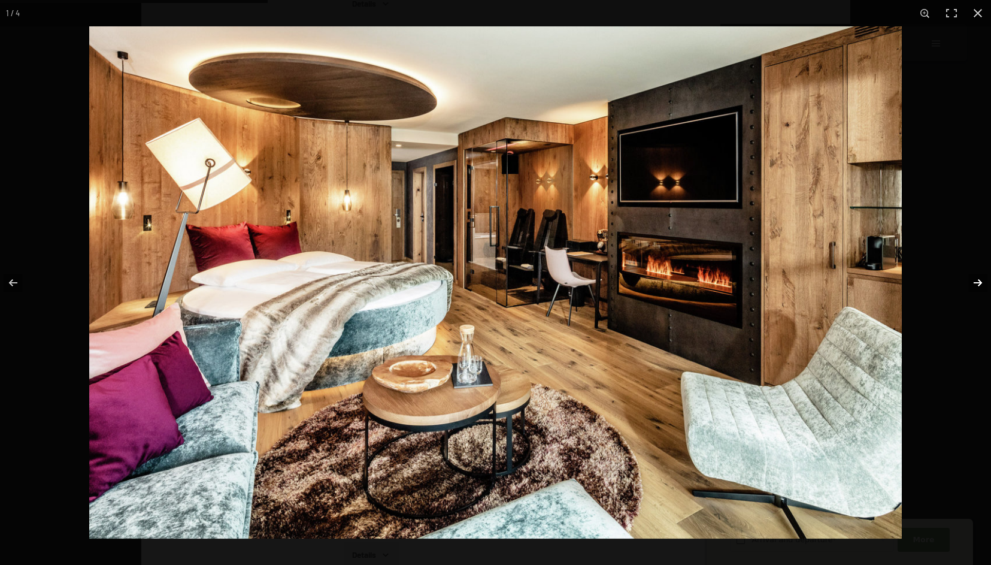
click at [975, 281] on button "button" at bounding box center [970, 283] width 42 height 60
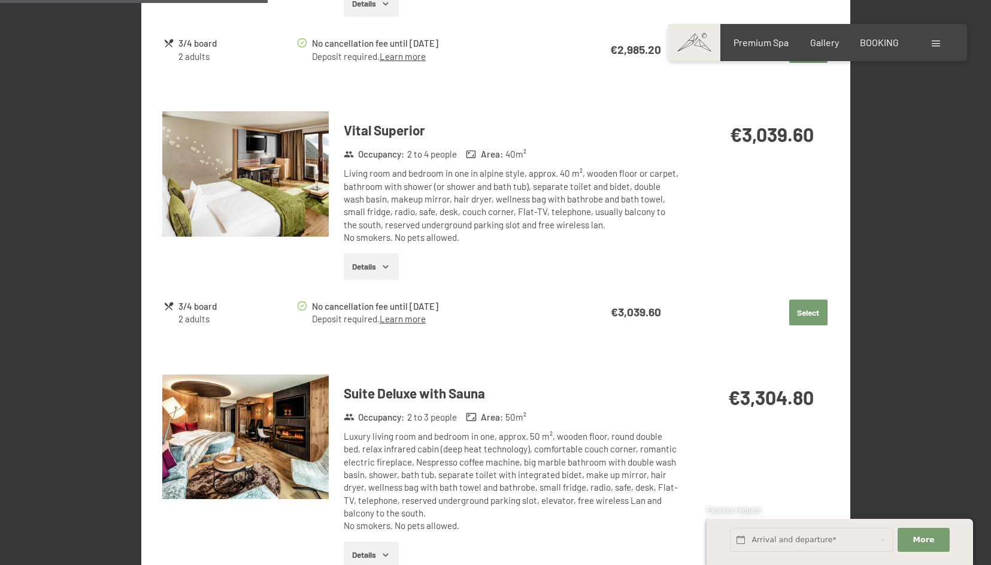
click at [0, 0] on button "button" at bounding box center [0, 0] width 0 height 0
click at [381, 258] on button "Details" at bounding box center [371, 266] width 55 height 26
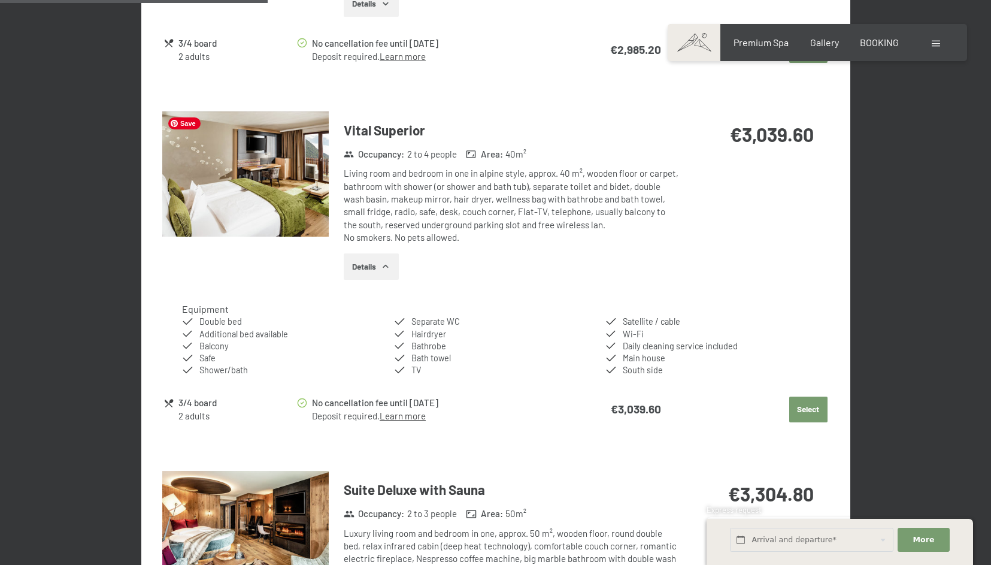
click at [267, 204] on img at bounding box center [245, 173] width 167 height 125
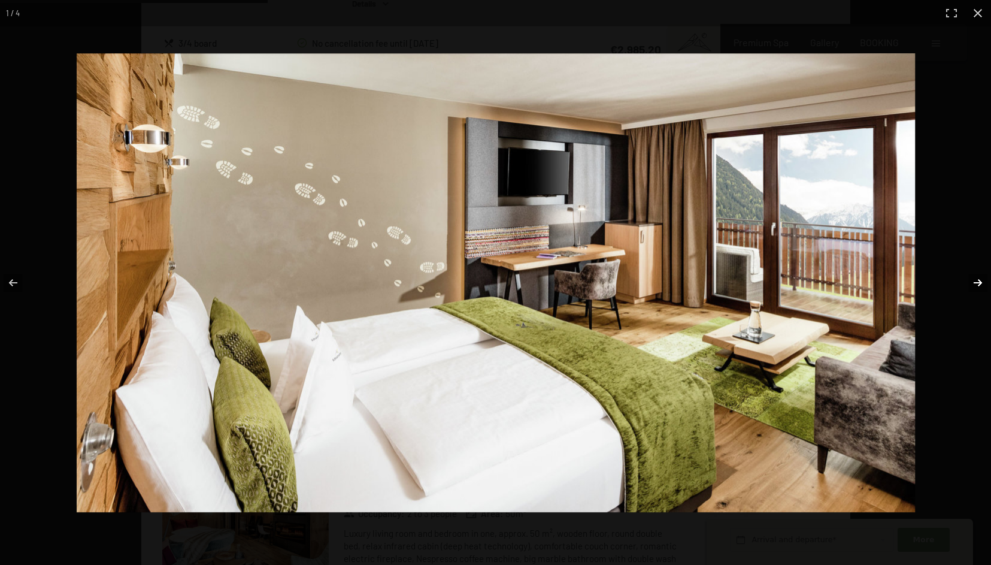
click at [978, 282] on button "button" at bounding box center [970, 283] width 42 height 60
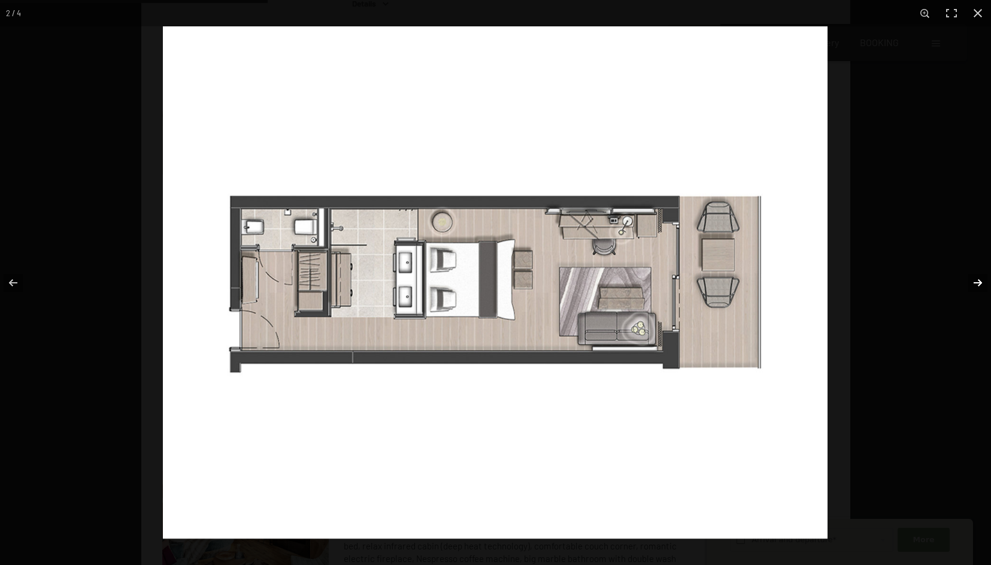
click at [978, 282] on button "button" at bounding box center [970, 283] width 42 height 60
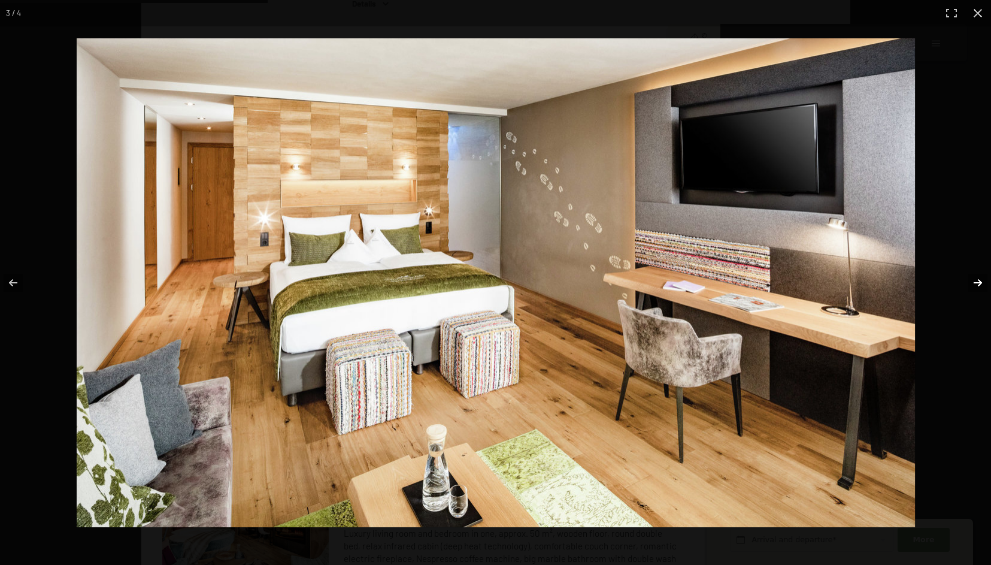
click at [978, 282] on button "button" at bounding box center [970, 283] width 42 height 60
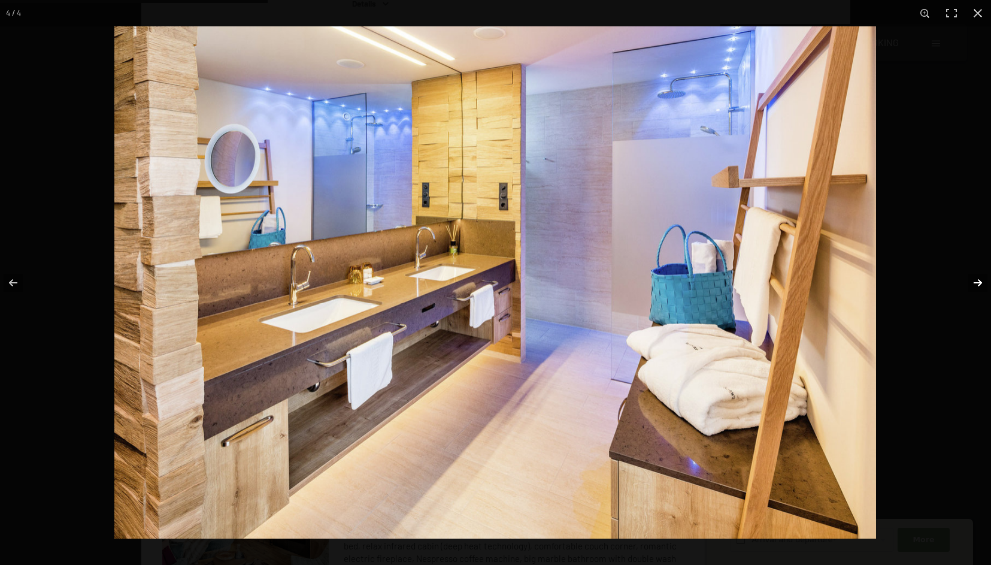
click at [978, 282] on button "button" at bounding box center [970, 283] width 42 height 60
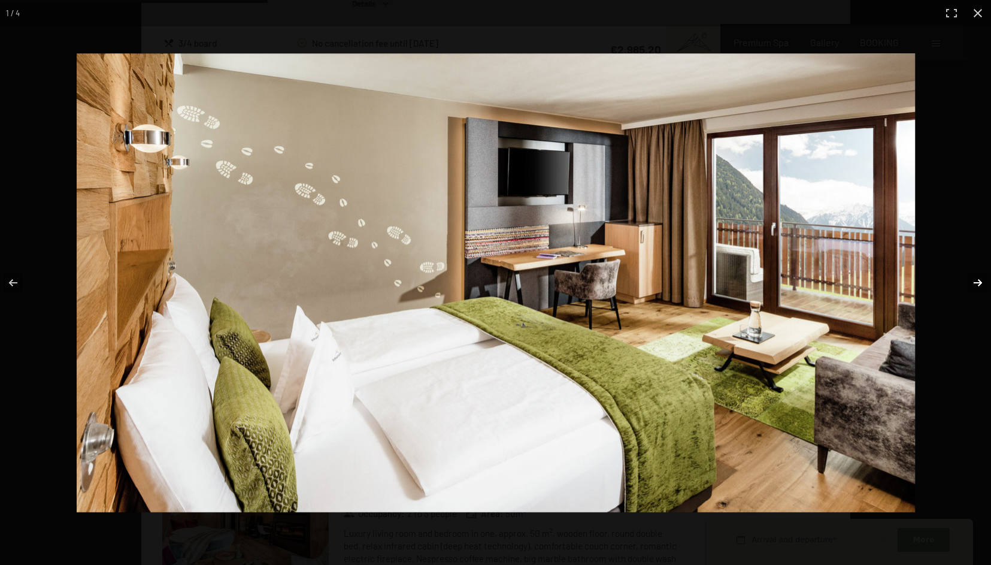
click at [978, 282] on button "button" at bounding box center [970, 283] width 42 height 60
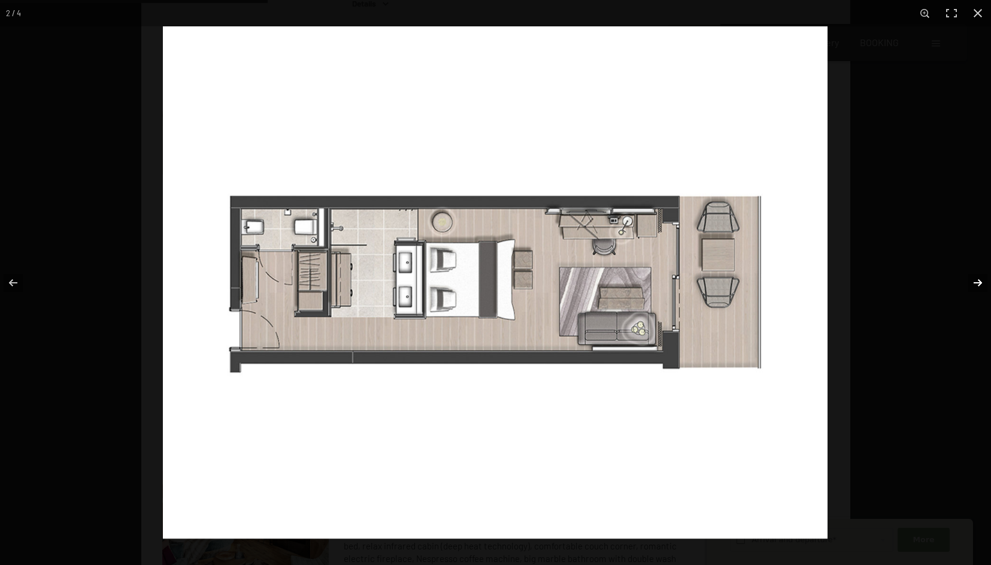
click at [978, 282] on button "button" at bounding box center [970, 283] width 42 height 60
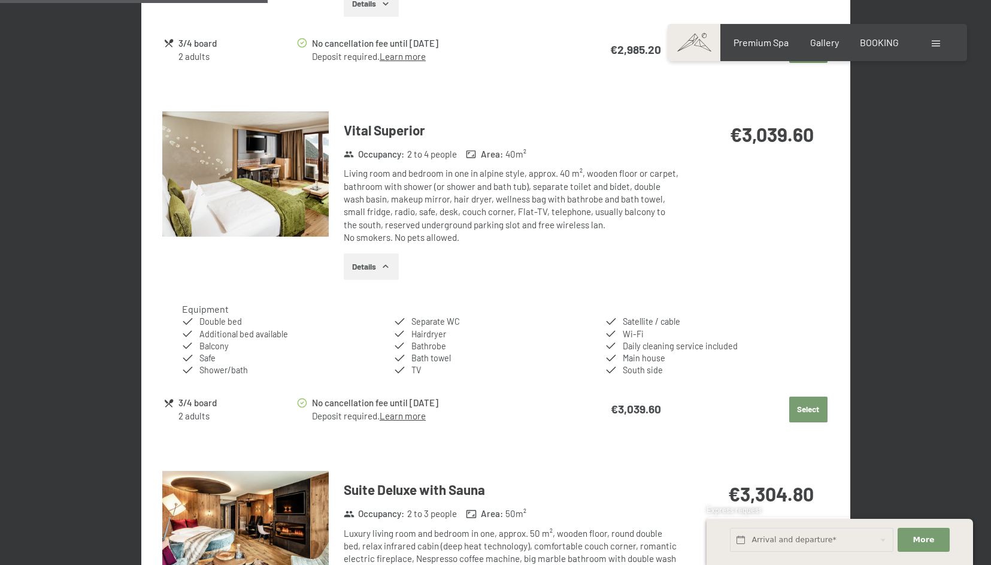
click at [0, 0] on button "button" at bounding box center [0, 0] width 0 height 0
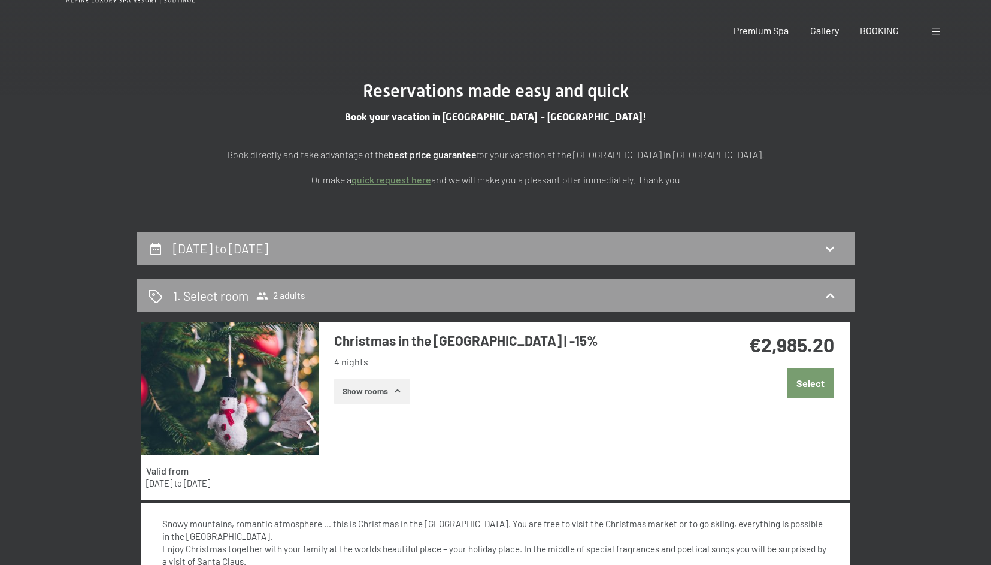
scroll to position [0, 0]
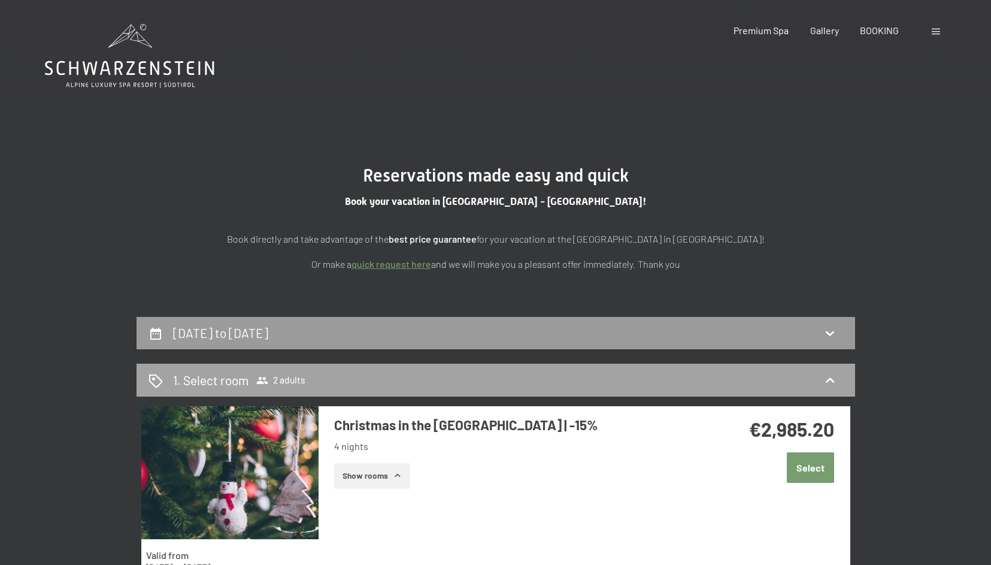
click at [585, 373] on div "1. Select room 2 adults" at bounding box center [496, 379] width 695 height 17
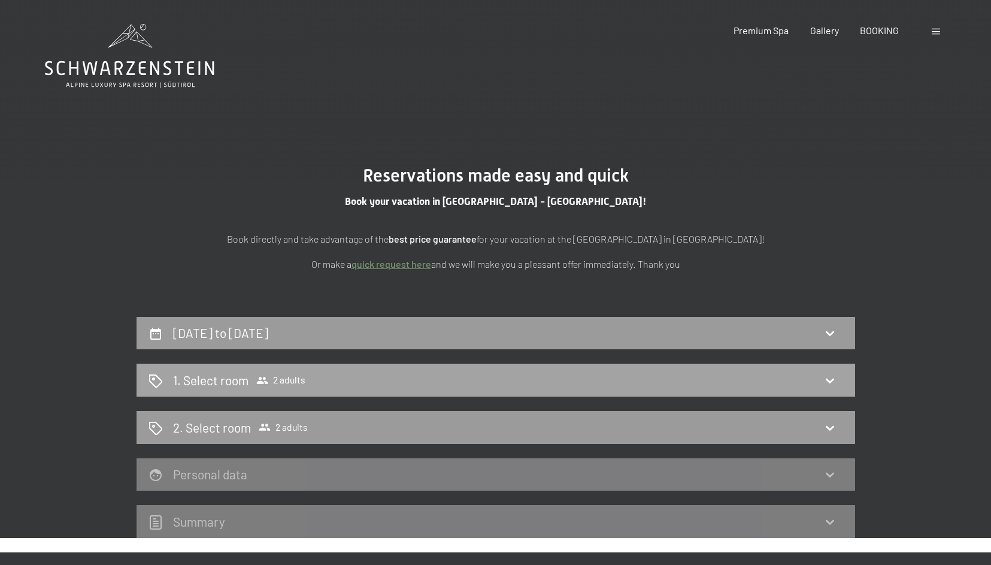
click at [834, 379] on icon at bounding box center [830, 380] width 14 height 14
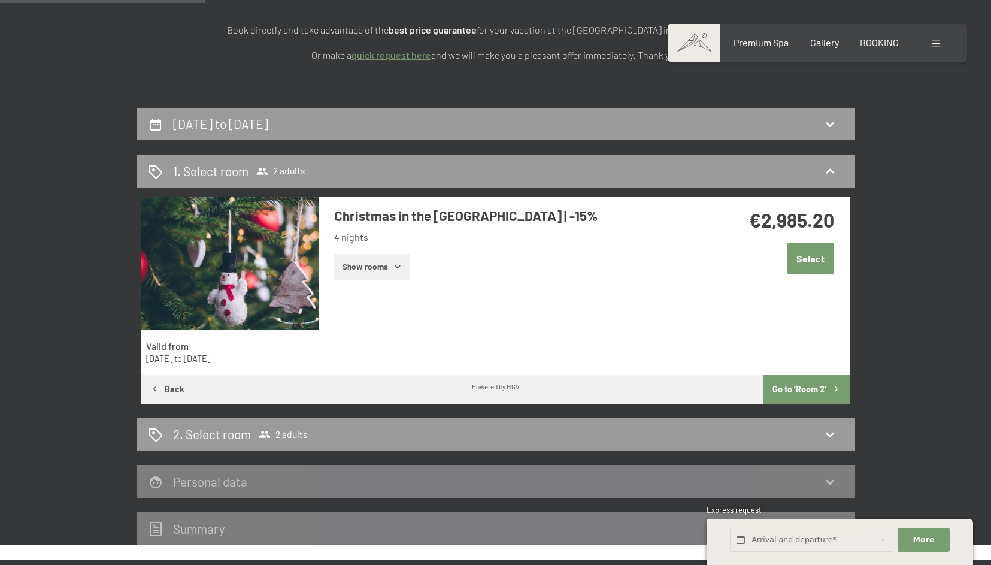
scroll to position [206, 0]
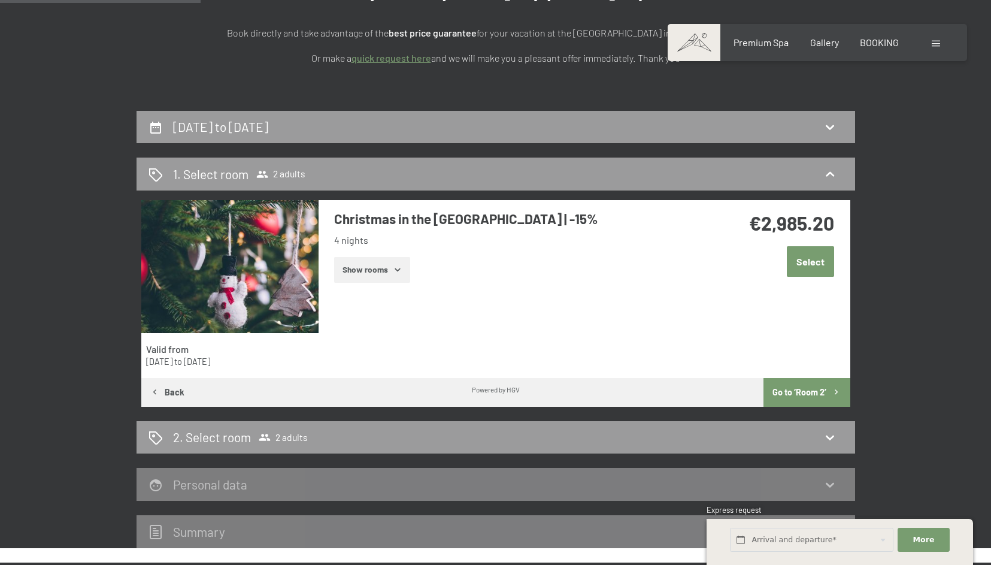
click at [811, 264] on button "Select" at bounding box center [810, 261] width 47 height 31
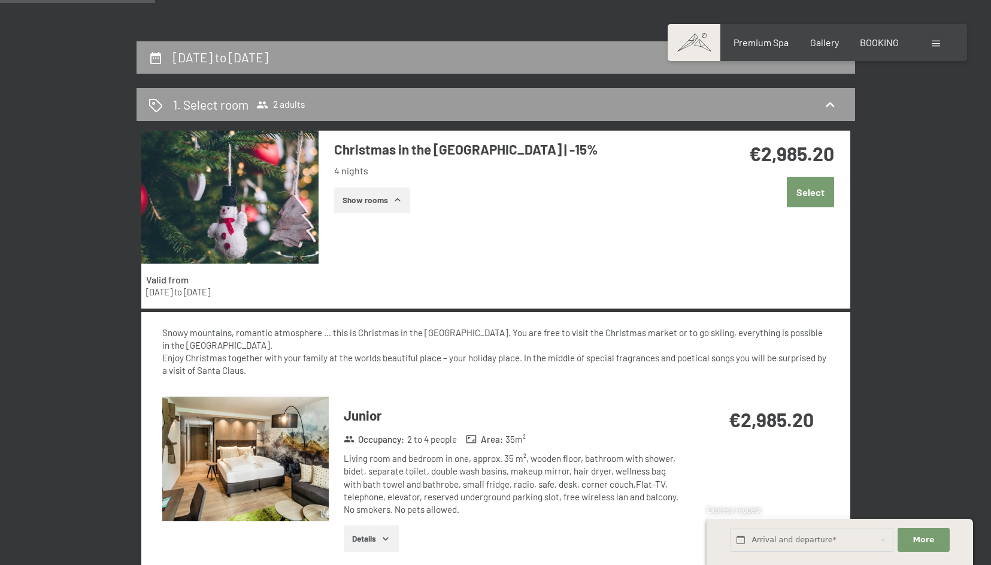
scroll to position [33, 0]
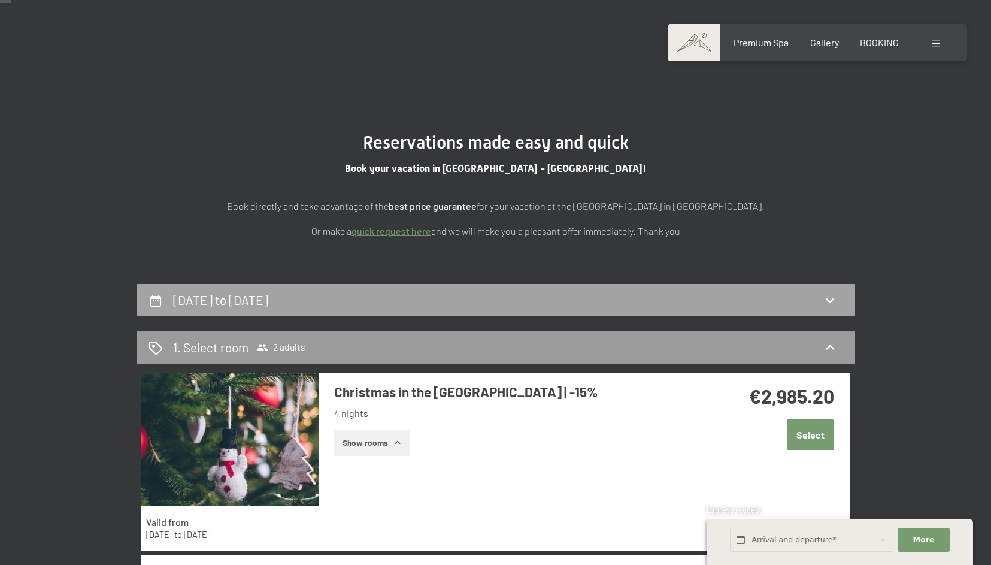
click at [825, 297] on icon at bounding box center [830, 300] width 14 height 14
select select "[DATE]"
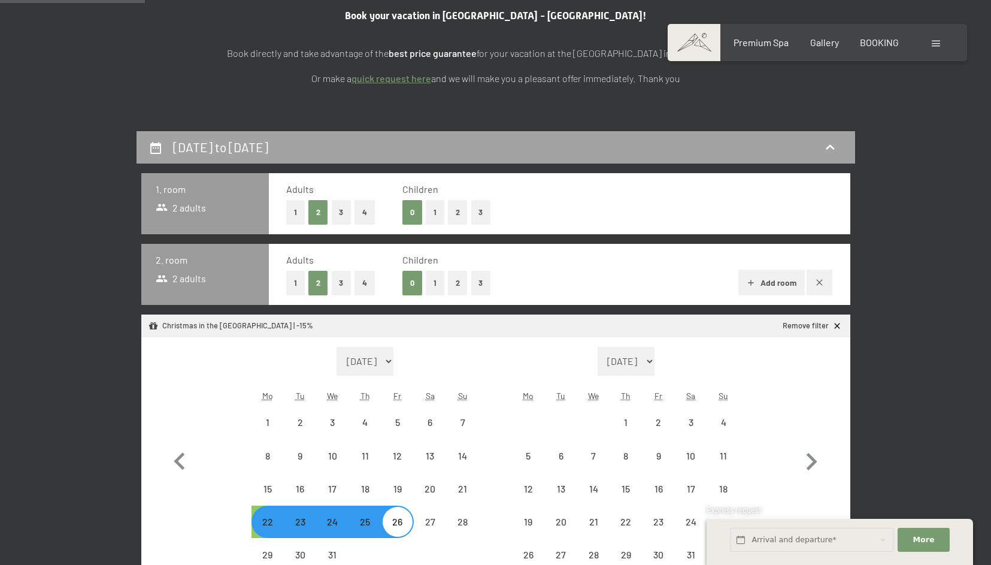
scroll to position [186, 0]
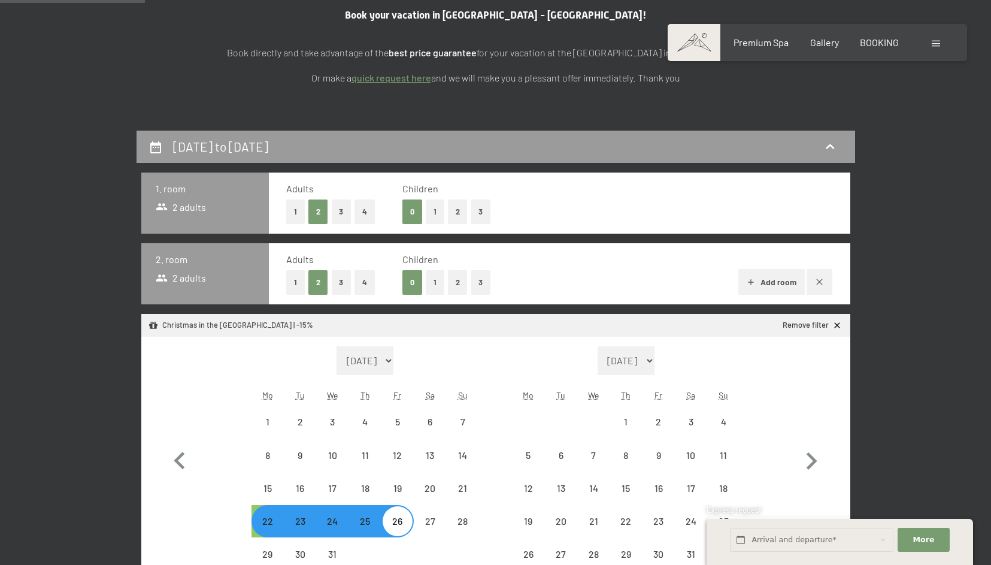
click at [298, 210] on button "1" at bounding box center [295, 211] width 19 height 25
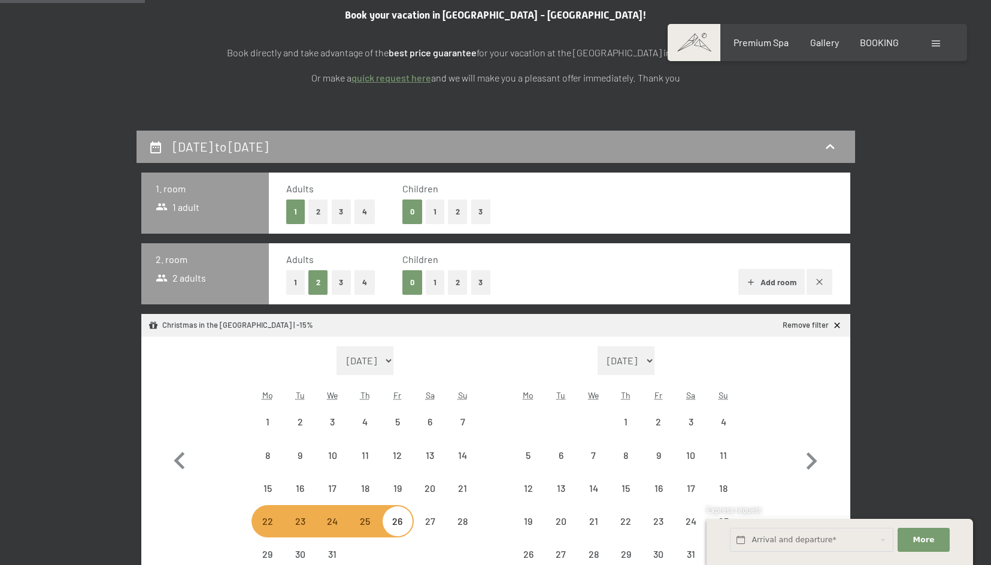
select select "[DATE]"
click at [457, 211] on button "2" at bounding box center [458, 211] width 20 height 25
select select "[DATE]"
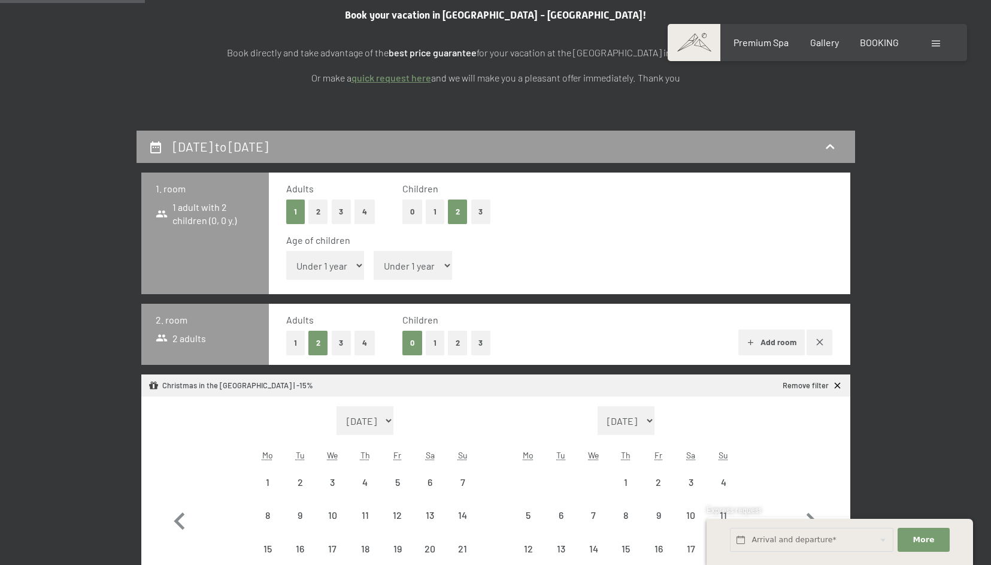
select select "[DATE]"
click at [347, 262] on select "Under 1 year 1 year 2 years 3 years 4 years 5 years 6 years 7 years 8 years 9 y…" at bounding box center [325, 265] width 78 height 29
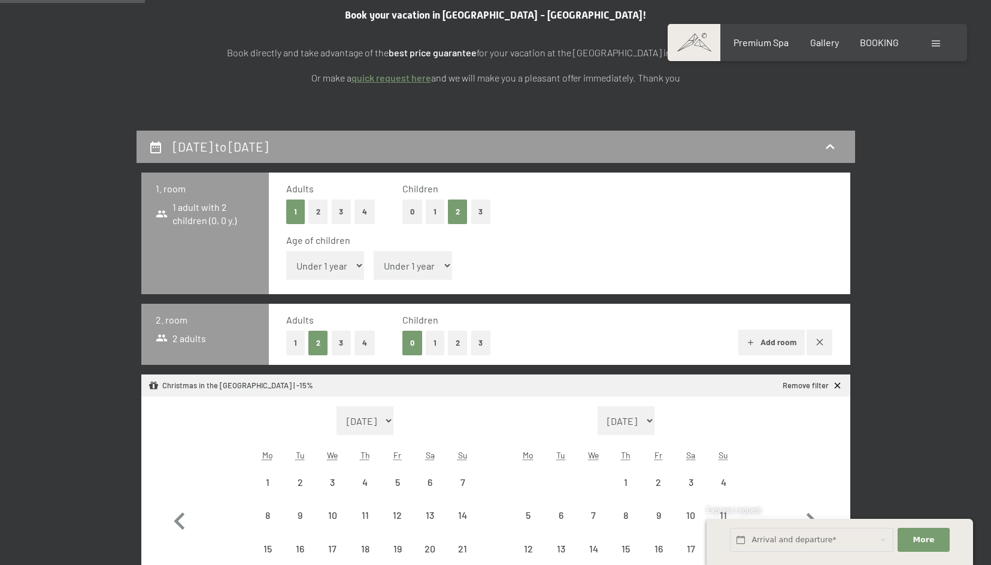
select select "5"
click at [286, 251] on select "Under 1 year 1 year 2 years 3 years 4 years 5 years 6 years 7 years 8 years 9 y…" at bounding box center [325, 265] width 78 height 29
select select "[DATE]"
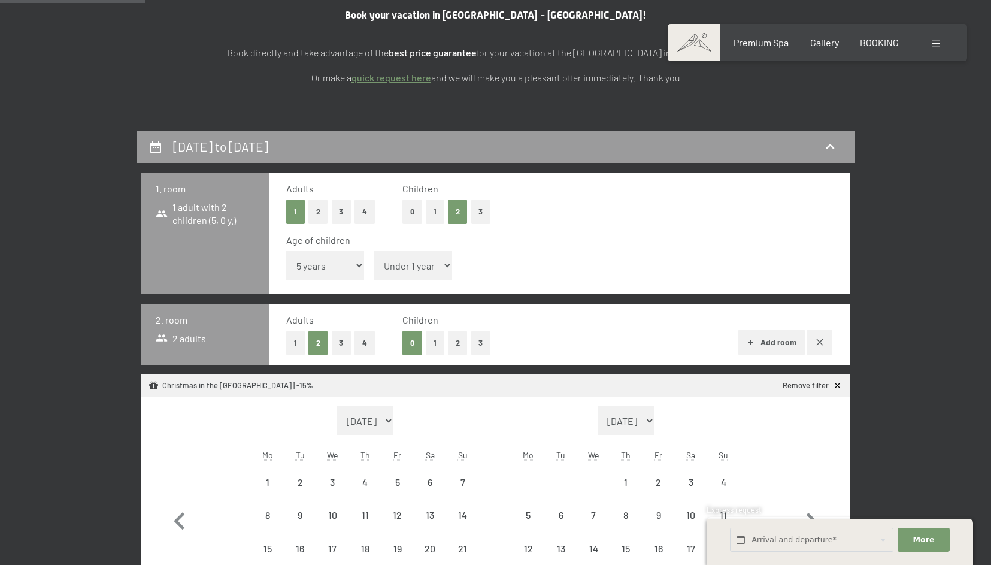
select select "[DATE]"
click at [400, 271] on select "Under 1 year 1 year 2 years 3 years 4 years 5 years 6 years 7 years 8 years 9 y…" at bounding box center [413, 265] width 78 height 29
select select "[DATE]"
select select "8"
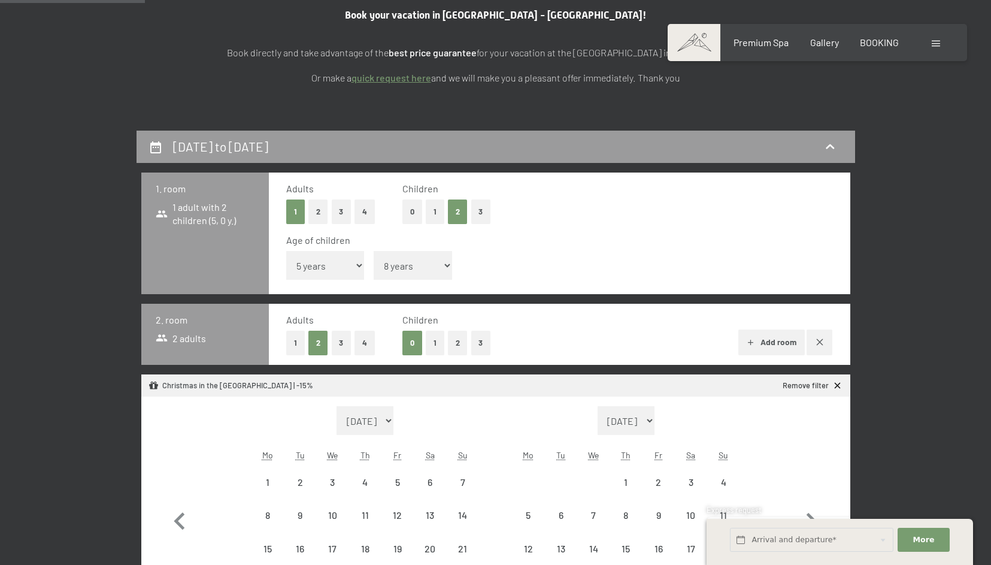
click at [374, 251] on select "Under 1 year 1 year 2 years 3 years 4 years 5 years 6 years 7 years 8 years 9 y…" at bounding box center [413, 265] width 78 height 29
select select "[DATE]"
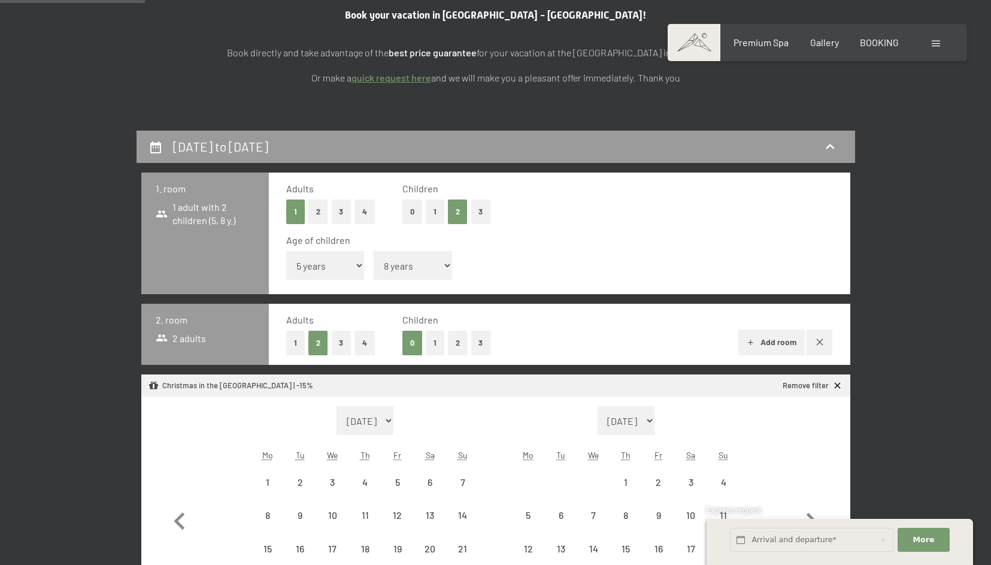
click at [293, 337] on button "1" at bounding box center [295, 343] width 19 height 25
select select "[DATE]"
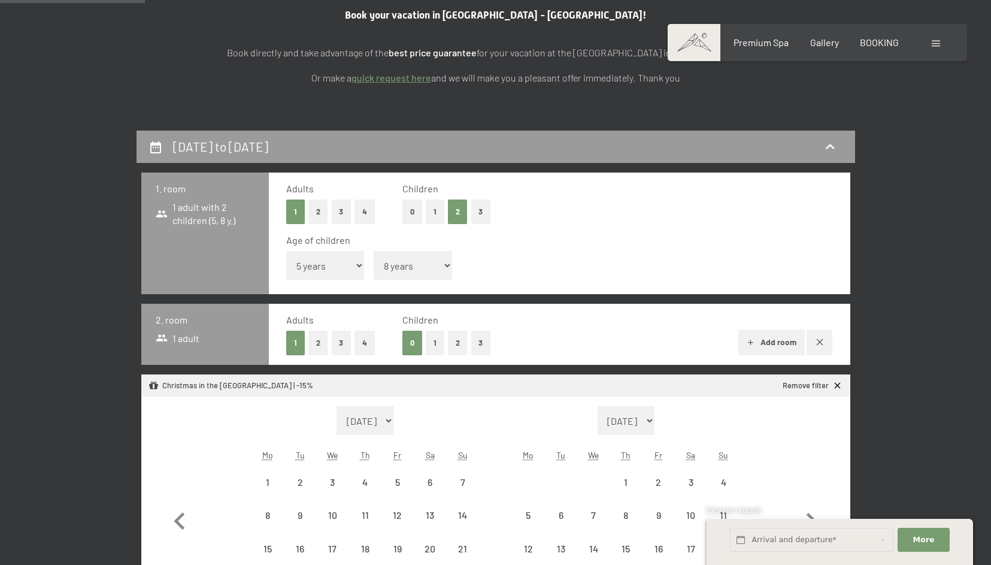
click at [755, 340] on icon "button" at bounding box center [751, 343] width 10 height 10
select select "[DATE]"
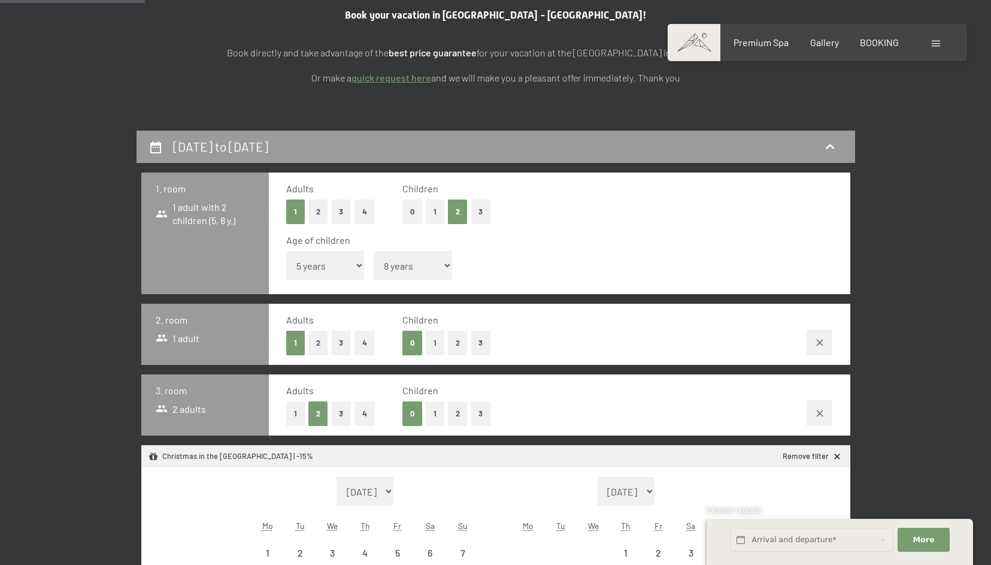
select select "[DATE]"
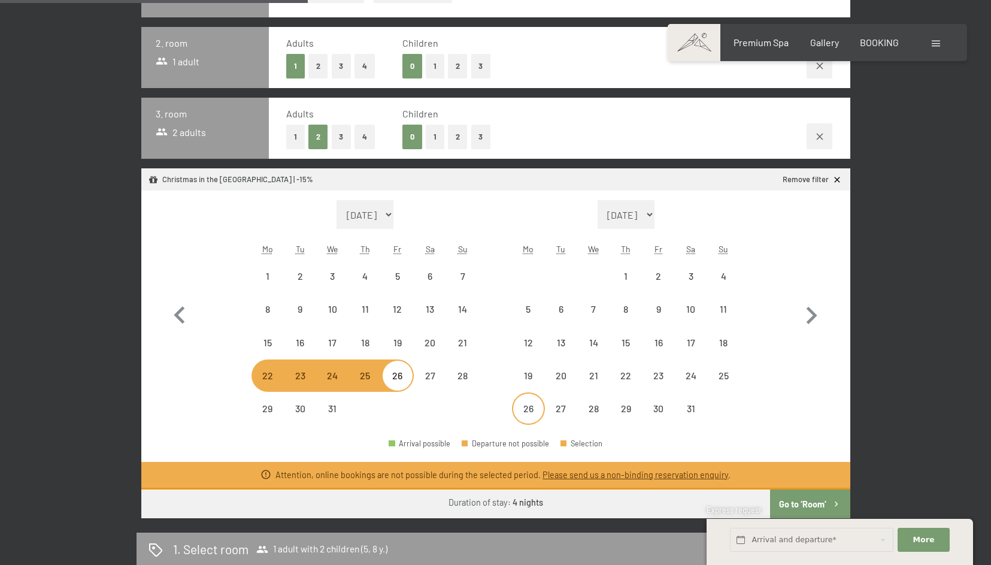
scroll to position [469, 0]
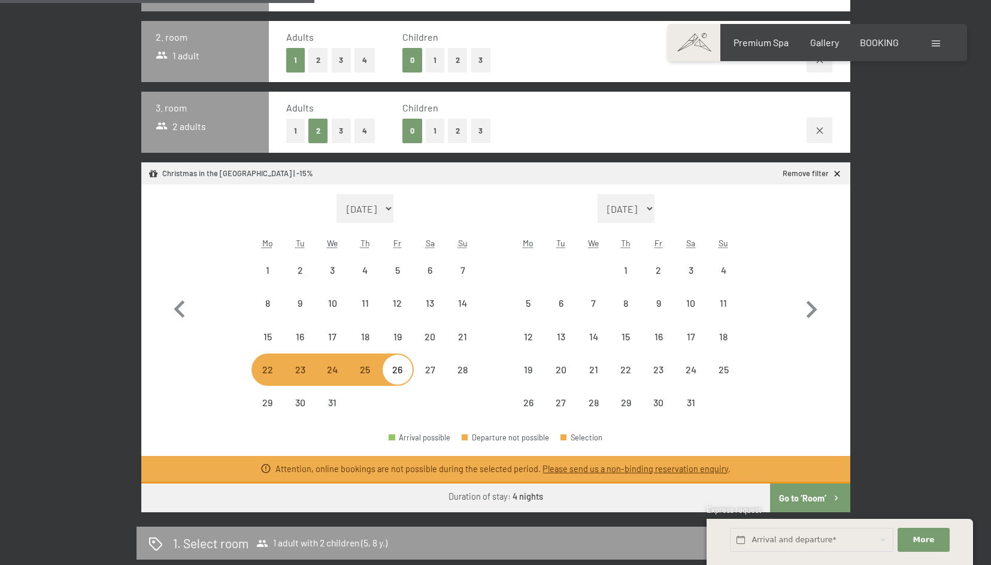
click at [796, 497] on button "Go to ‘Room’" at bounding box center [810, 497] width 80 height 29
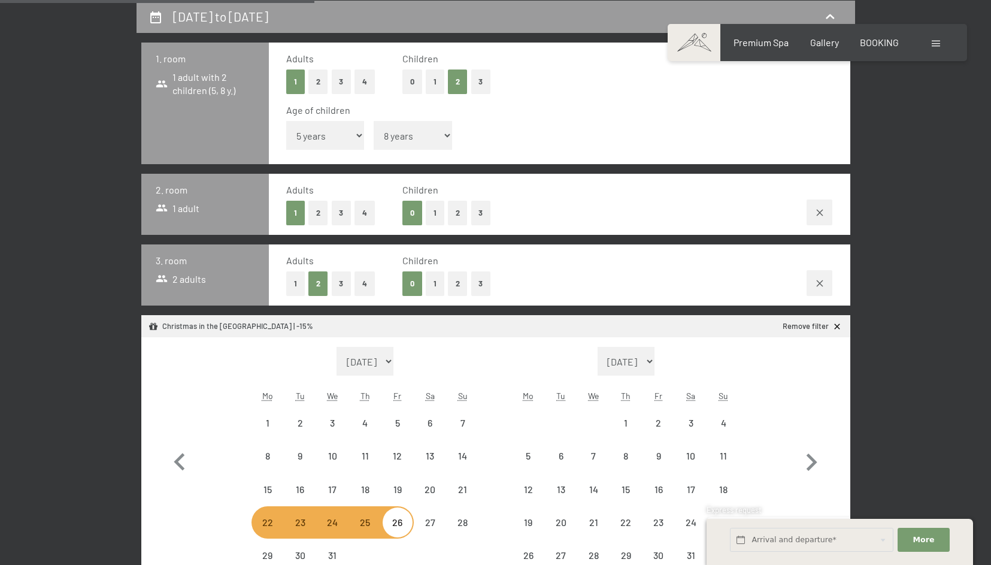
select select "[DATE]"
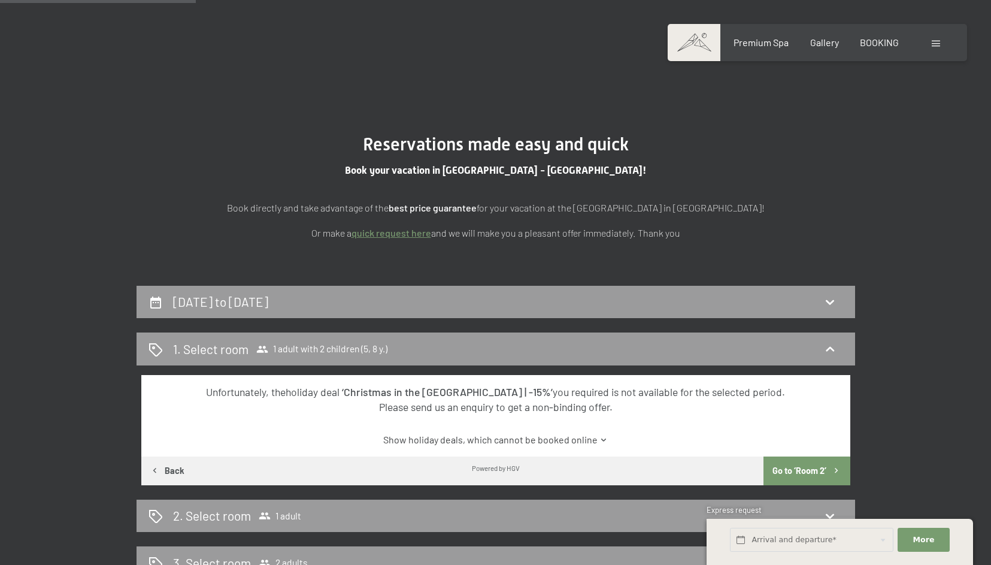
scroll to position [0, 0]
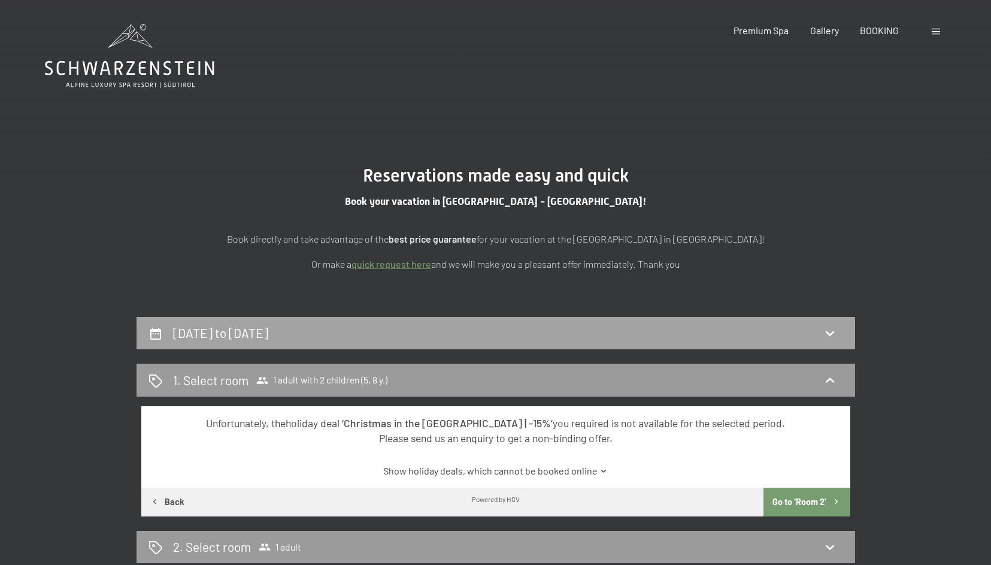
click at [688, 335] on div "22nd December to 26th December 2025" at bounding box center [496, 332] width 695 height 17
select select "5"
select select "8"
select select "[DATE]"
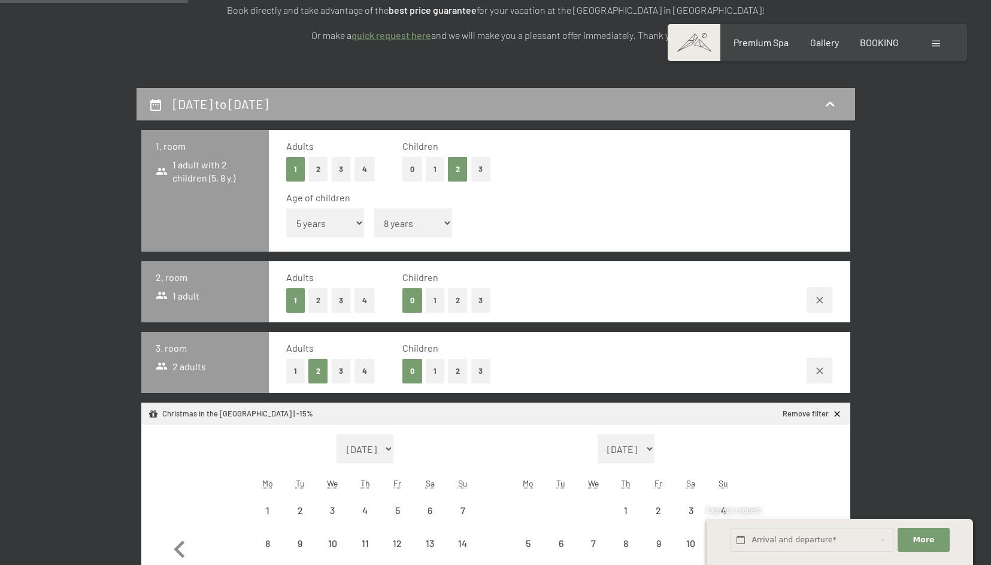
scroll to position [217, 0]
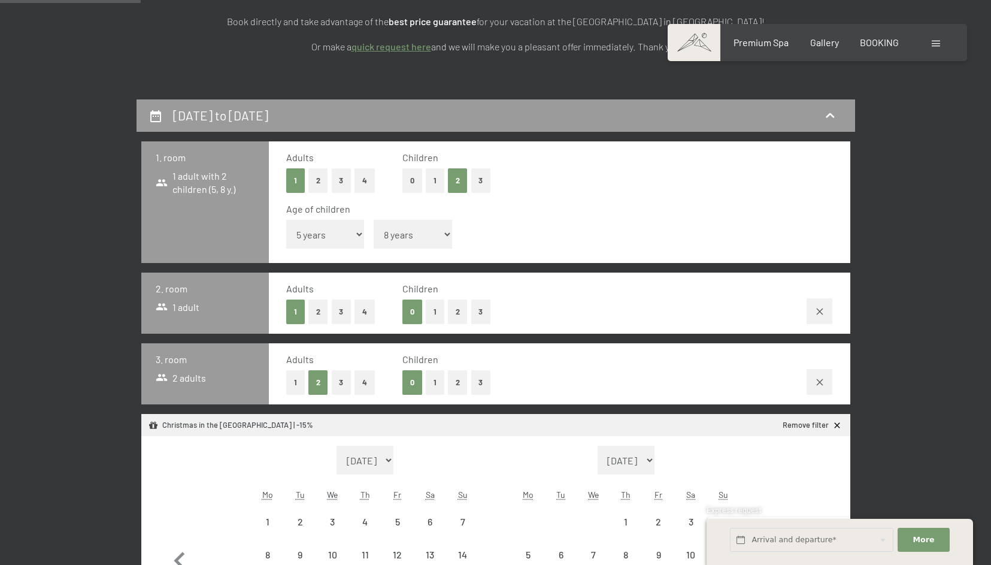
click at [817, 311] on icon "button" at bounding box center [820, 312] width 10 height 10
select select "[DATE]"
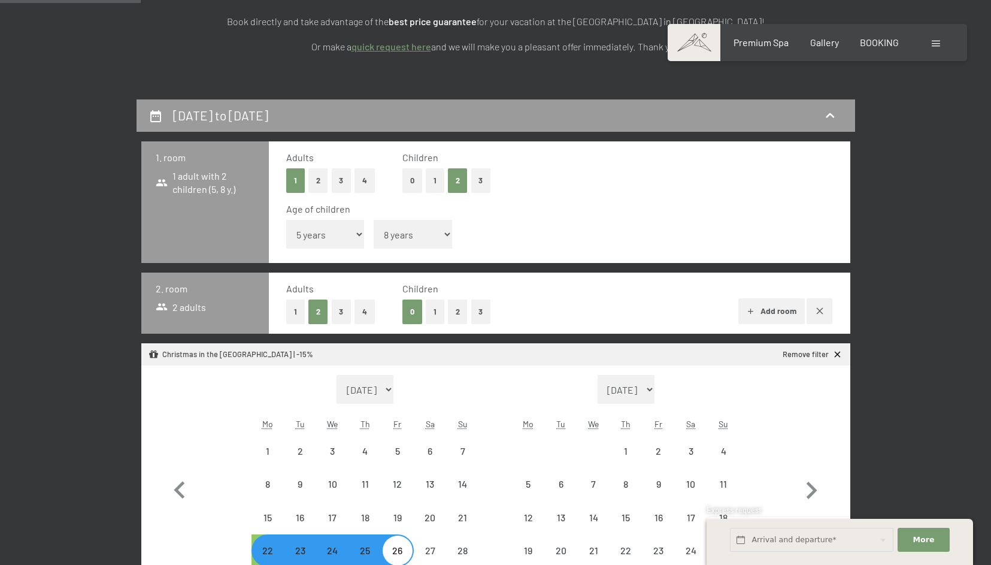
select select "[DATE]"
click at [917, 285] on div "22nd December to 26th December 2025 1. room 1 adult with 2 children (5, 8 y.) A…" at bounding box center [496, 476] width 908 height 755
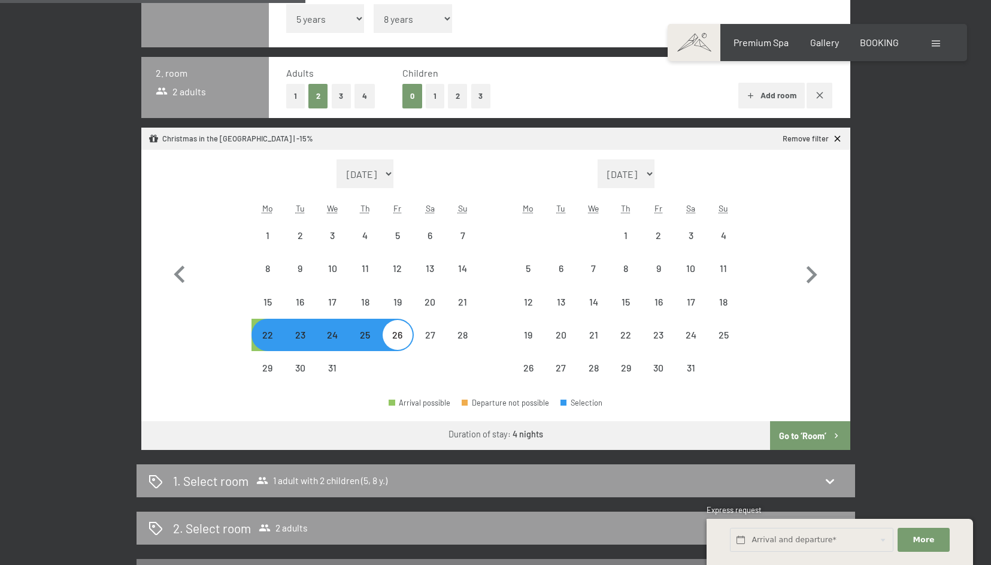
scroll to position [438, 0]
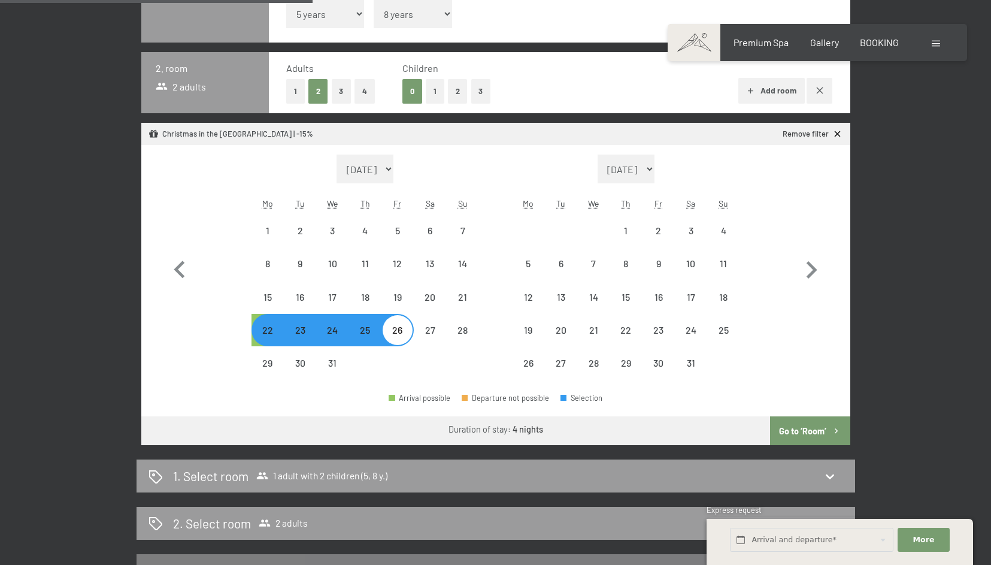
click at [807, 429] on button "Go to ‘Room’" at bounding box center [810, 430] width 80 height 29
select select "[DATE]"
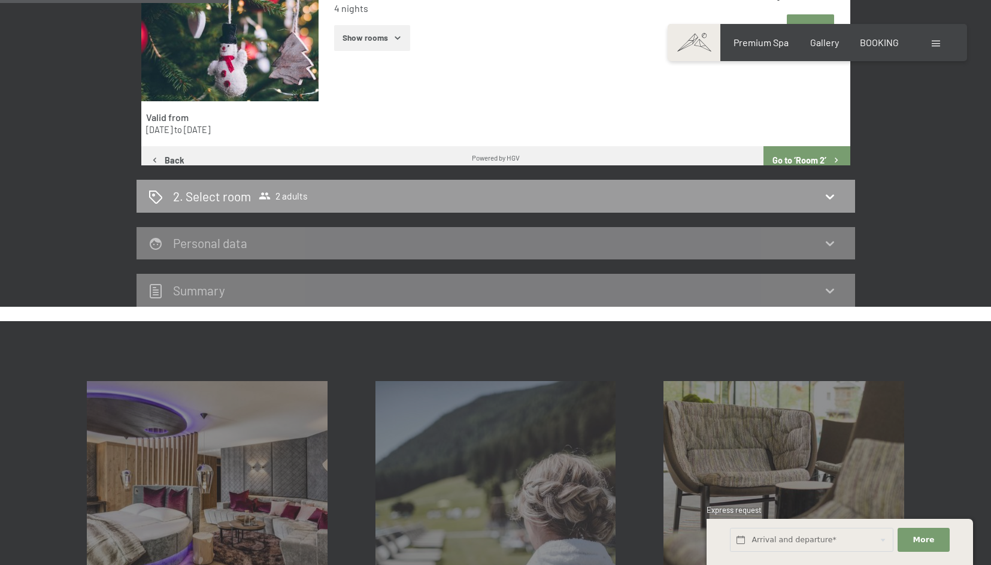
scroll to position [316, 0]
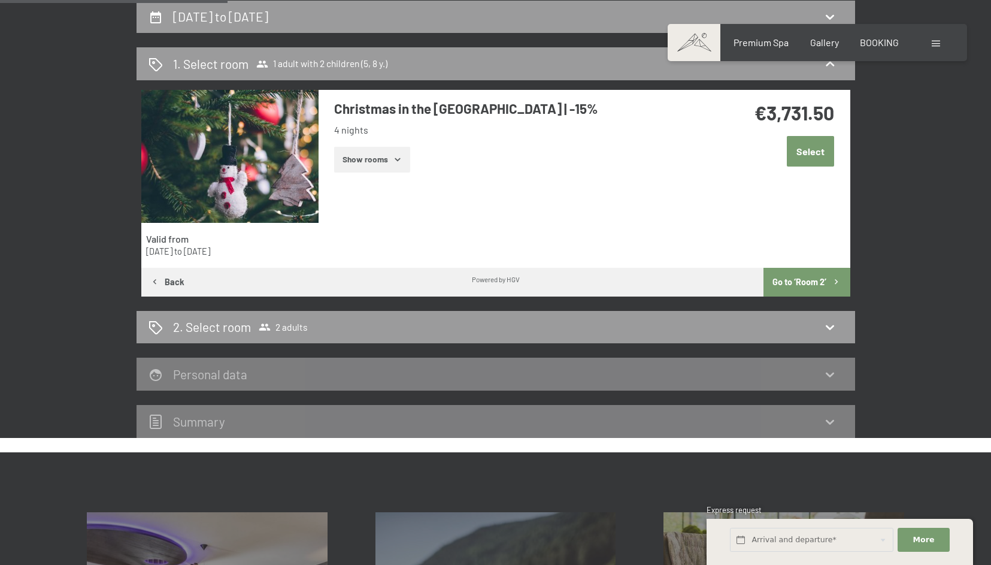
click at [830, 286] on button "Go to ‘Room 2’" at bounding box center [807, 282] width 86 height 29
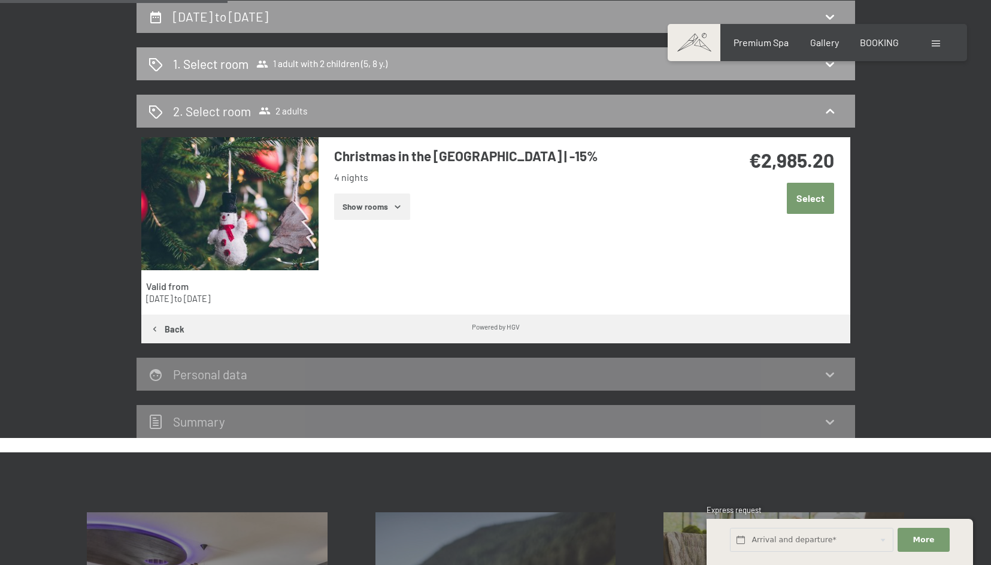
click at [824, 68] on icon at bounding box center [830, 64] width 14 height 14
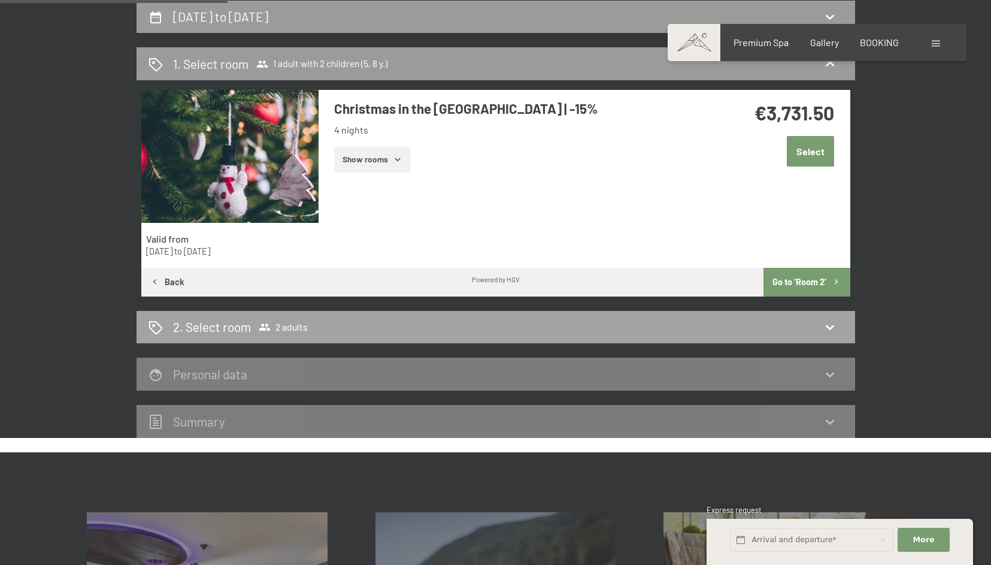
click at [833, 315] on div "2. Select room 2 adults" at bounding box center [496, 327] width 719 height 33
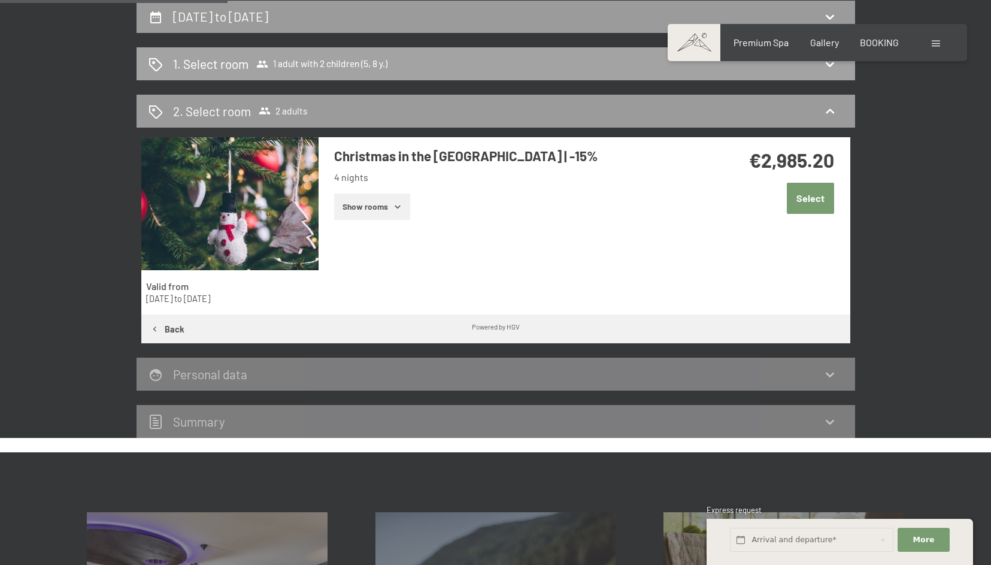
click at [830, 71] on div "1. Select room 1 adult with 2 children (5, 8 y.)" at bounding box center [496, 63] width 695 height 17
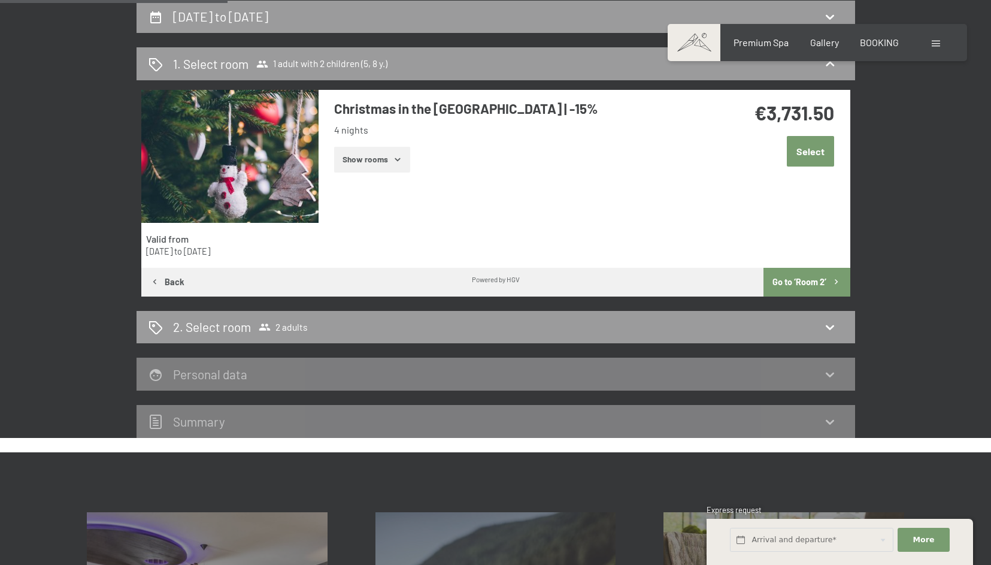
click at [393, 162] on icon "button" at bounding box center [398, 160] width 10 height 10
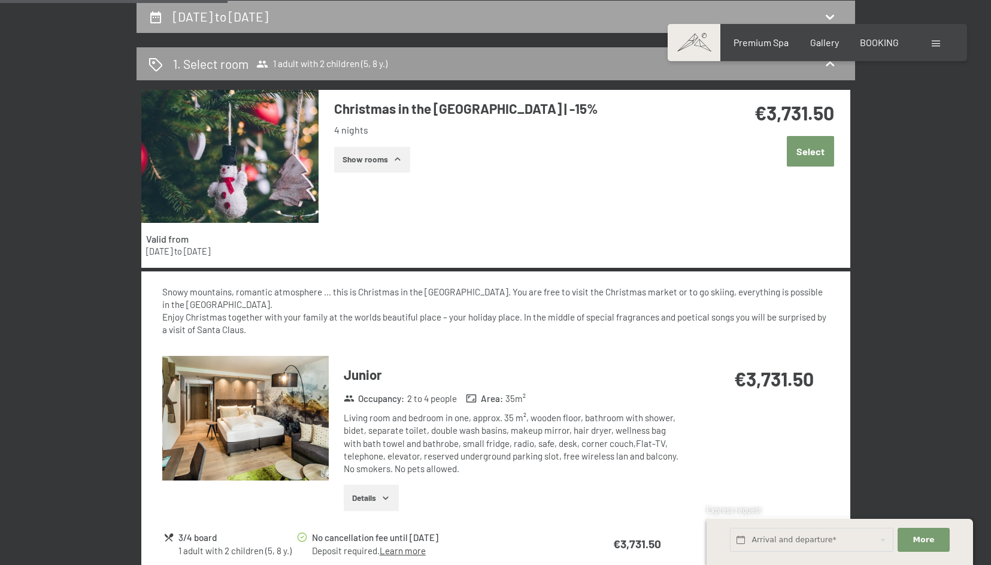
click at [497, 16] on div "22nd December to 26th December 2025" at bounding box center [496, 16] width 695 height 17
select select "5"
select select "8"
select select "[DATE]"
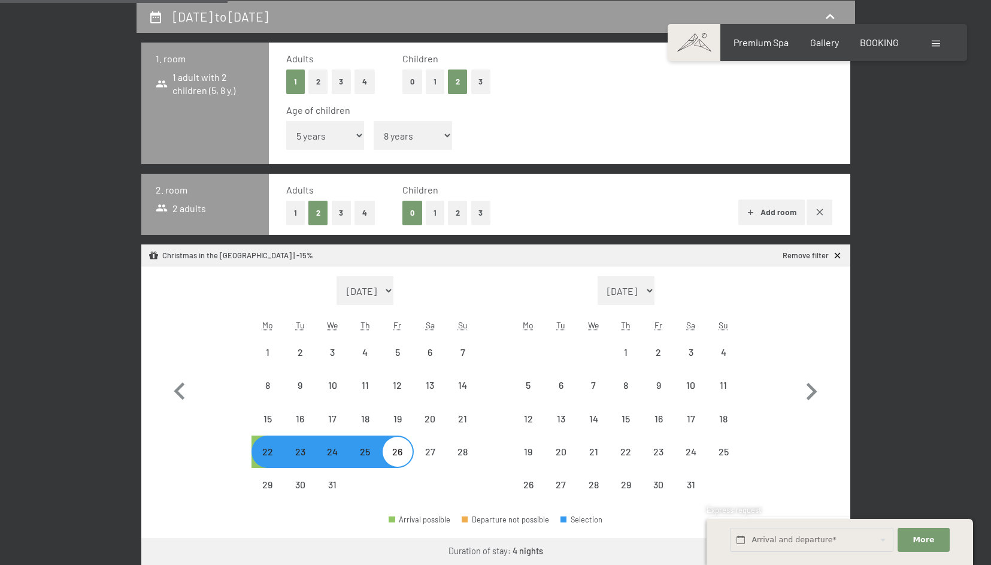
click at [313, 78] on button "2" at bounding box center [319, 81] width 20 height 25
select select "[DATE]"
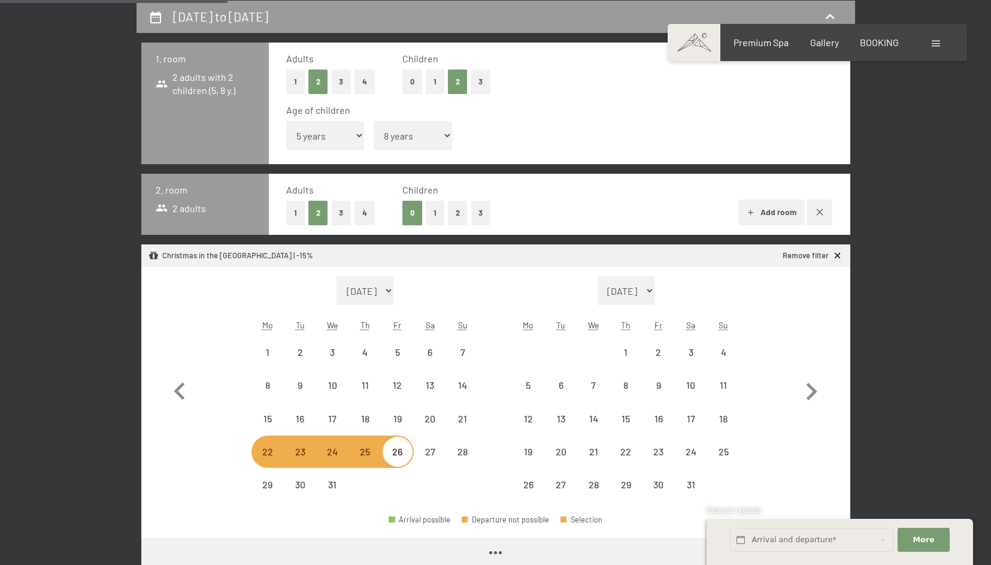
select select "[DATE]"
click at [410, 80] on button "0" at bounding box center [413, 81] width 20 height 25
select select "[DATE]"
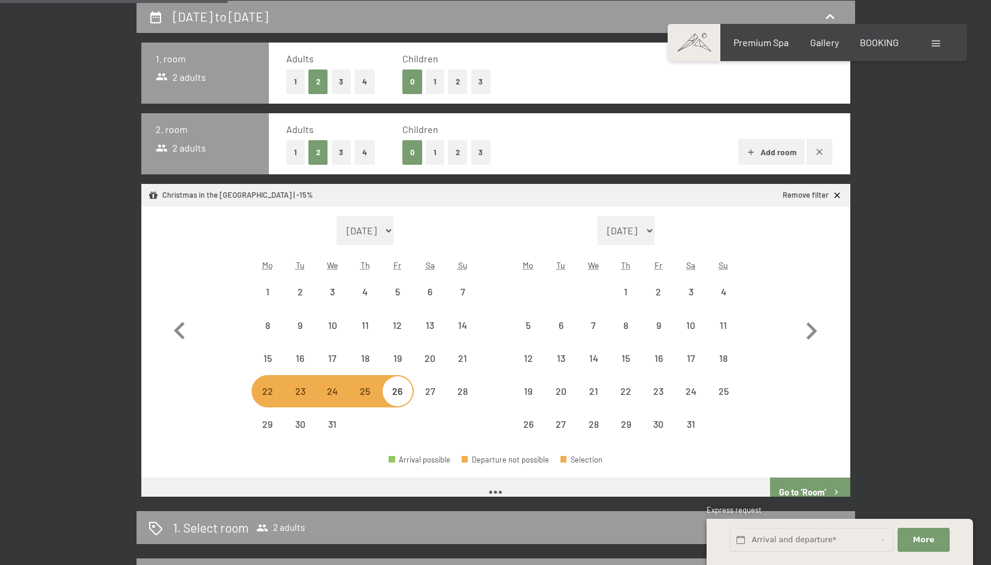
select select "[DATE]"
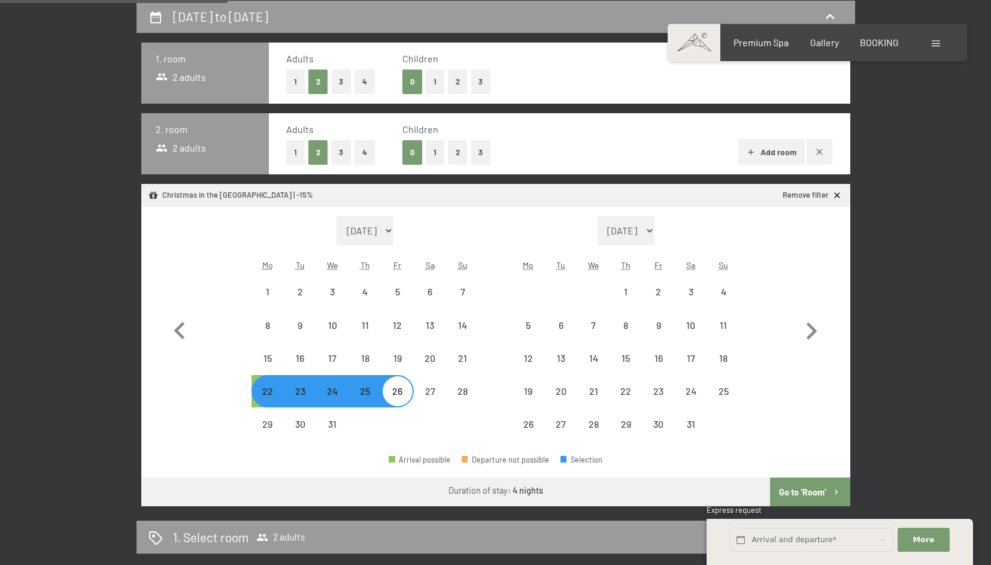
click at [793, 491] on button "Go to ‘Room’" at bounding box center [810, 491] width 80 height 29
select select "[DATE]"
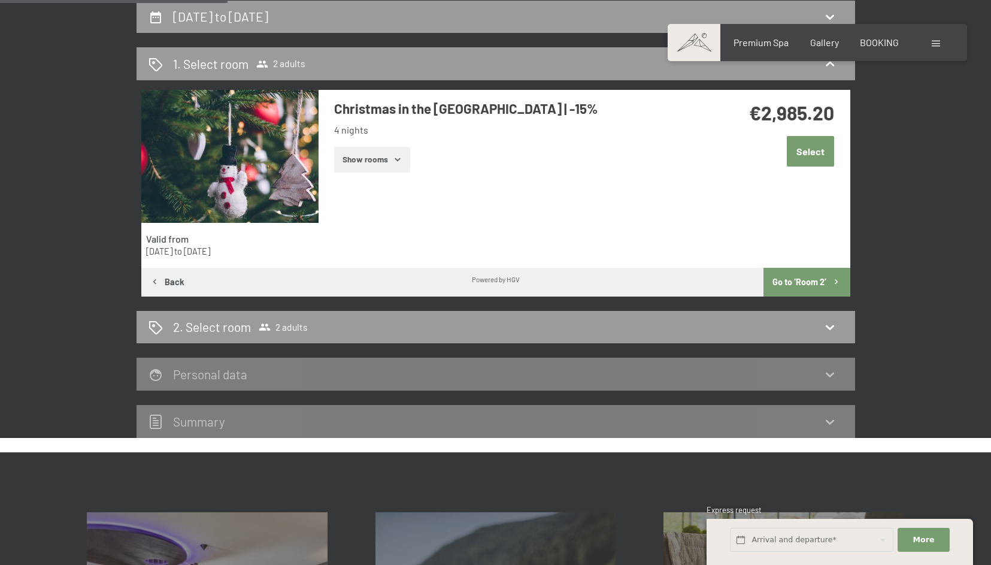
click at [829, 276] on button "Go to ‘Room 2’" at bounding box center [807, 282] width 86 height 29
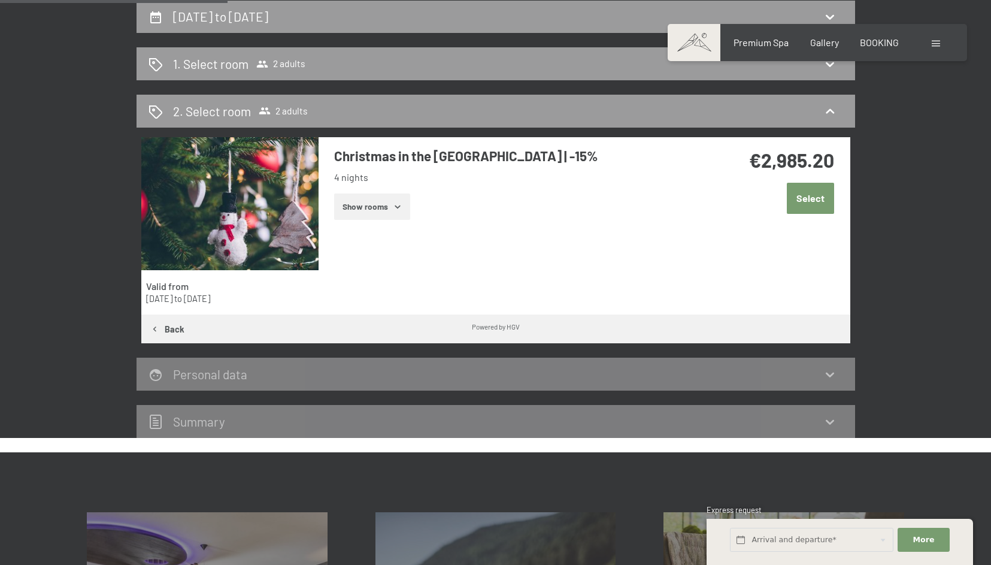
click at [355, 210] on button "Show rooms" at bounding box center [372, 206] width 76 height 26
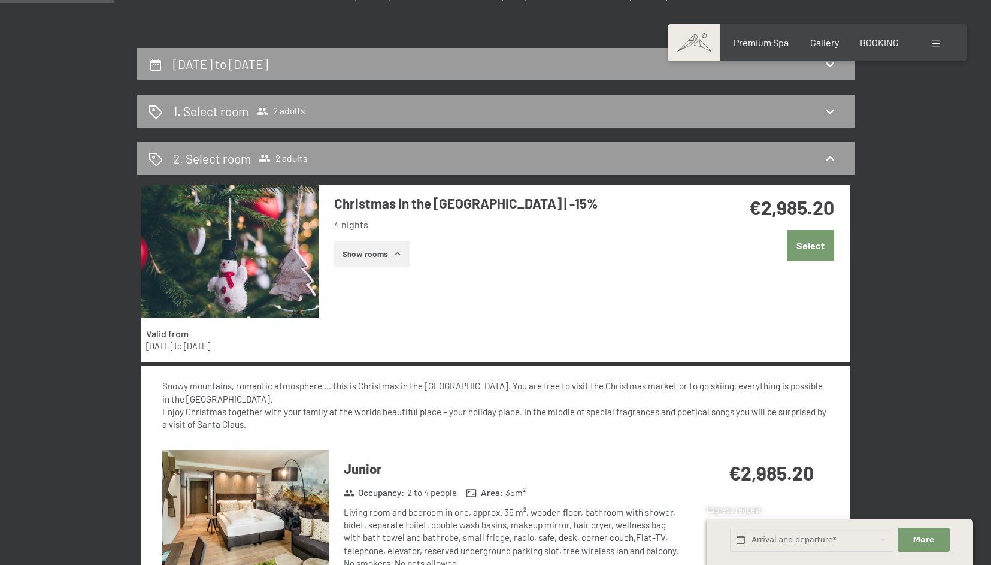
scroll to position [0, 0]
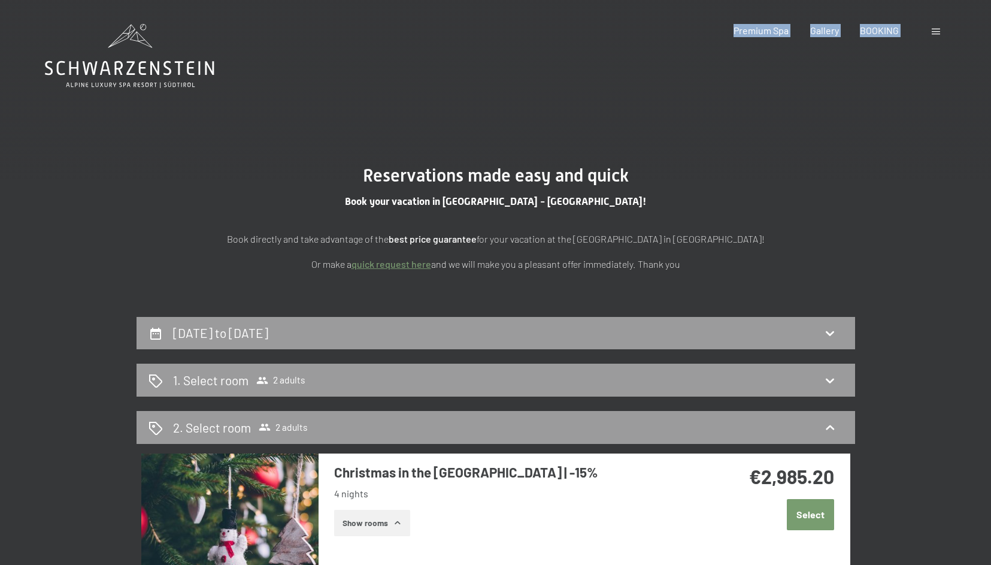
drag, startPoint x: 215, startPoint y: 65, endPoint x: 102, endPoint y: 63, distance: 112.6
click at [876, 32] on span "BOOKING" at bounding box center [879, 28] width 39 height 11
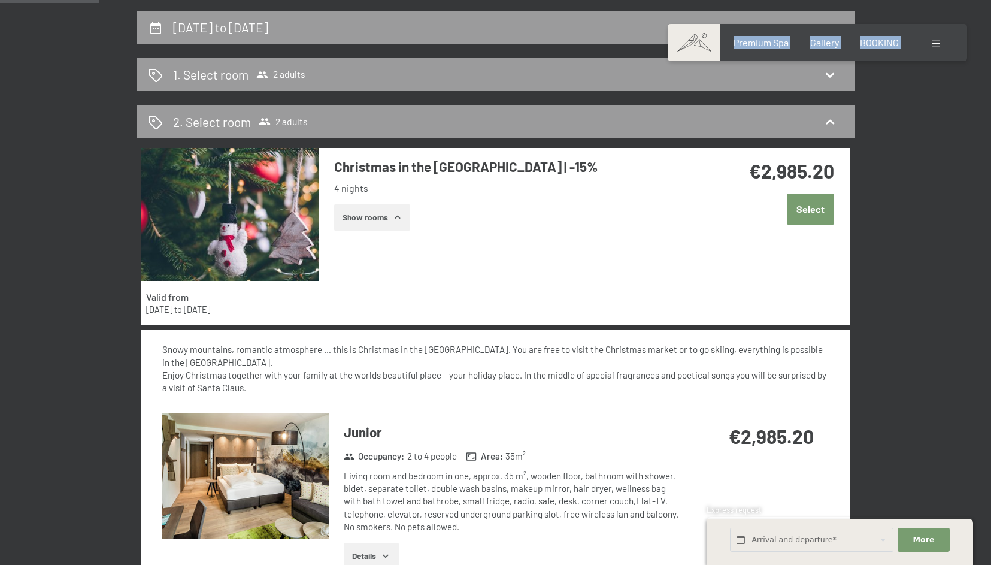
scroll to position [307, 0]
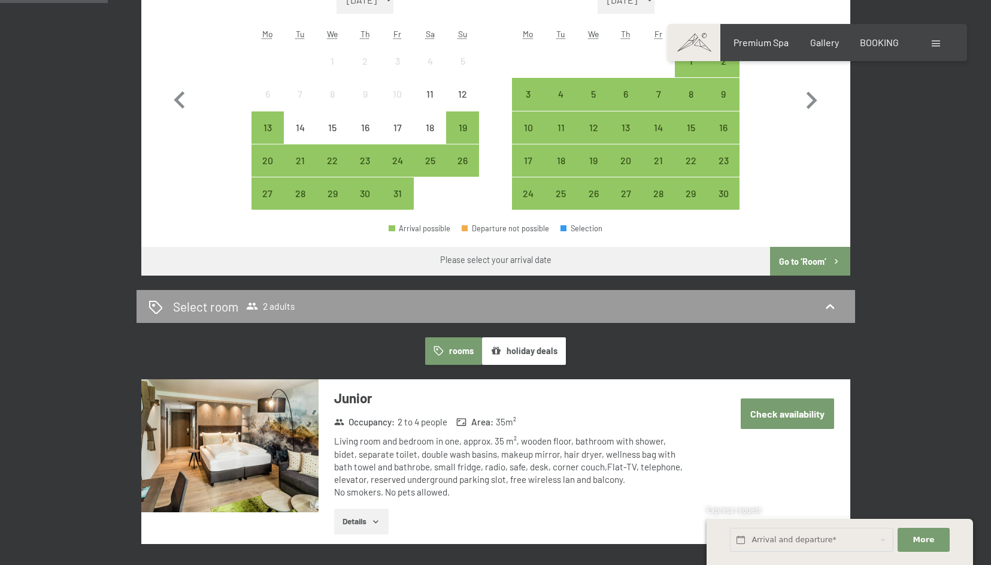
scroll to position [464, 0]
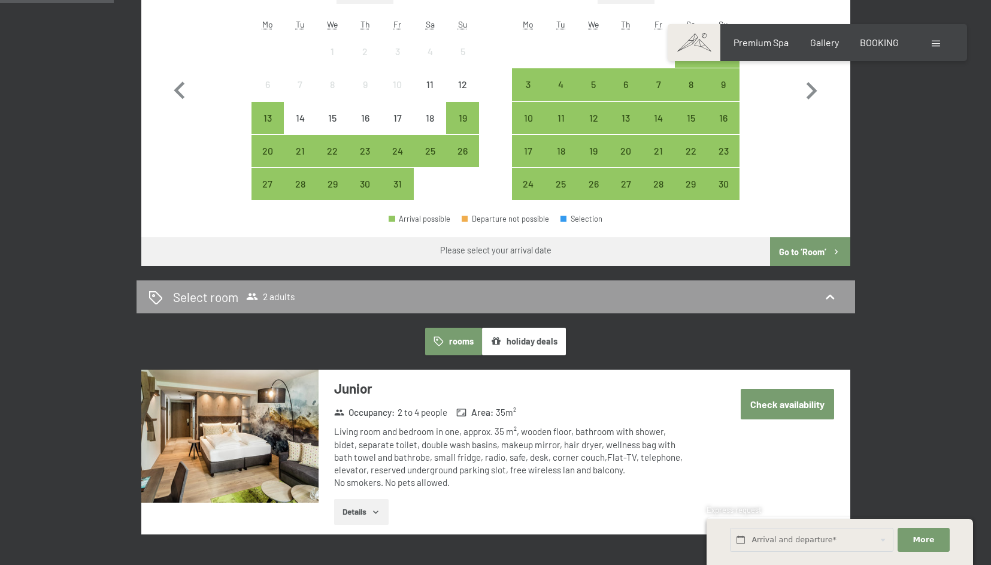
click at [521, 347] on button "holiday deals" at bounding box center [524, 342] width 84 height 28
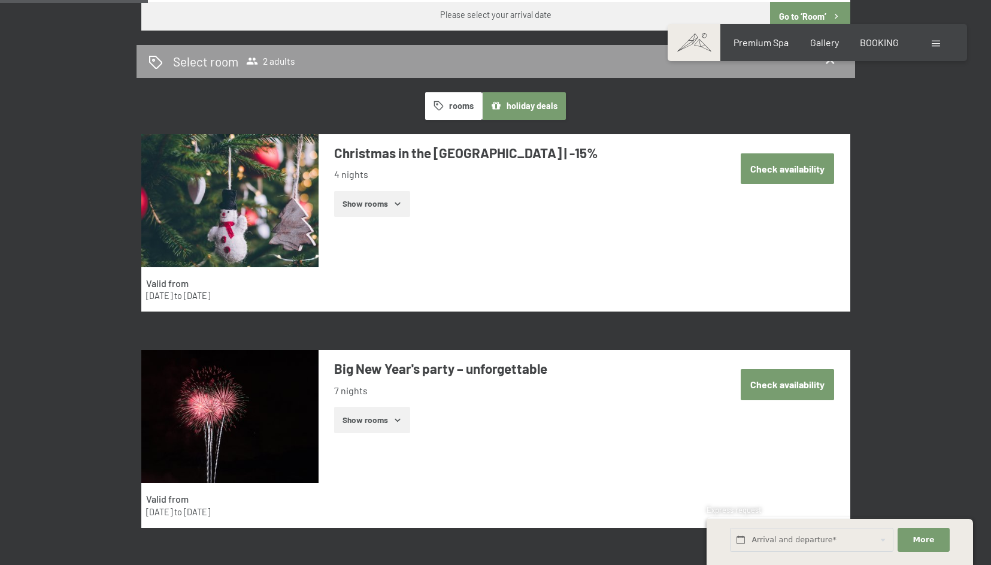
scroll to position [700, 0]
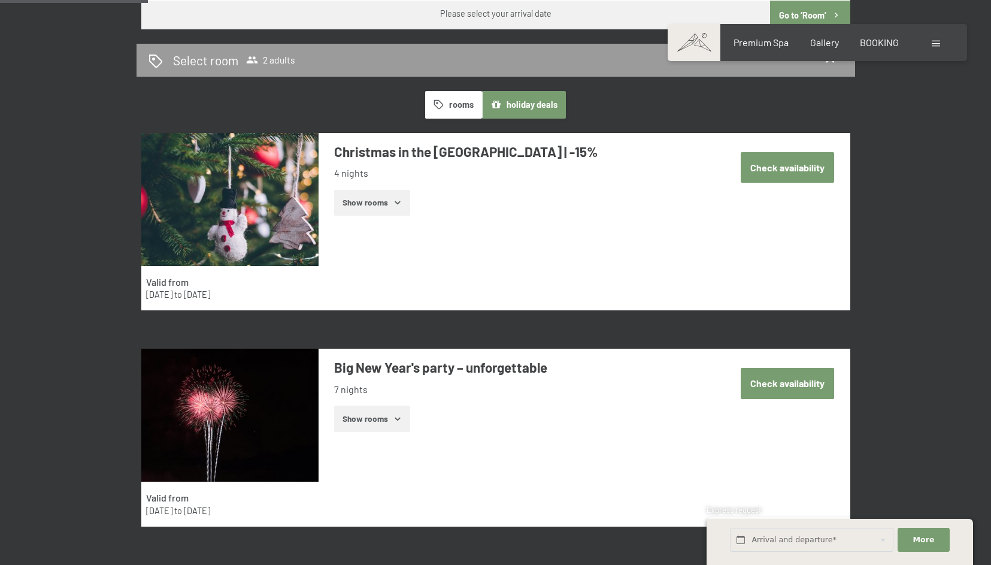
click at [788, 379] on button "Check availability" at bounding box center [787, 383] width 93 height 31
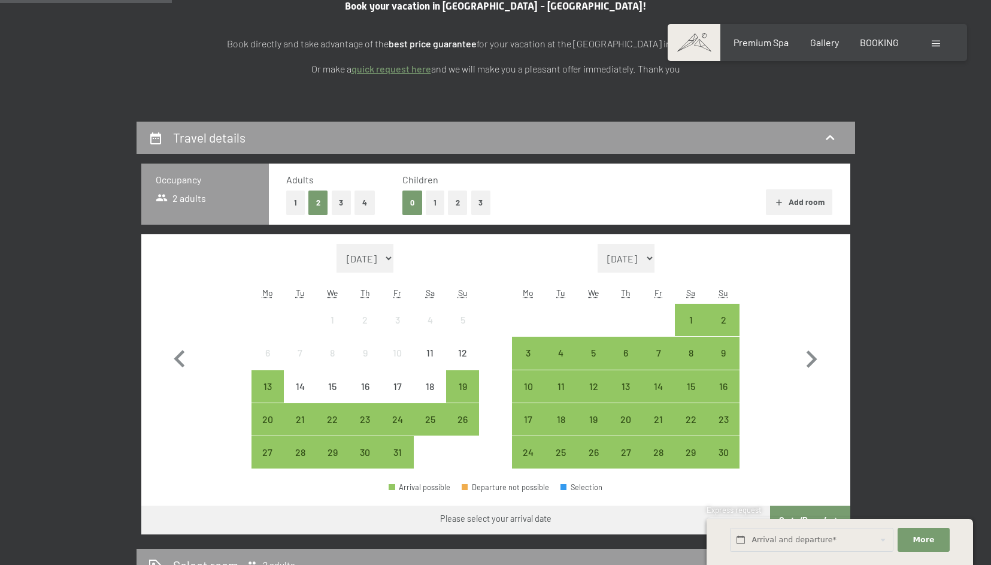
scroll to position [195, 0]
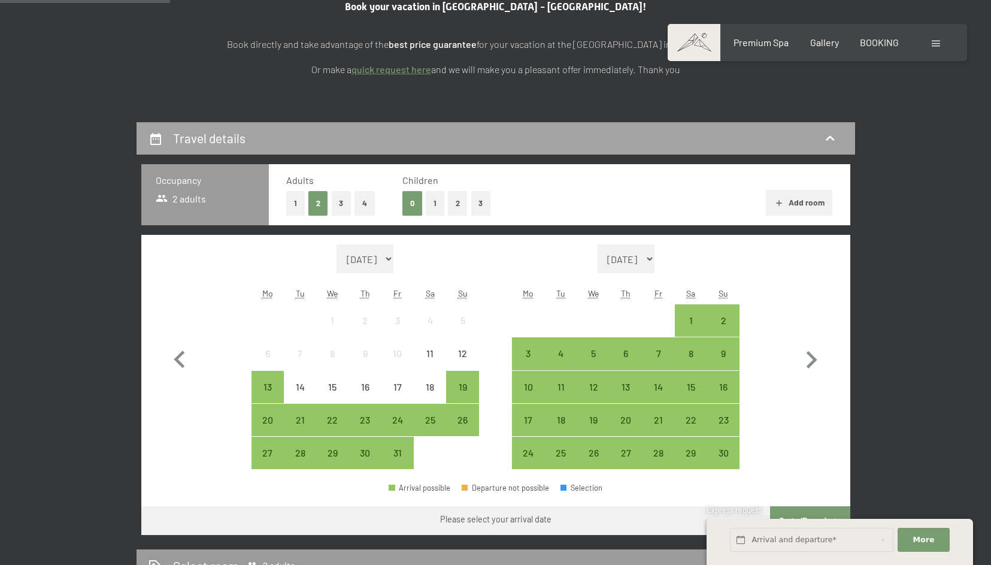
click at [830, 134] on icon at bounding box center [830, 138] width 14 height 14
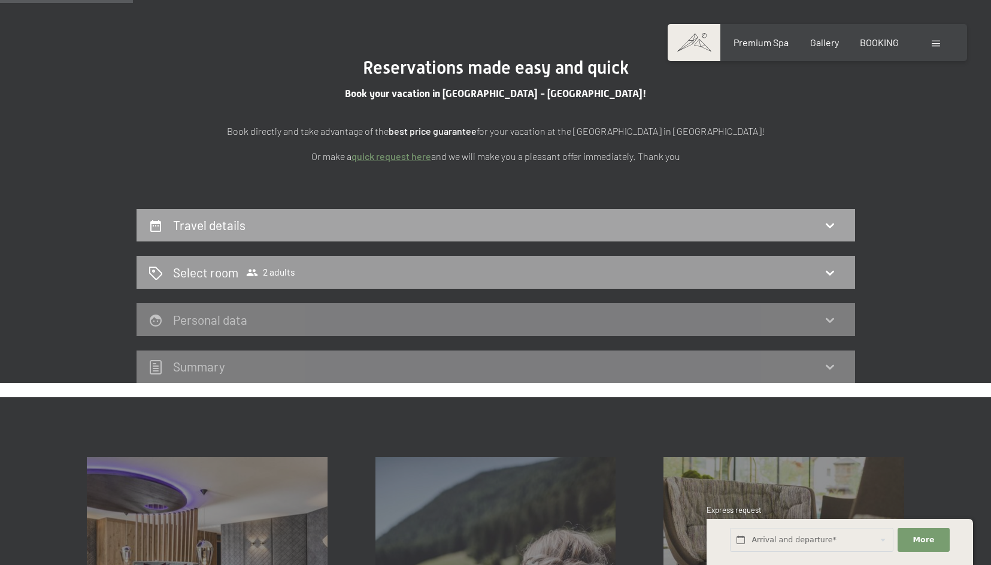
scroll to position [0, 0]
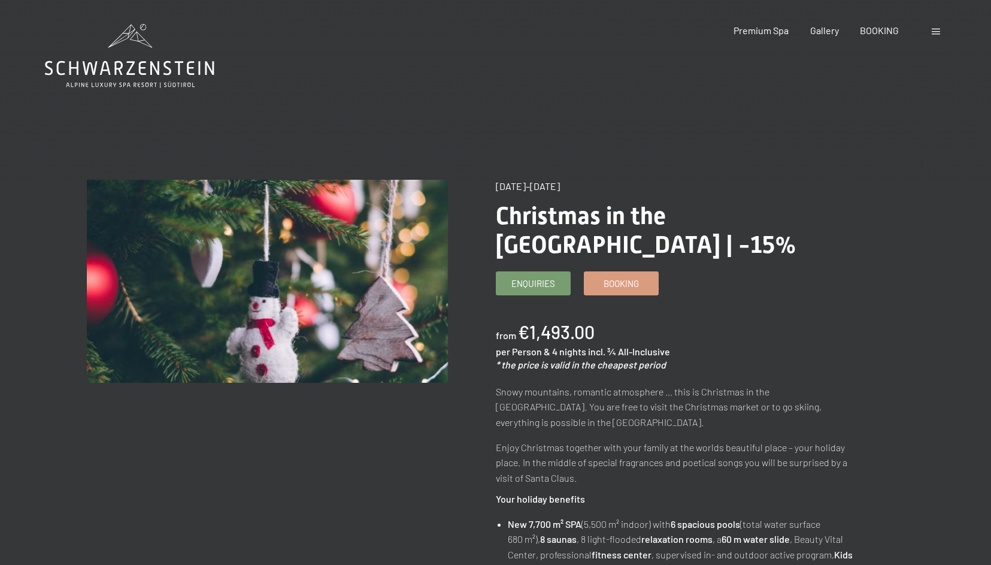
click at [944, 29] on div "Booking Enquiries Premium Spa Gallery BOOKING DE IT EN Vouchers Gallery Enquiri…" at bounding box center [818, 30] width 252 height 13
click at [933, 35] on div at bounding box center [937, 30] width 11 height 13
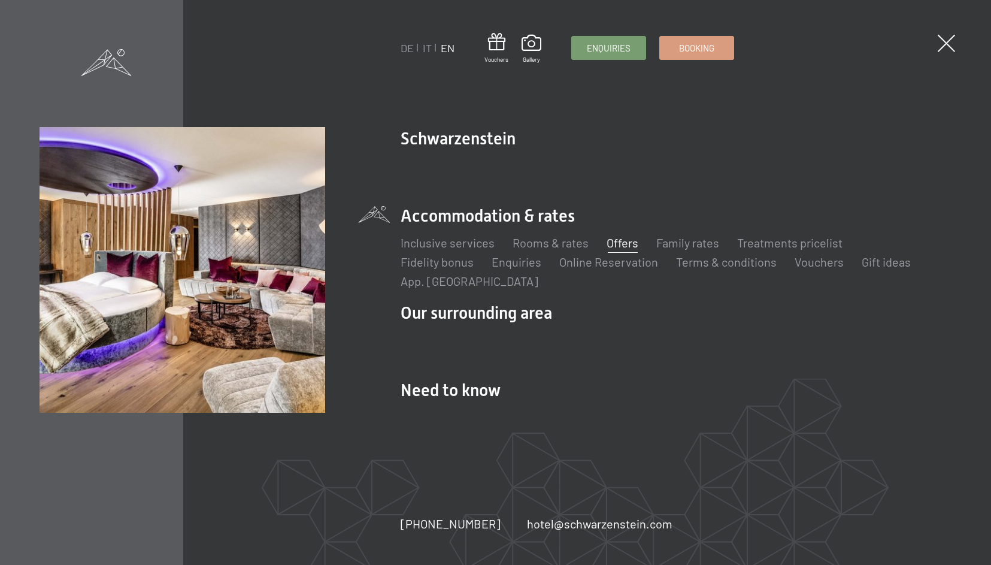
click at [621, 250] on link "Offers" at bounding box center [623, 242] width 32 height 14
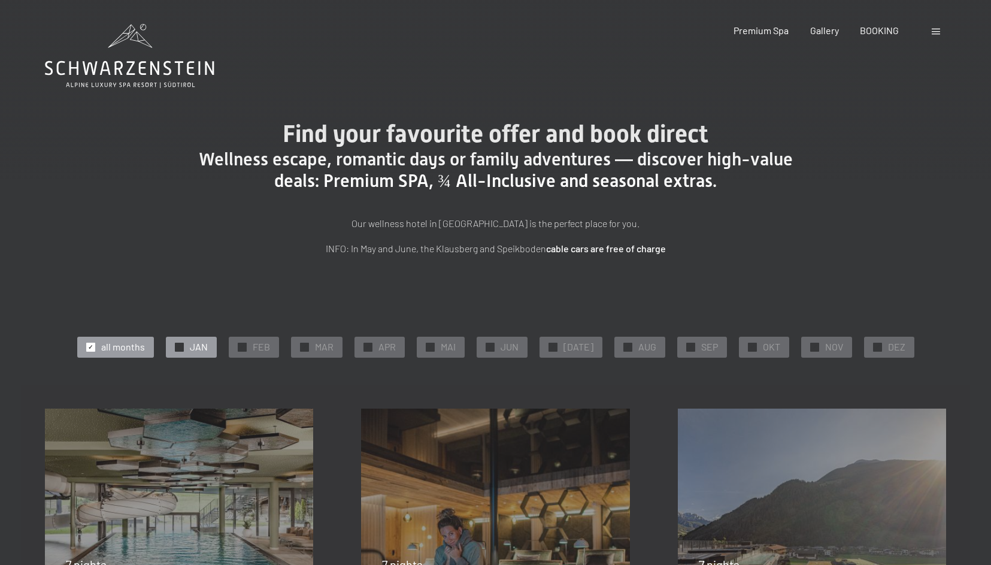
click at [204, 347] on span "JAN" at bounding box center [199, 346] width 18 height 13
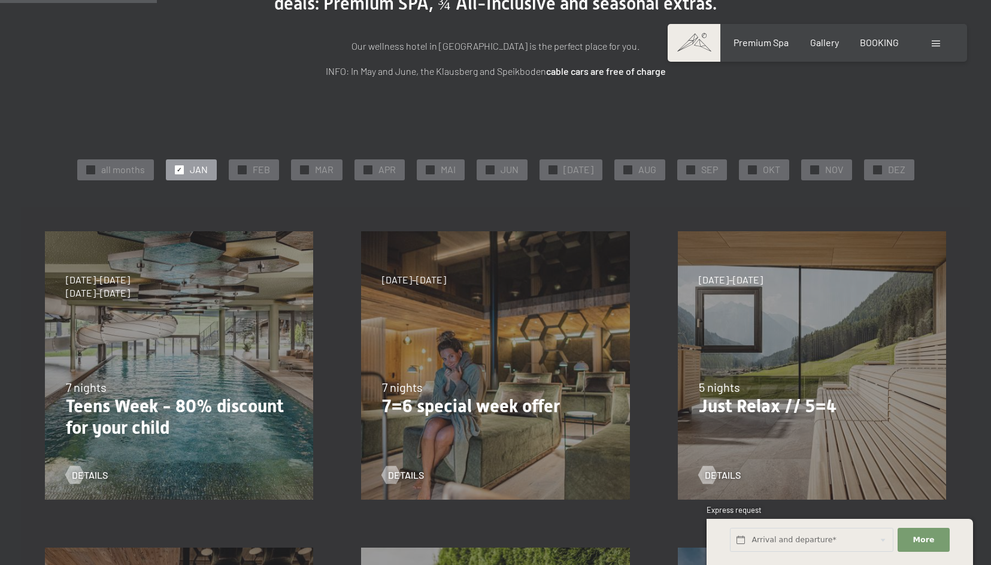
scroll to position [165, 0]
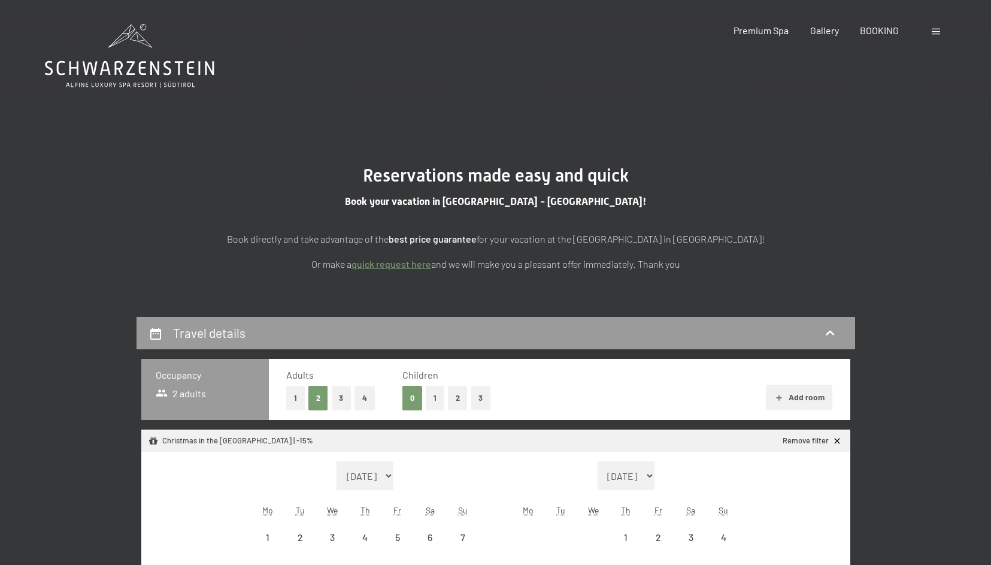
select select "2025-12-01"
select select "2026-01-01"
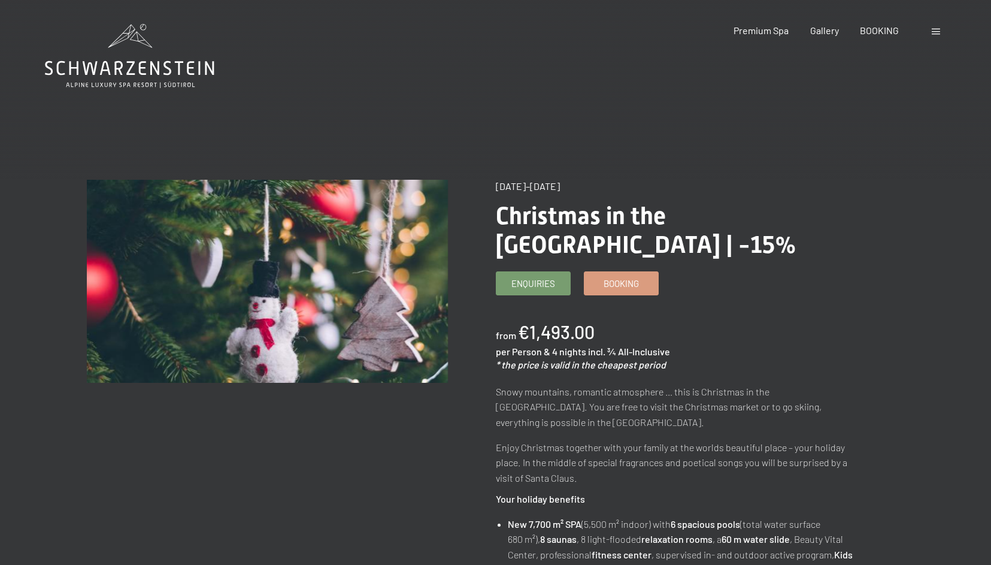
click at [165, 74] on icon at bounding box center [130, 68] width 170 height 14
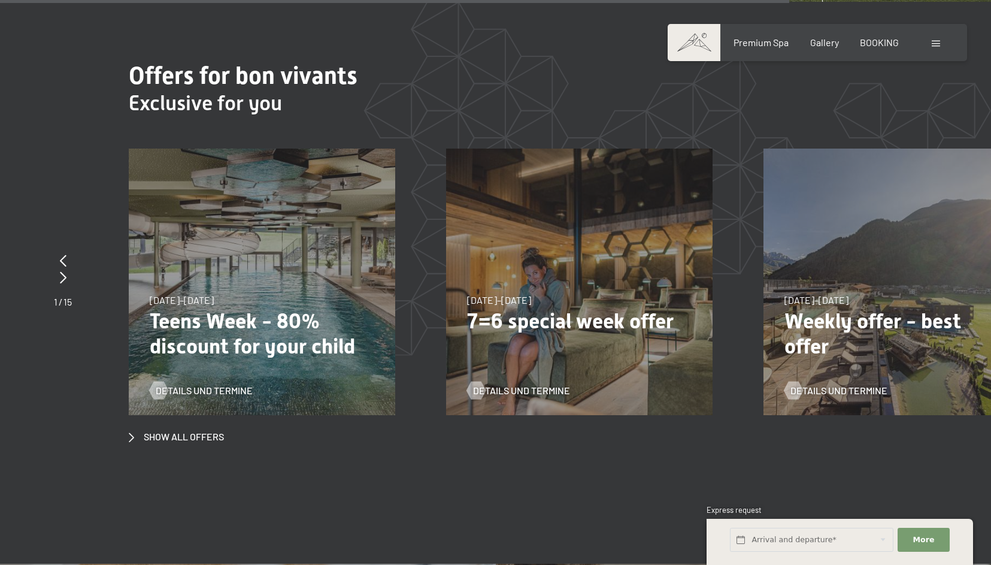
scroll to position [5238, 0]
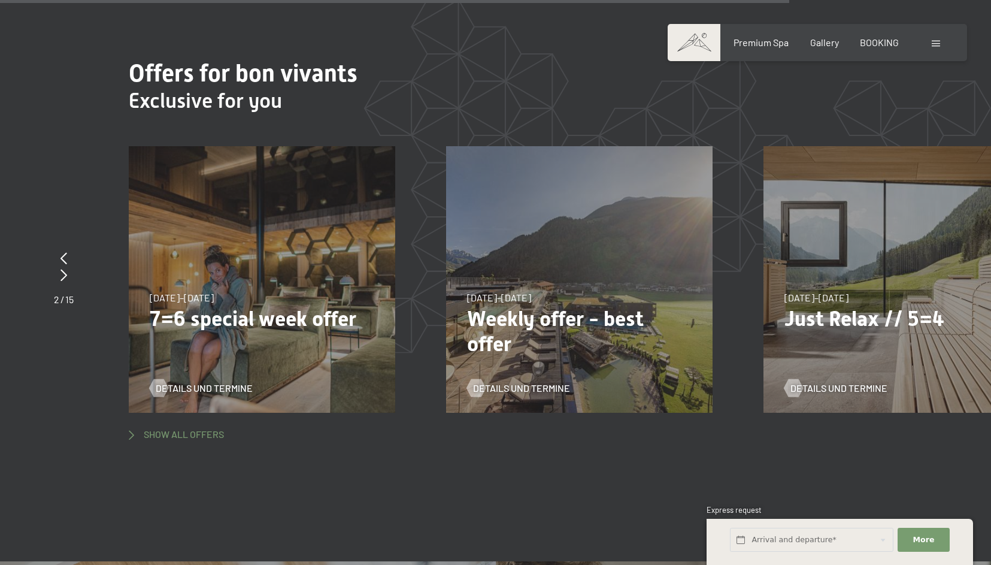
click at [193, 435] on span "Show all offers" at bounding box center [184, 434] width 80 height 13
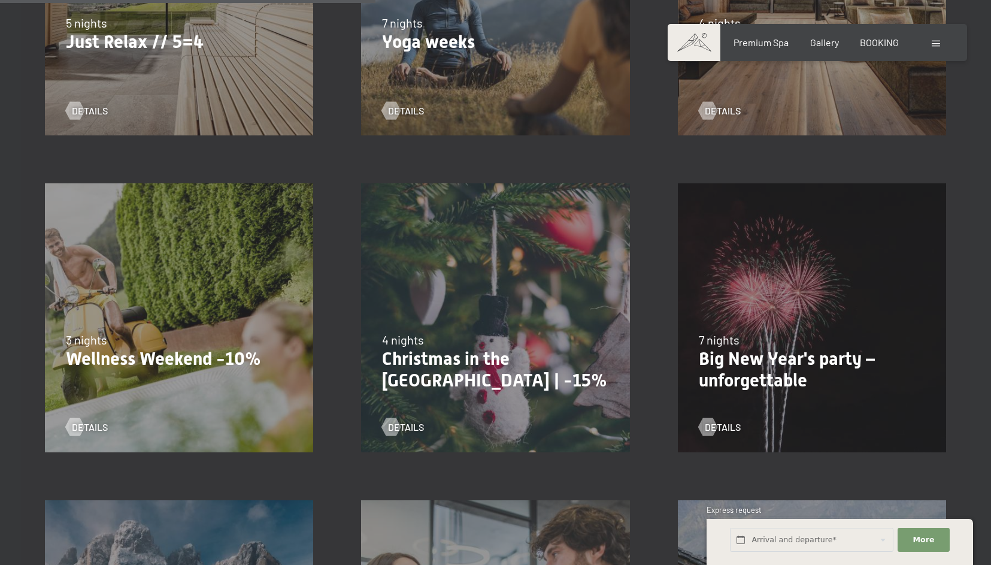
scroll to position [866, 0]
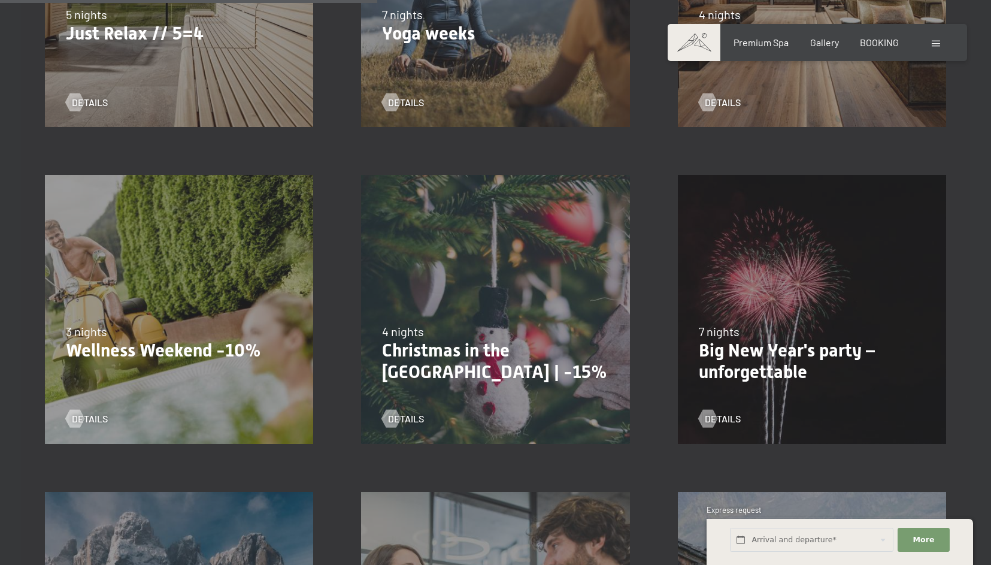
click at [775, 370] on p "Big New Year's party – unforgettable" at bounding box center [812, 361] width 226 height 43
click at [724, 422] on span "details" at bounding box center [735, 418] width 36 height 13
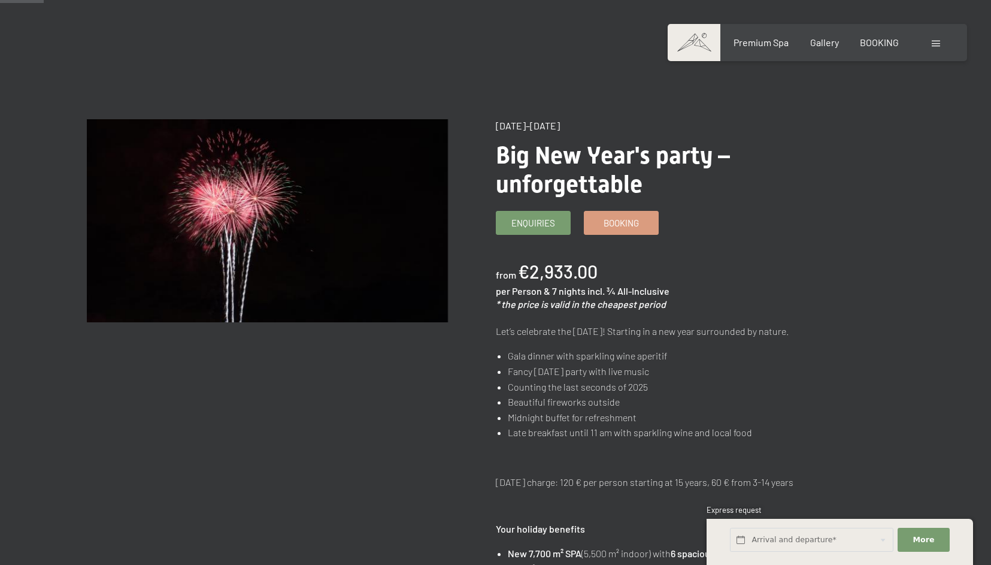
scroll to position [53, 0]
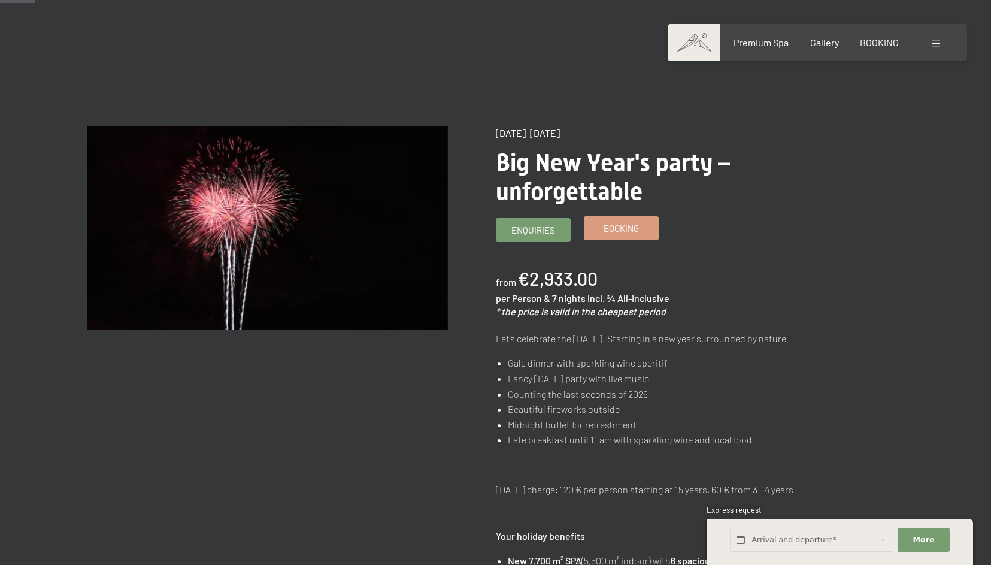
click at [634, 227] on span "Booking" at bounding box center [621, 228] width 35 height 13
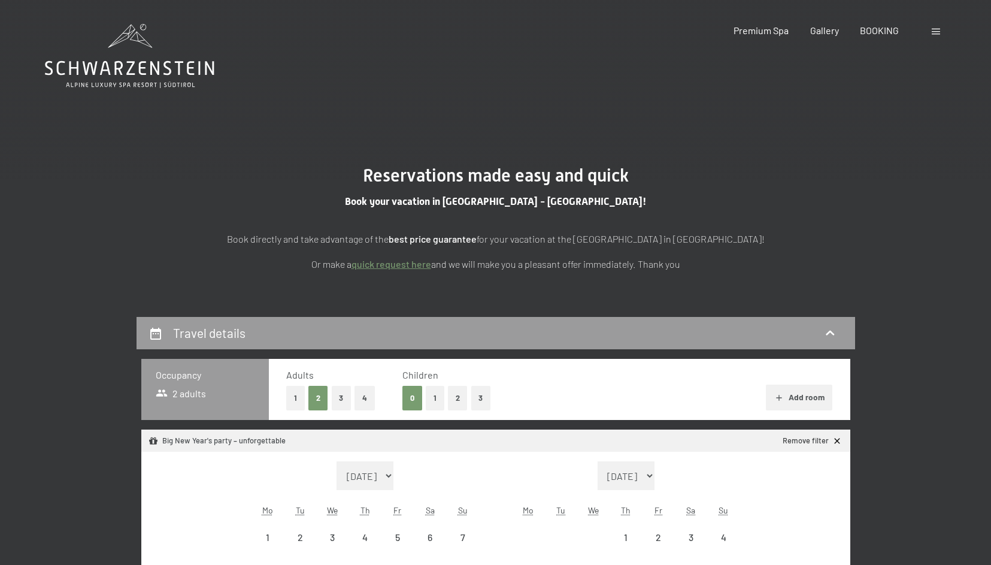
select select "[DATE]"
click at [793, 399] on button "Add room" at bounding box center [799, 398] width 66 height 26
select select "[DATE]"
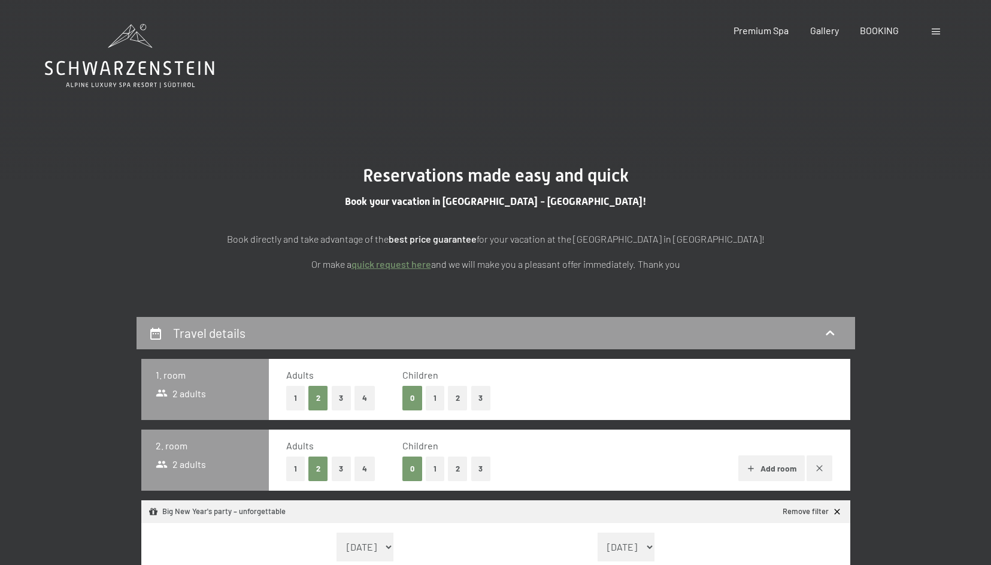
select select "[DATE]"
click at [457, 465] on button "2" at bounding box center [458, 468] width 20 height 25
select select "[DATE]"
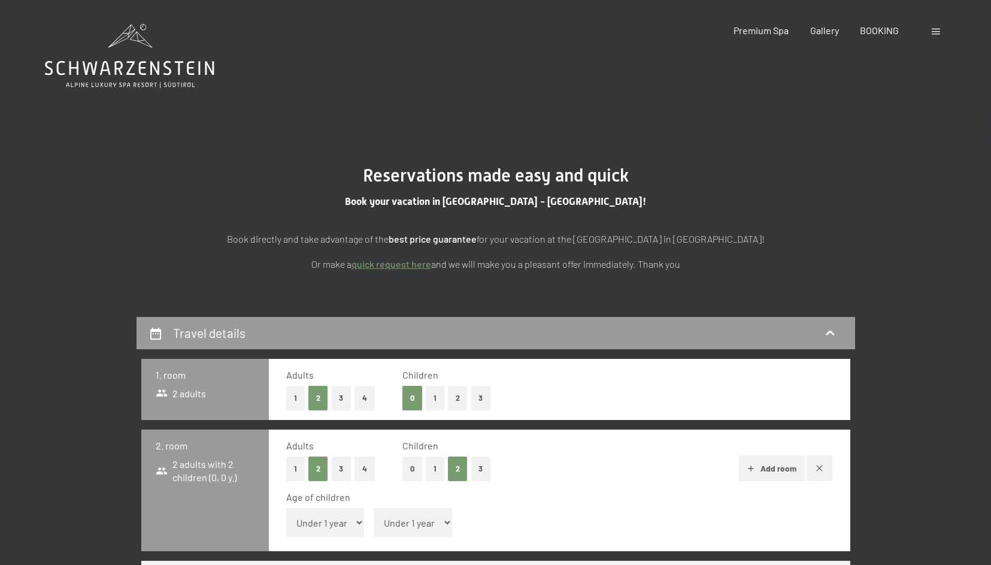
select select "[DATE]"
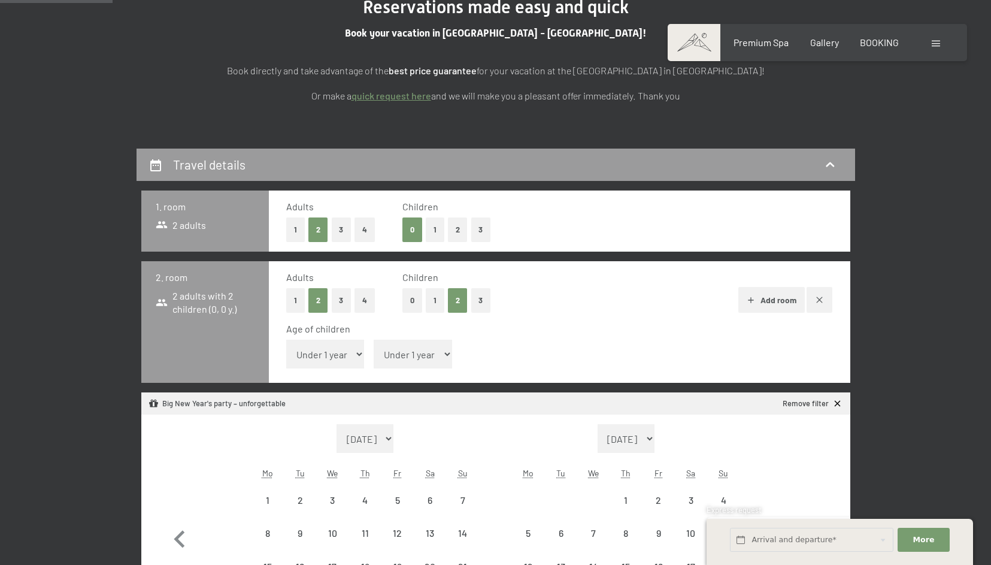
scroll to position [176, 0]
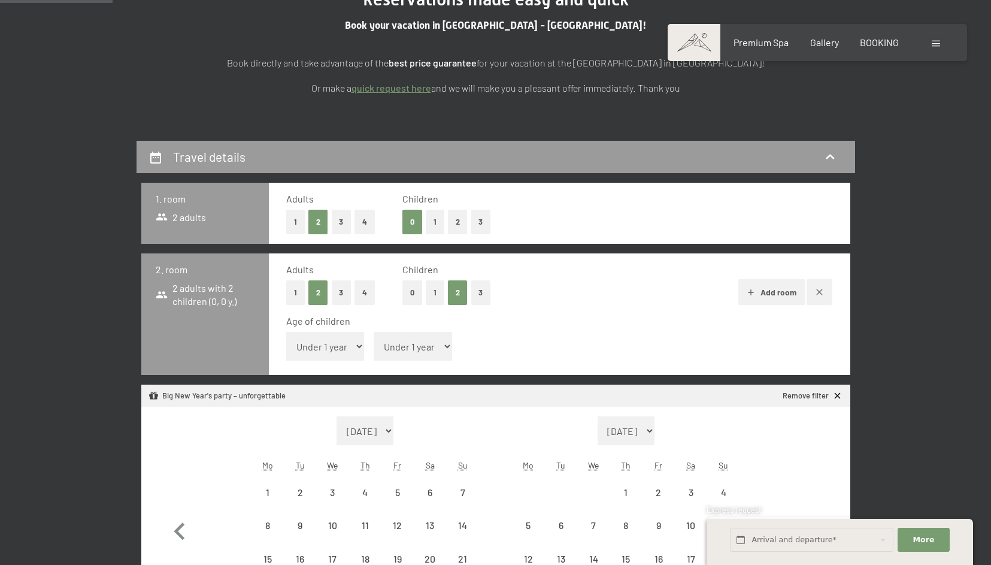
click at [348, 344] on select "Under 1 year 1 year 2 years 3 years 4 years 5 years 6 years 7 years 8 years 9 y…" at bounding box center [325, 346] width 78 height 29
select select "5"
click at [286, 332] on select "Under 1 year 1 year 2 years 3 years 4 years 5 years 6 years 7 years 8 years 9 y…" at bounding box center [325, 346] width 78 height 29
select select "[DATE]"
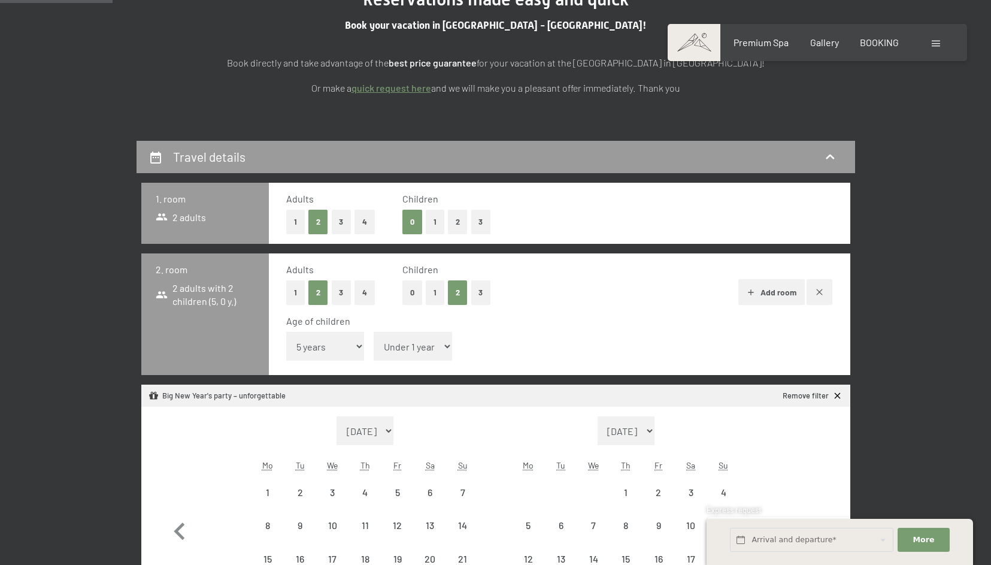
click at [418, 352] on select "Under 1 year 1 year 2 years 3 years 4 years 5 years 6 years 7 years 8 years 9 y…" at bounding box center [413, 346] width 78 height 29
select select "[DATE]"
select select "8"
click at [374, 332] on select "Under 1 year 1 year 2 years 3 years 4 years 5 years 6 years 7 years 8 years 9 y…" at bounding box center [413, 346] width 78 height 29
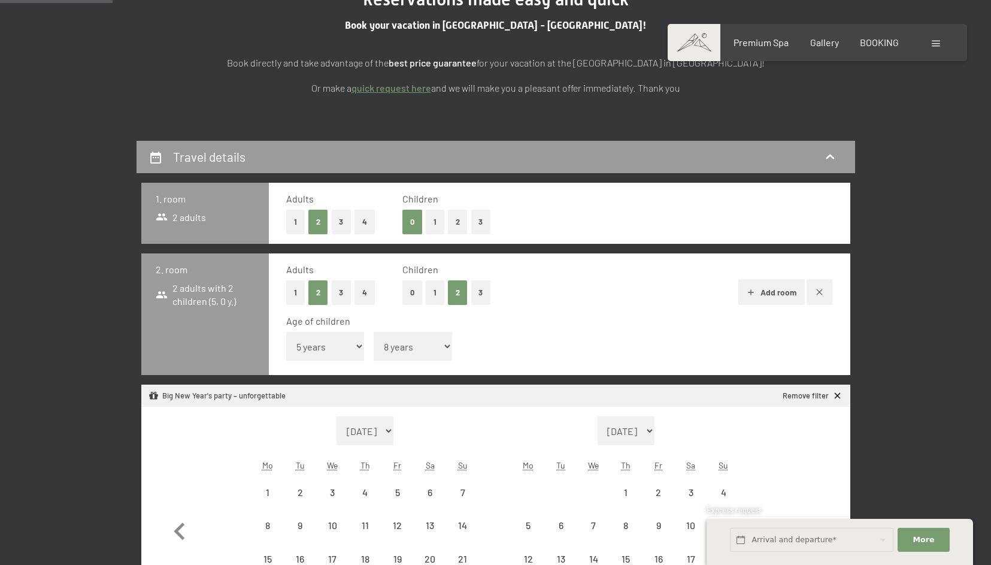
select select "[DATE]"
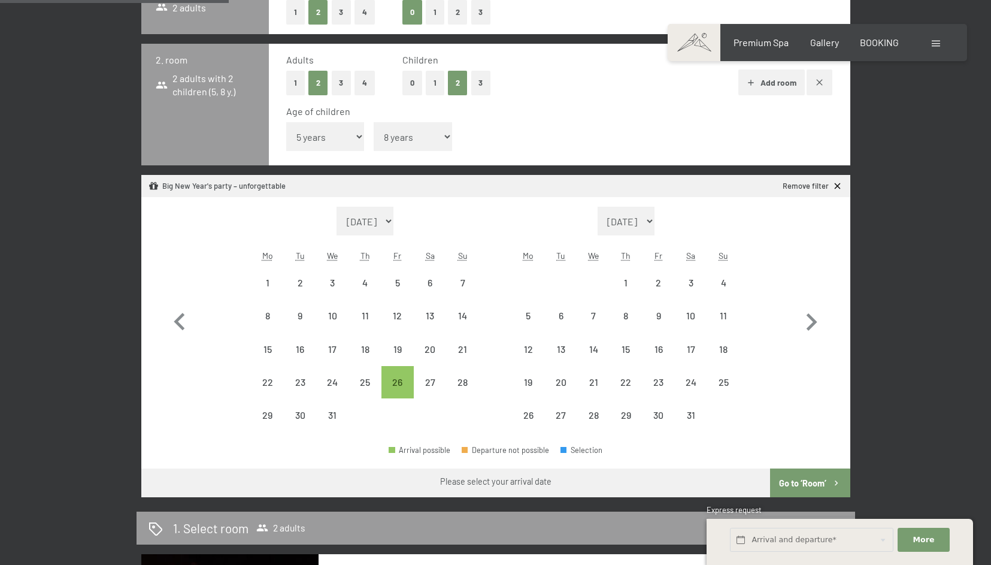
scroll to position [409, 0]
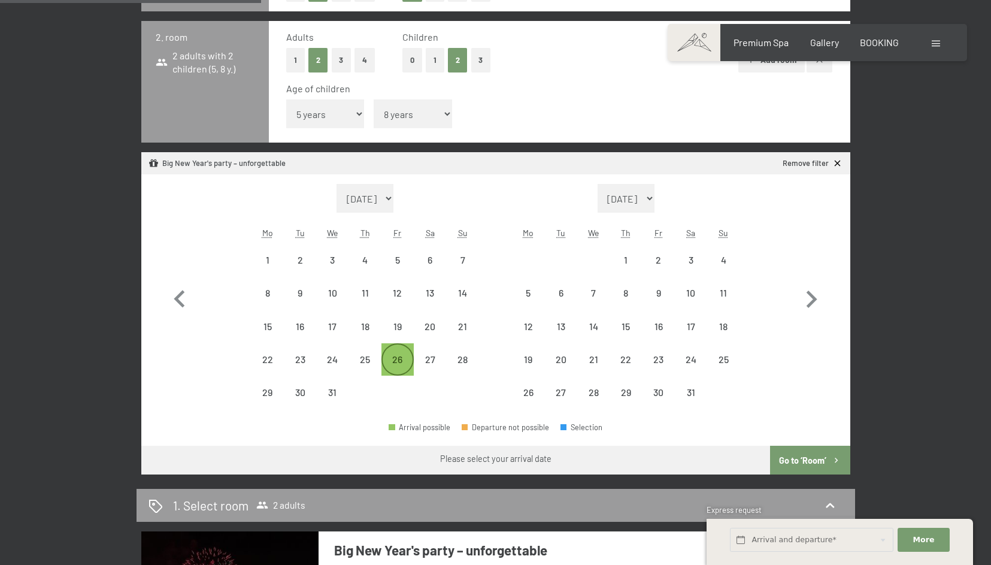
click at [394, 368] on div "26" at bounding box center [398, 370] width 30 height 30
select select "[DATE]"
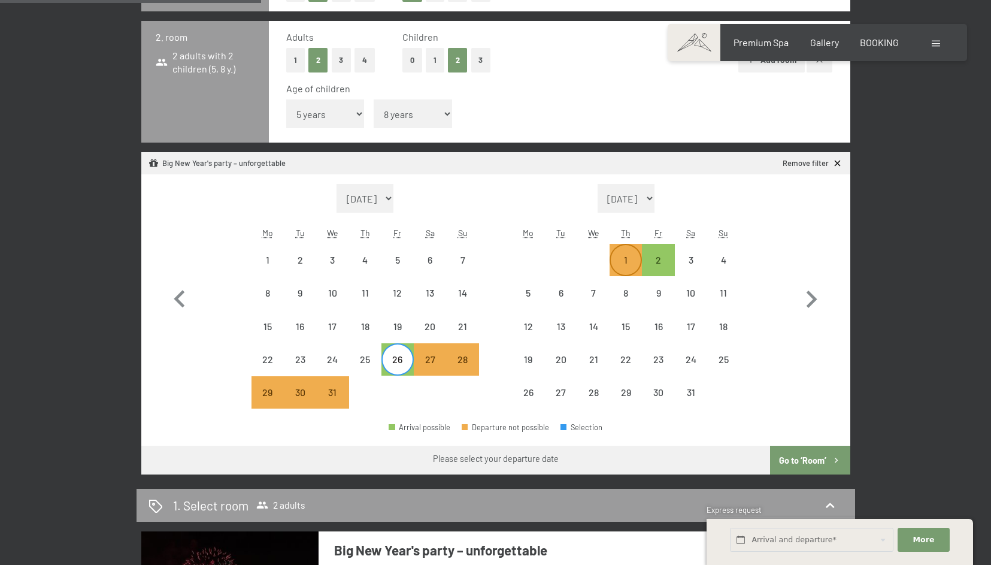
click at [628, 264] on div "1" at bounding box center [626, 270] width 30 height 30
select select "[DATE]"
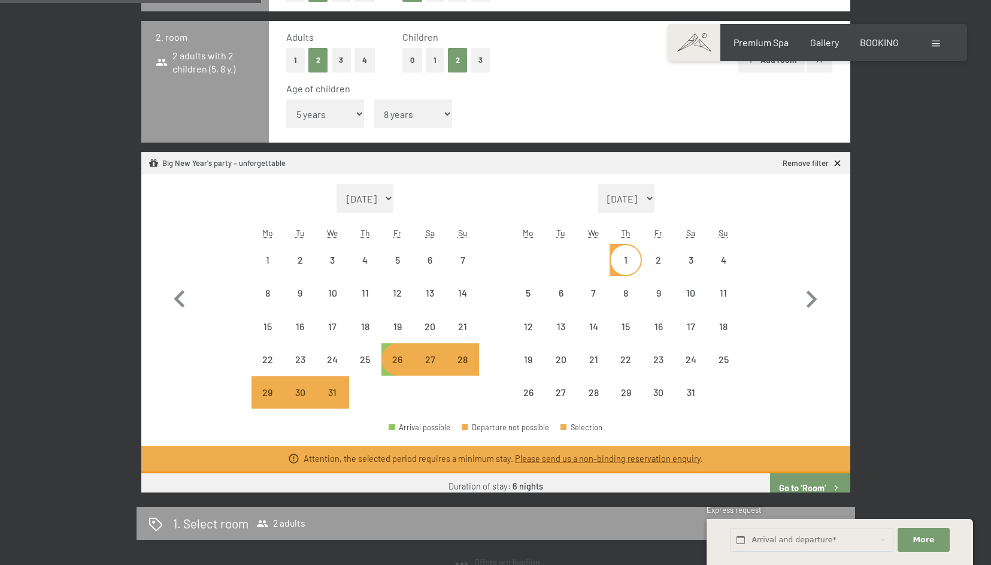
select select "[DATE]"
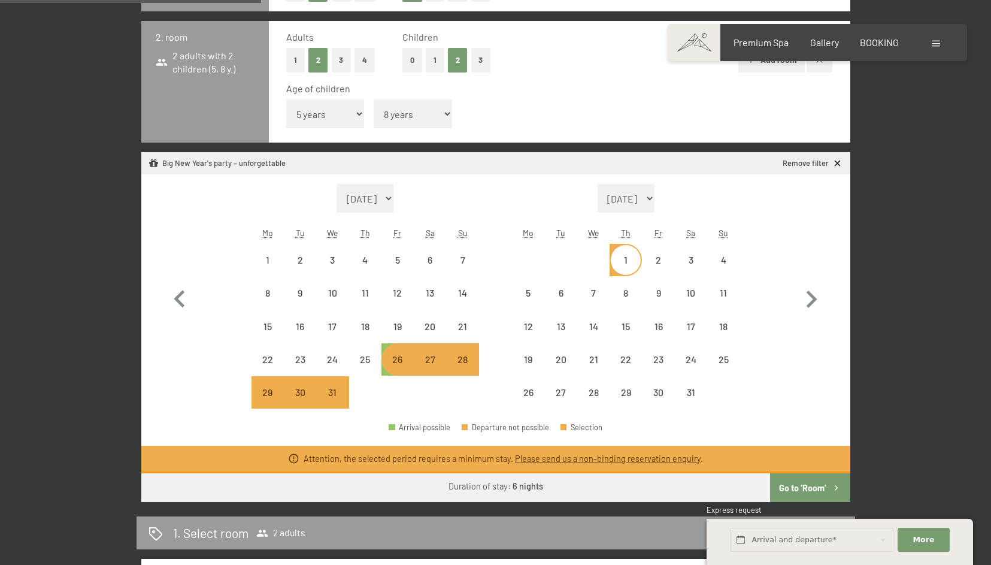
click at [400, 364] on div "26" at bounding box center [398, 370] width 30 height 30
select select "[DATE]"
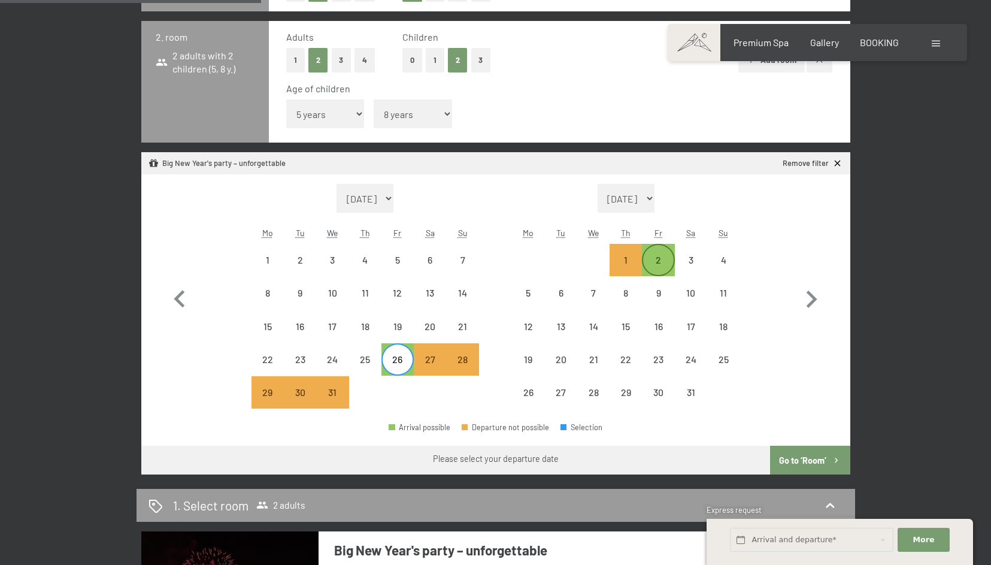
click at [652, 265] on div "2" at bounding box center [658, 270] width 30 height 30
select select "[DATE]"
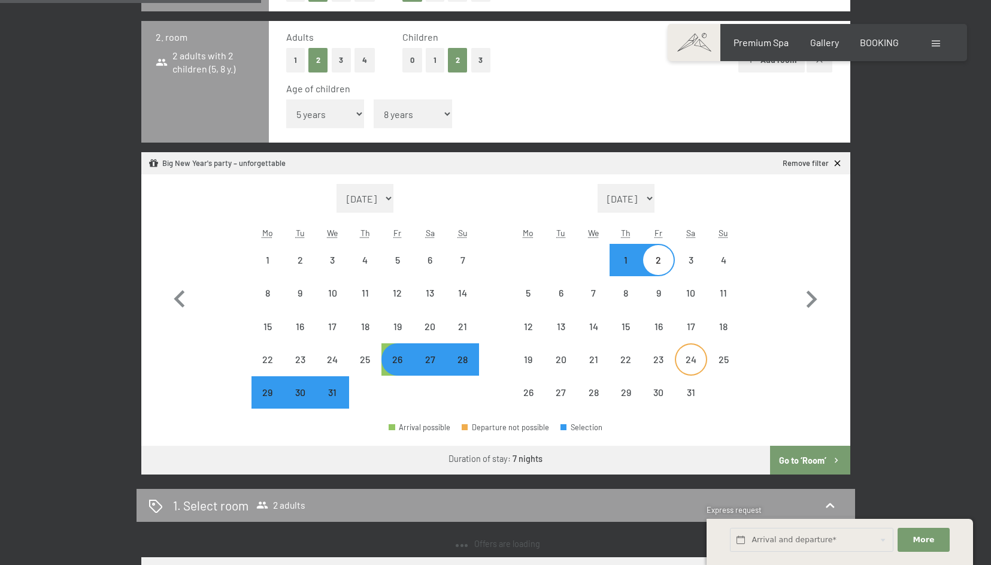
select select "[DATE]"
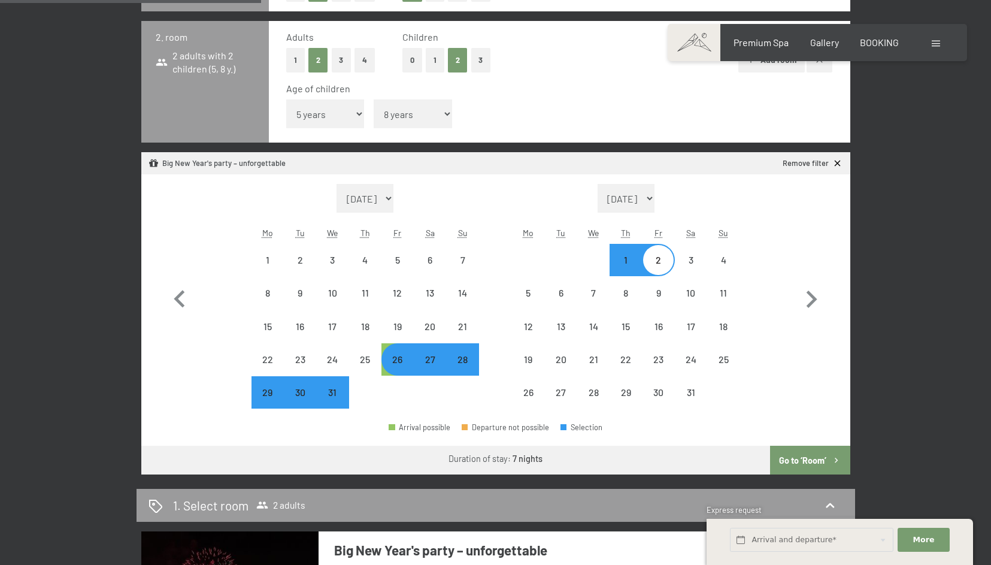
click at [800, 462] on button "Go to ‘Room’" at bounding box center [810, 460] width 80 height 29
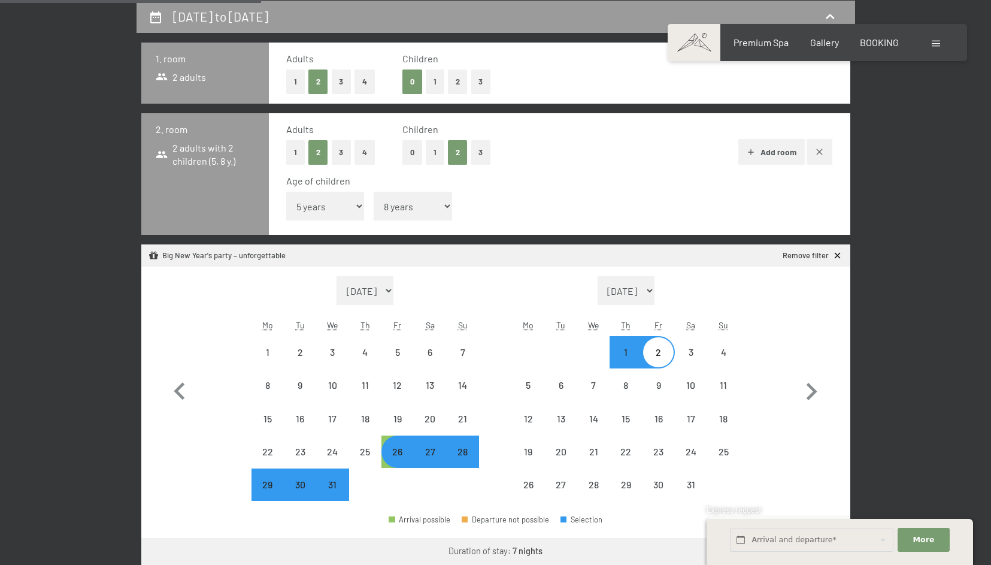
select select "[DATE]"
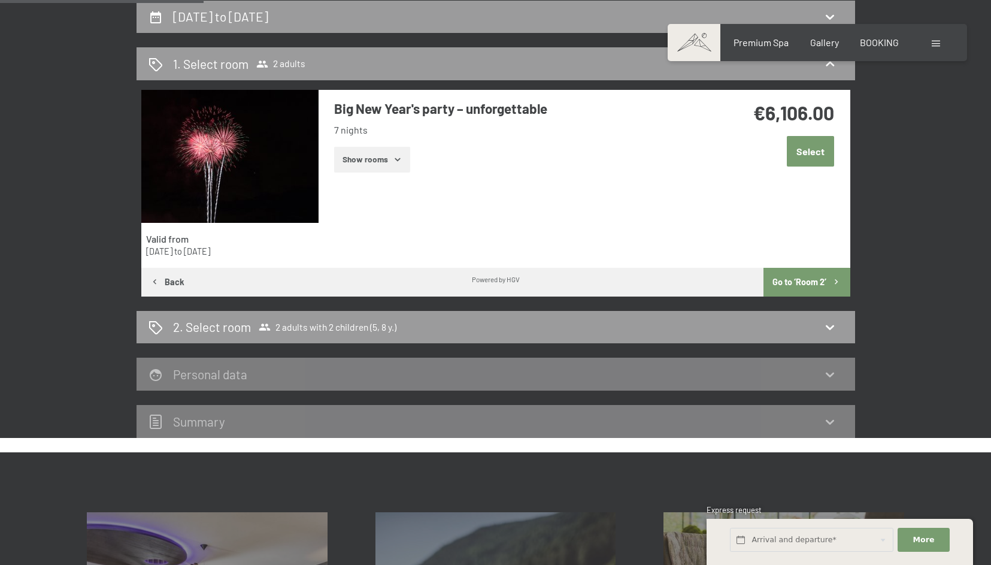
click at [822, 283] on button "Go to ‘Room 2’" at bounding box center [807, 282] width 86 height 29
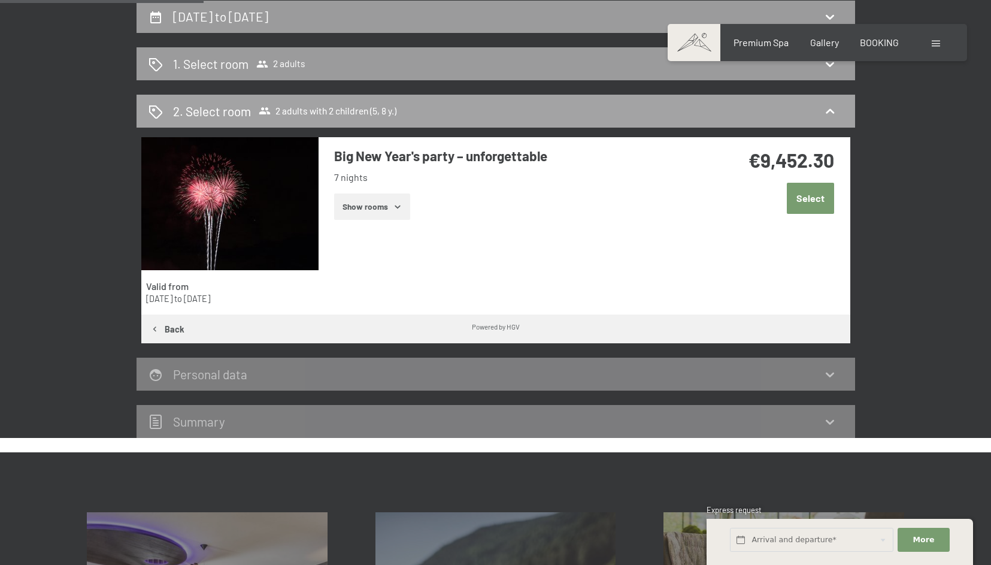
click at [830, 109] on icon at bounding box center [830, 110] width 8 height 5
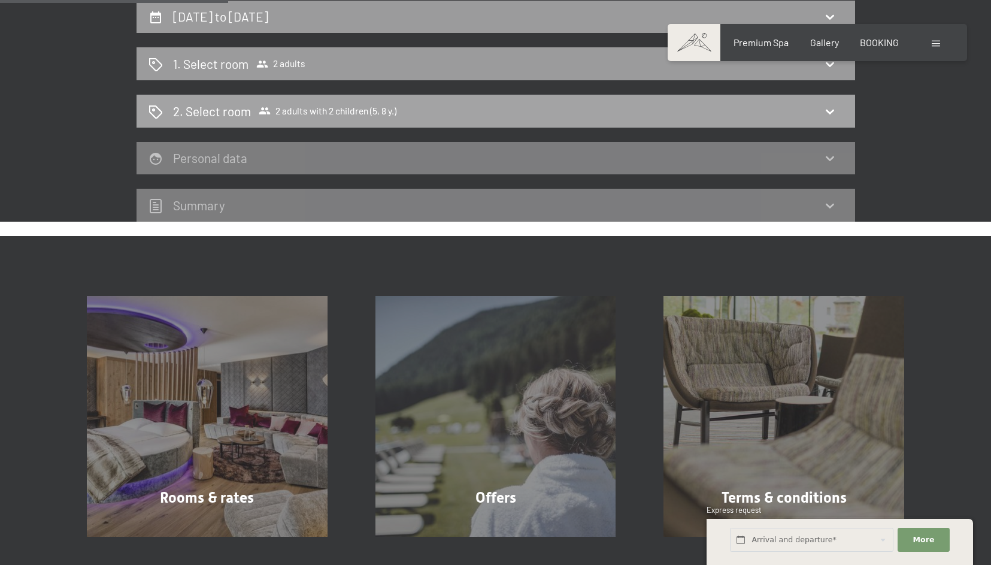
scroll to position [0, 0]
